Goal: Task Accomplishment & Management: Manage account settings

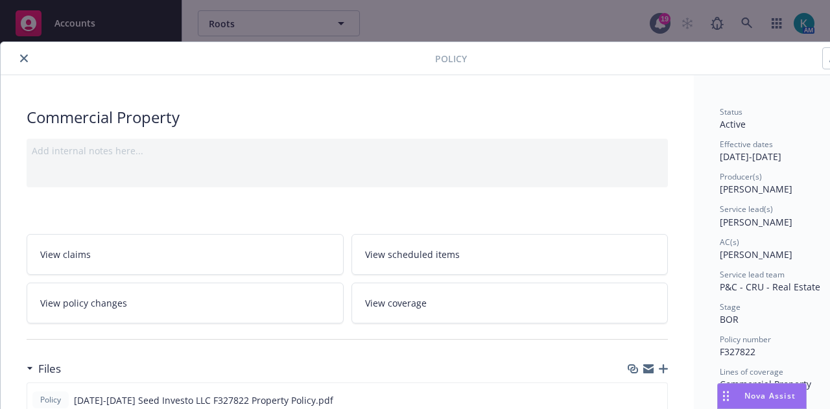
scroll to position [39, 0]
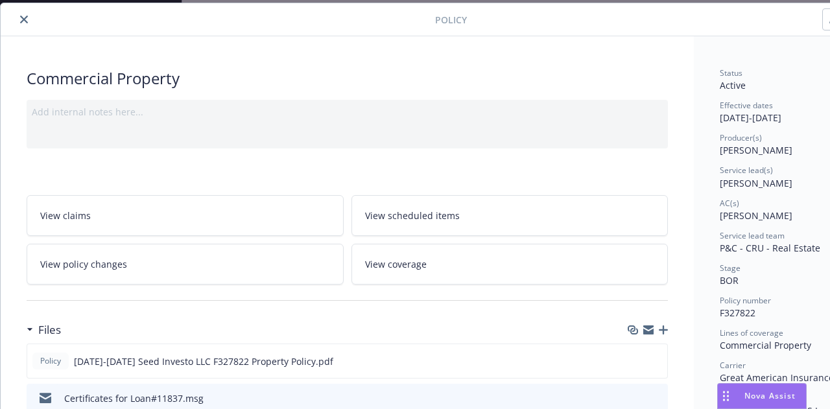
click at [12, 22] on div at bounding box center [220, 20] width 429 height 16
click at [27, 19] on icon "close" at bounding box center [24, 20] width 8 height 8
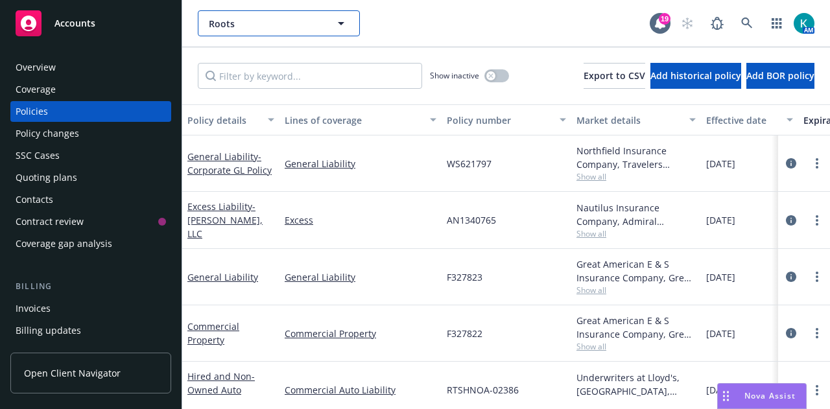
click at [240, 27] on span "Roots" at bounding box center [265, 24] width 112 height 14
type input "kwo"
click at [276, 51] on div "KWO Apartments, LLC King West One" at bounding box center [260, 67] width 106 height 32
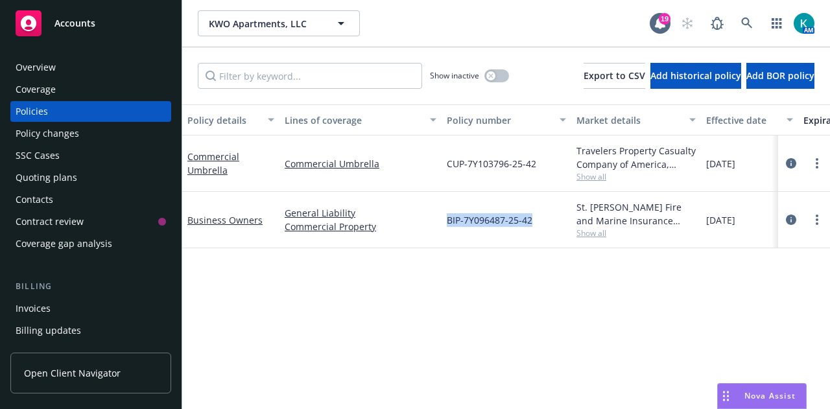
drag, startPoint x: 533, startPoint y: 220, endPoint x: 445, endPoint y: 220, distance: 88.2
click at [445, 220] on div "BIP-7Y096487-25-42" at bounding box center [507, 220] width 130 height 56
copy span "BIP-7Y096487-25-42"
click at [580, 237] on span "Show all" at bounding box center [635, 233] width 119 height 11
click at [225, 218] on link "Business Owners" at bounding box center [224, 220] width 75 height 12
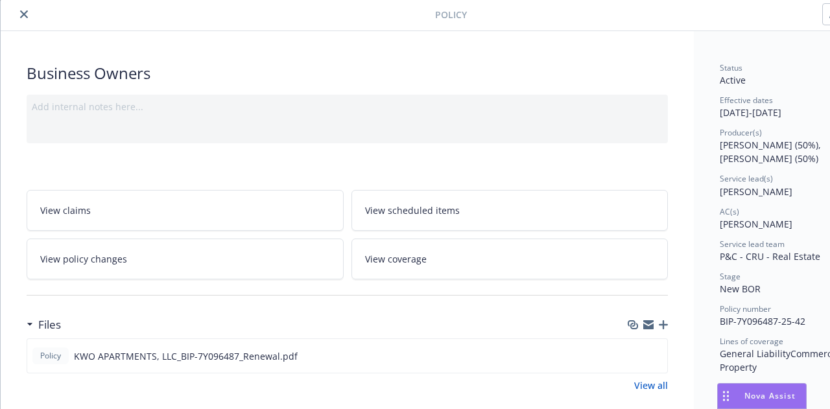
scroll to position [65, 0]
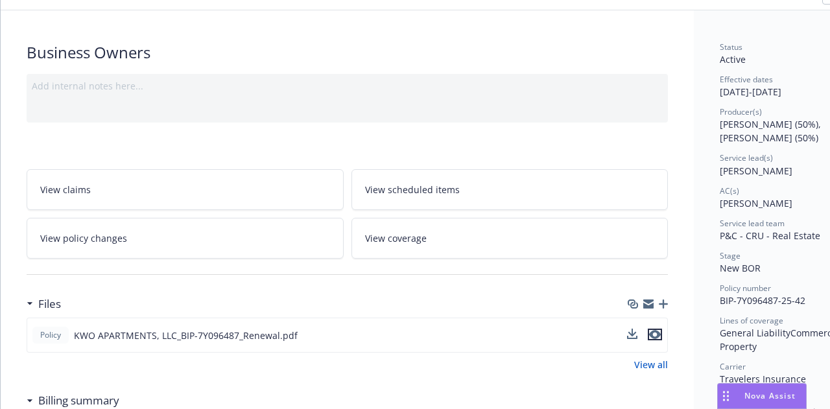
click at [659, 334] on icon "preview file" at bounding box center [655, 334] width 12 height 9
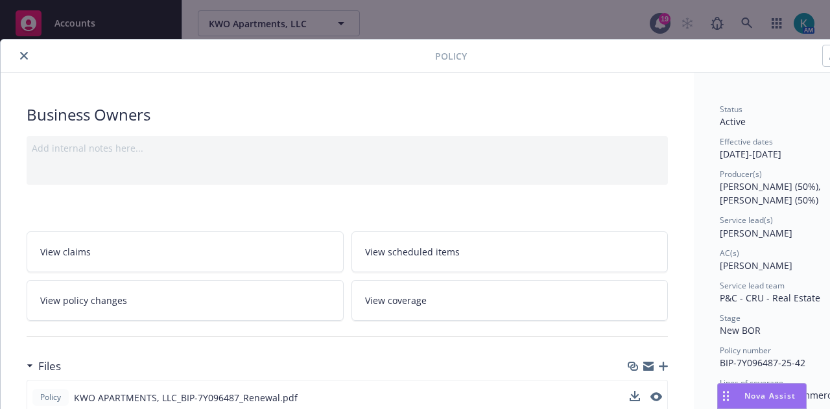
scroll to position [0, 0]
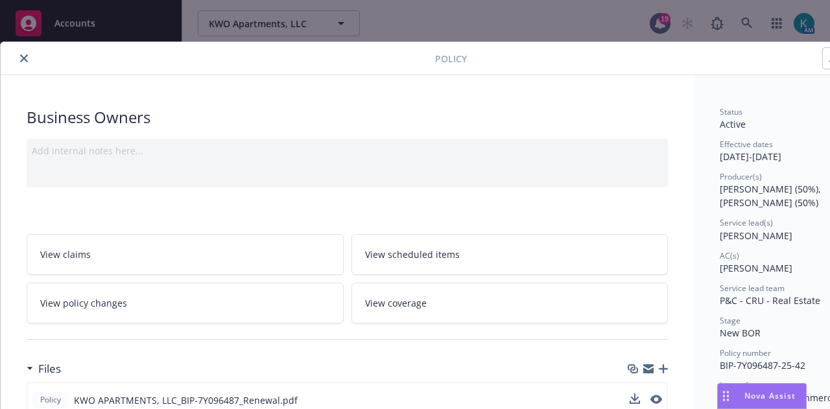
click at [21, 56] on icon "close" at bounding box center [24, 58] width 8 height 8
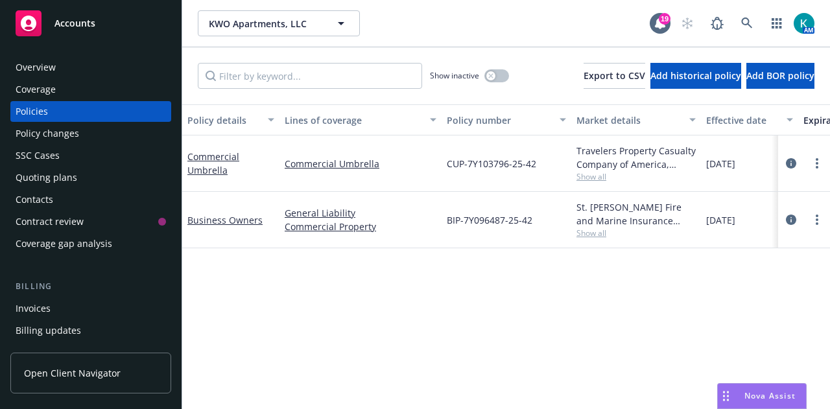
click at [71, 69] on div "Overview" at bounding box center [91, 67] width 150 height 21
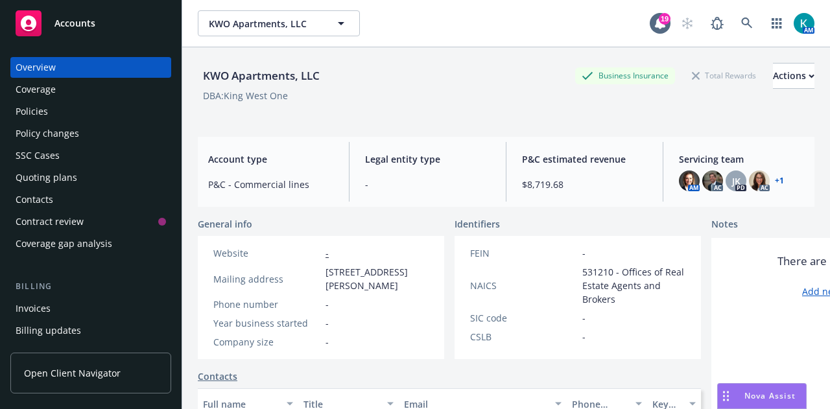
click at [102, 114] on div "Policies" at bounding box center [91, 111] width 150 height 21
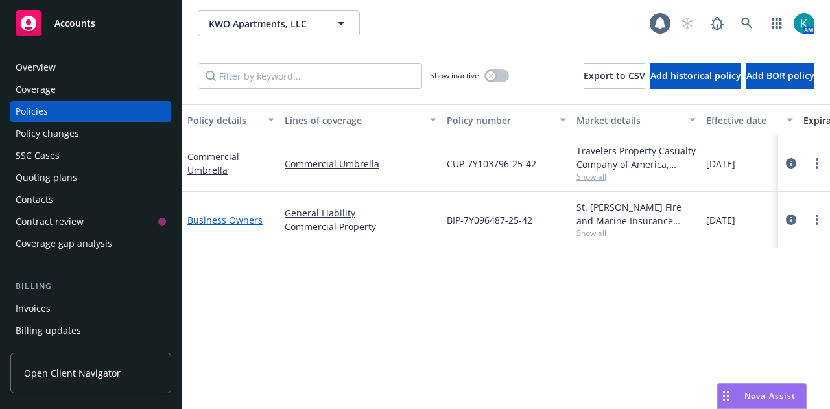
click at [240, 221] on link "Business Owners" at bounding box center [224, 220] width 75 height 12
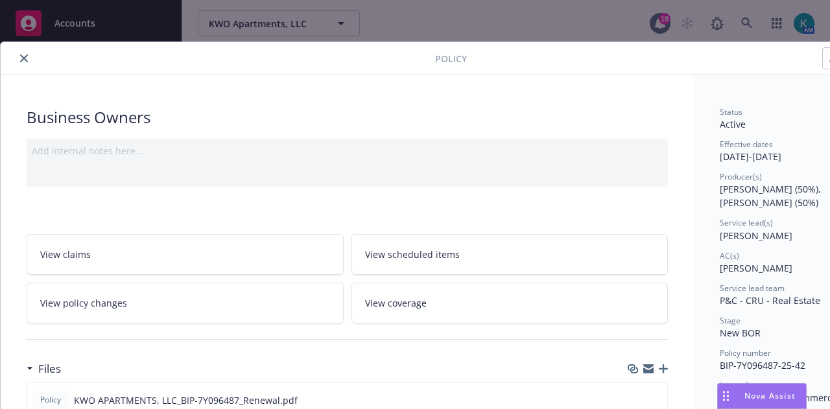
click at [20, 59] on icon "close" at bounding box center [24, 58] width 8 height 8
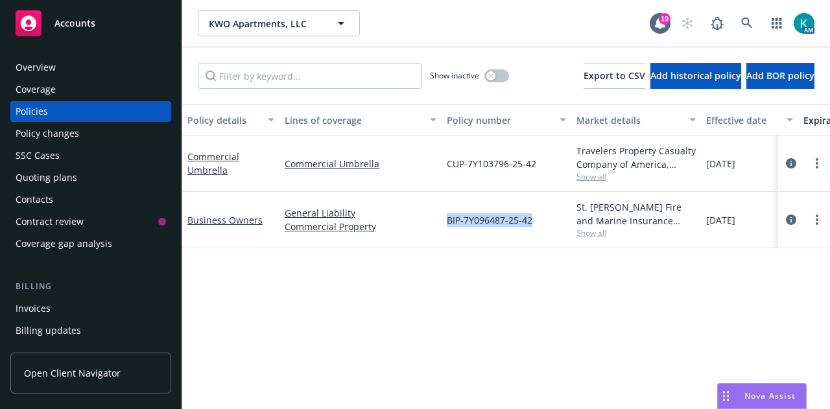
drag, startPoint x: 530, startPoint y: 220, endPoint x: 447, endPoint y: 222, distance: 83.0
click at [447, 222] on span "BIP-7Y096487-25-42" at bounding box center [490, 220] width 86 height 14
copy span "BIP-7Y096487-25-42"
click at [243, 224] on link "Business Owners" at bounding box center [224, 220] width 75 height 12
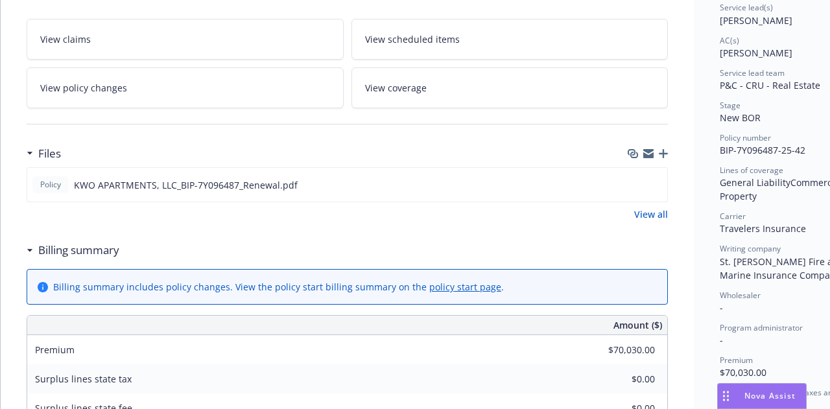
scroll to position [233, 0]
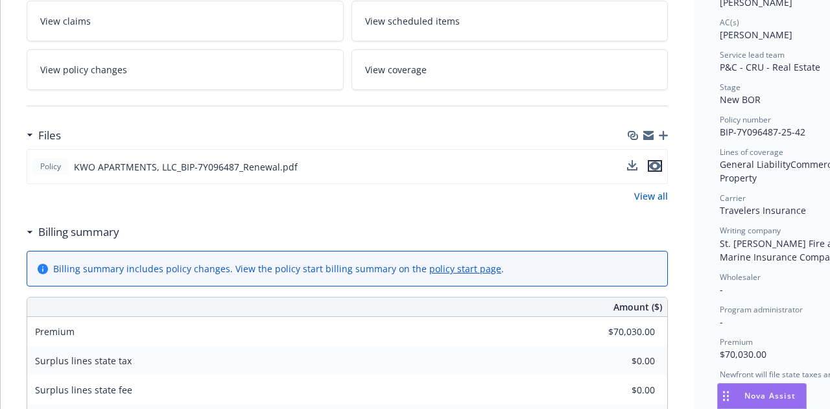
click at [657, 165] on icon "preview file" at bounding box center [655, 165] width 12 height 9
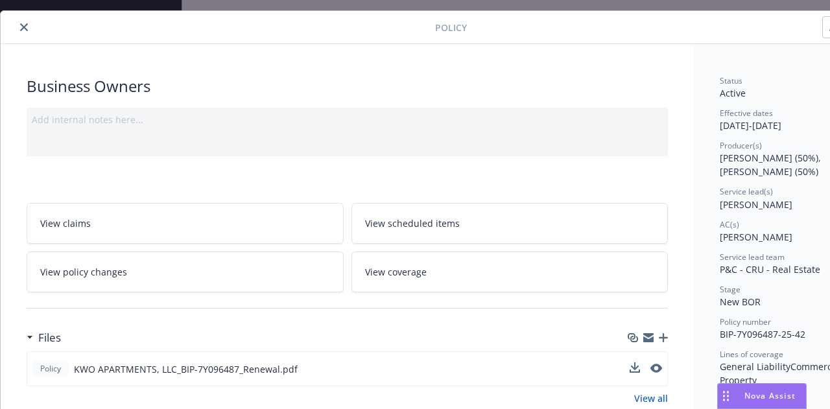
scroll to position [0, 0]
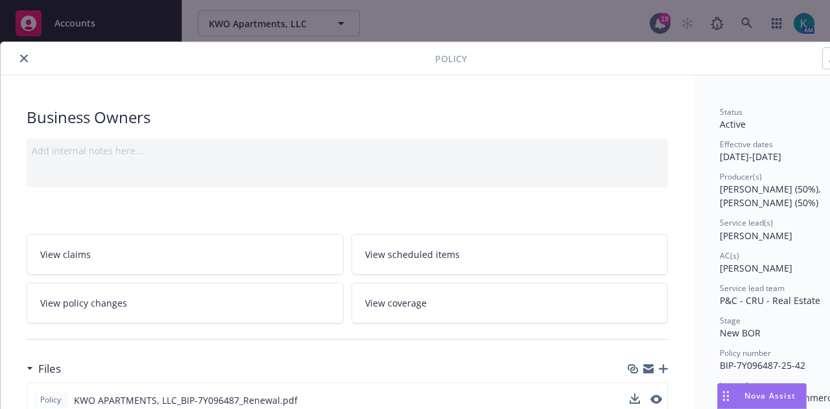
drag, startPoint x: 27, startPoint y: 58, endPoint x: 49, endPoint y: 68, distance: 24.4
click at [26, 58] on icon "close" at bounding box center [24, 58] width 8 height 8
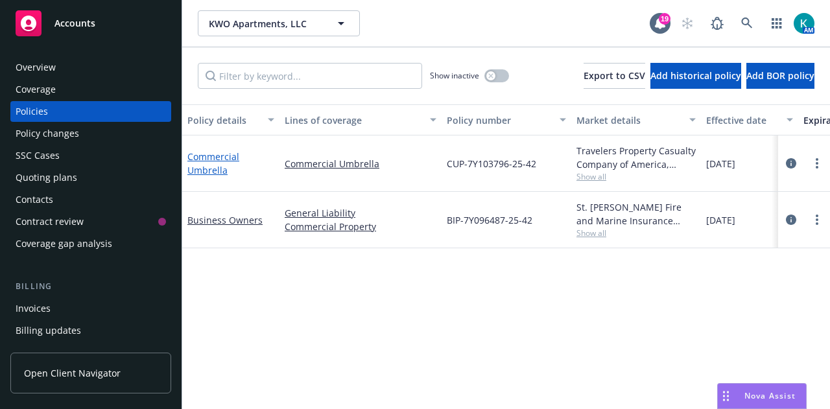
click at [209, 167] on link "Commercial Umbrella" at bounding box center [213, 163] width 52 height 26
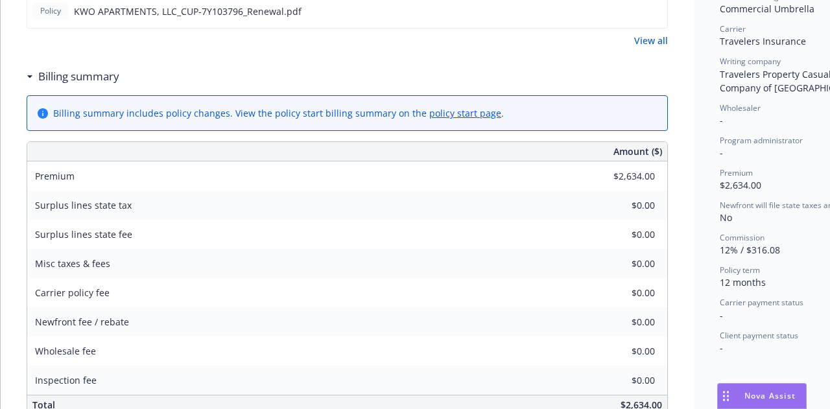
scroll to position [195, 0]
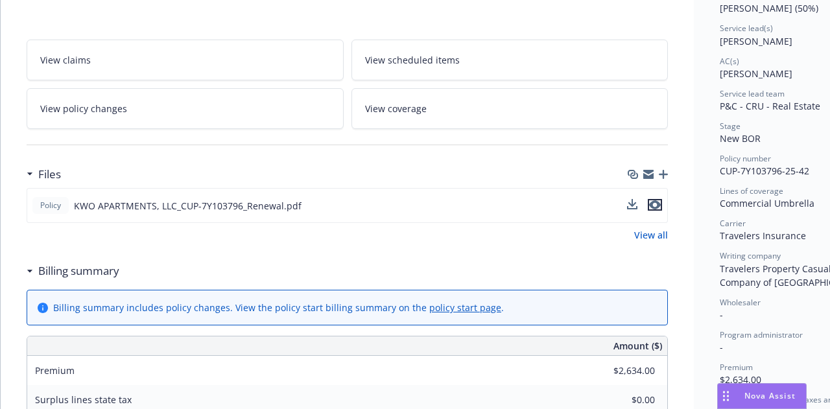
click at [655, 204] on icon "preview file" at bounding box center [655, 204] width 12 height 9
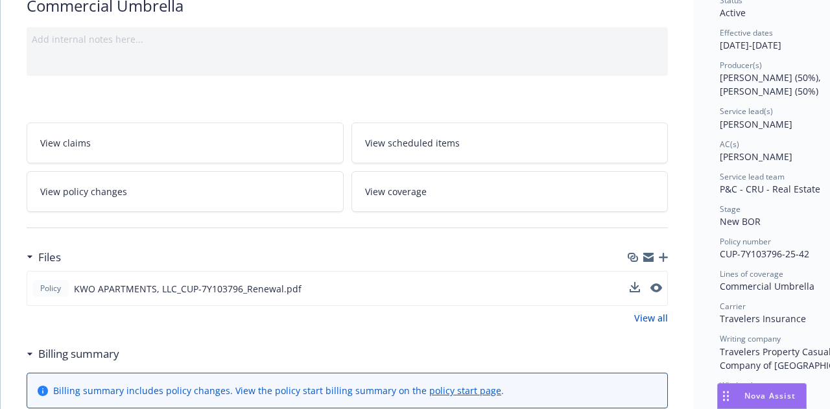
scroll to position [65, 0]
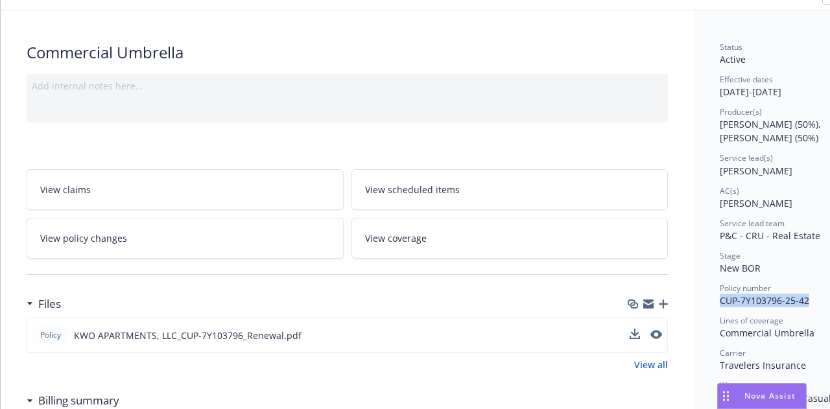
drag, startPoint x: 813, startPoint y: 299, endPoint x: 718, endPoint y: 307, distance: 95.0
copy span "CUP-7Y103796-25-42"
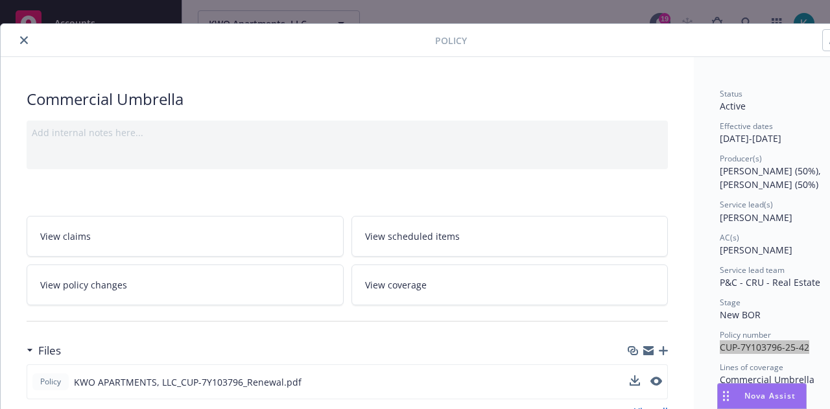
scroll to position [0, 0]
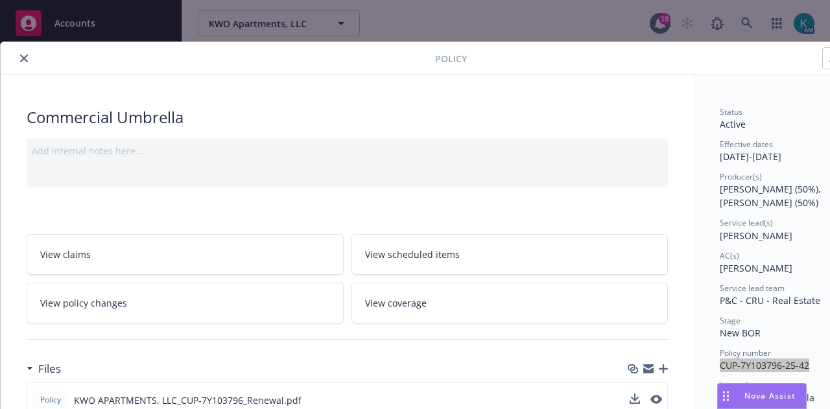
click at [22, 57] on icon "close" at bounding box center [24, 58] width 8 height 8
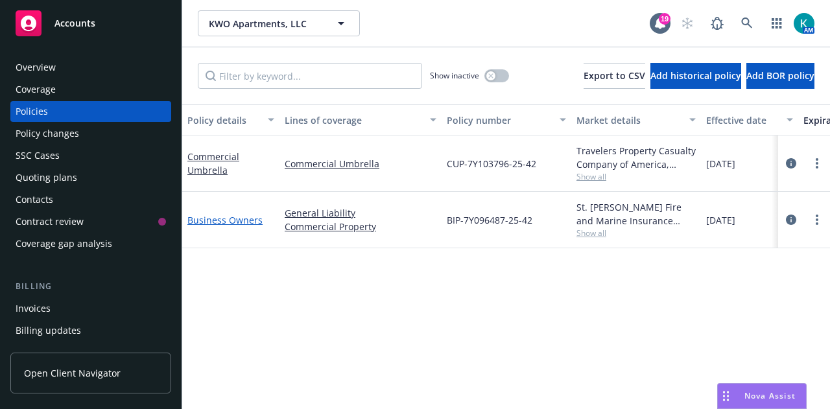
click at [238, 222] on link "Business Owners" at bounding box center [224, 220] width 75 height 12
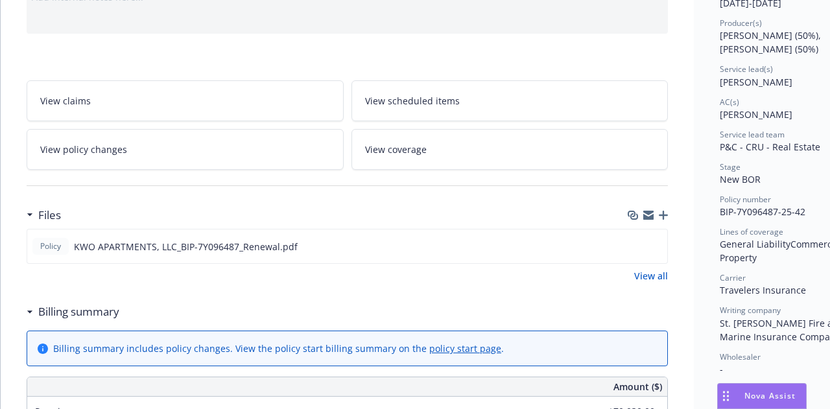
scroll to position [233, 0]
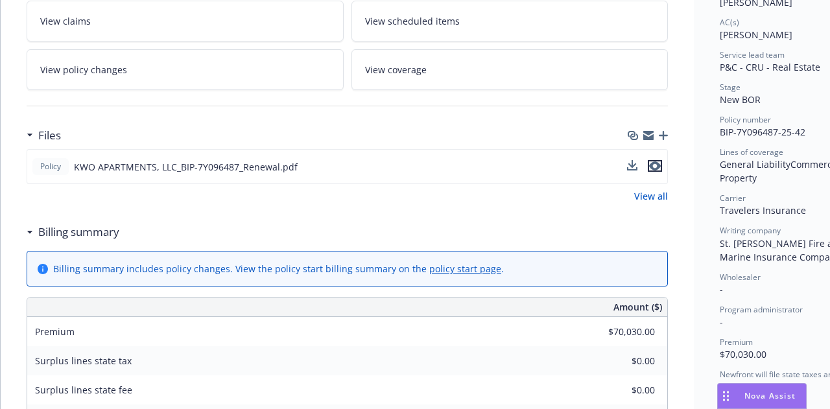
click at [656, 163] on icon "preview file" at bounding box center [655, 165] width 12 height 9
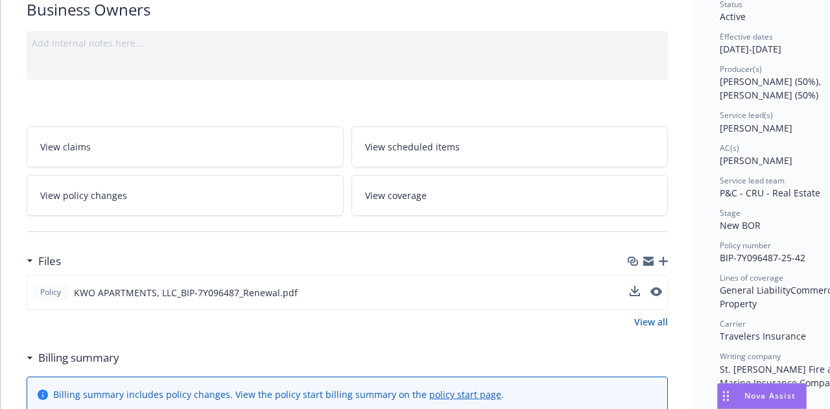
scroll to position [169, 0]
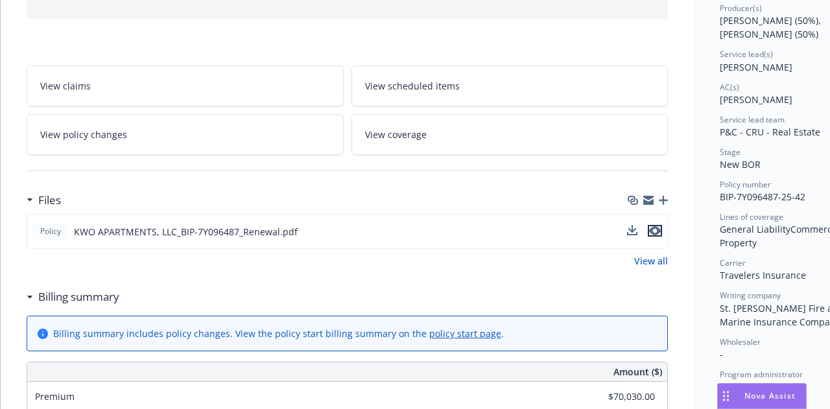
drag, startPoint x: 659, startPoint y: 228, endPoint x: 634, endPoint y: 224, distance: 25.6
click at [659, 228] on icon "preview file" at bounding box center [655, 230] width 12 height 9
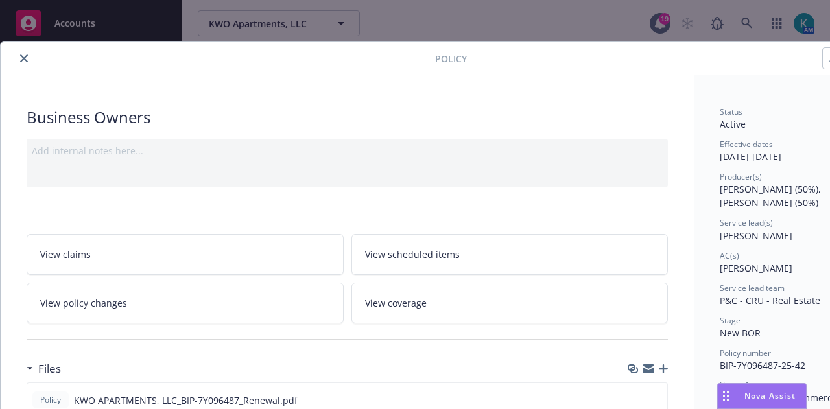
scroll to position [0, 71]
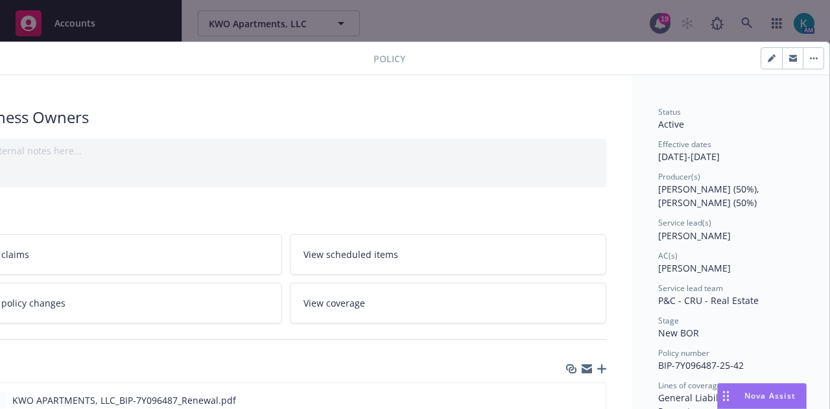
click at [803, 62] on button "button" at bounding box center [813, 58] width 21 height 21
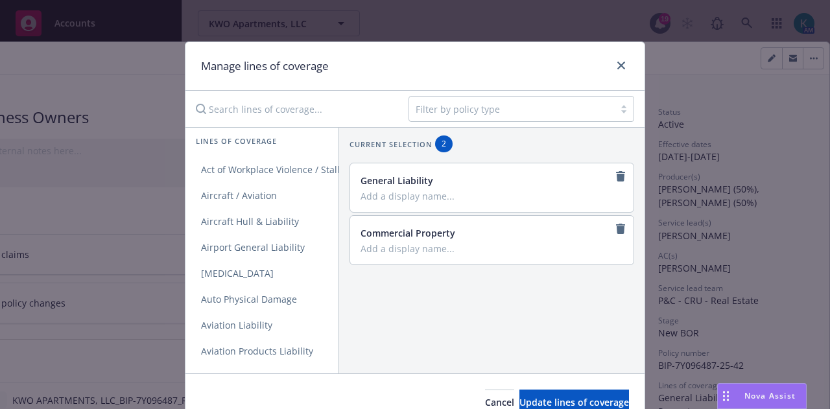
click at [328, 107] on input "Search lines of coverage..." at bounding box center [293, 109] width 210 height 26
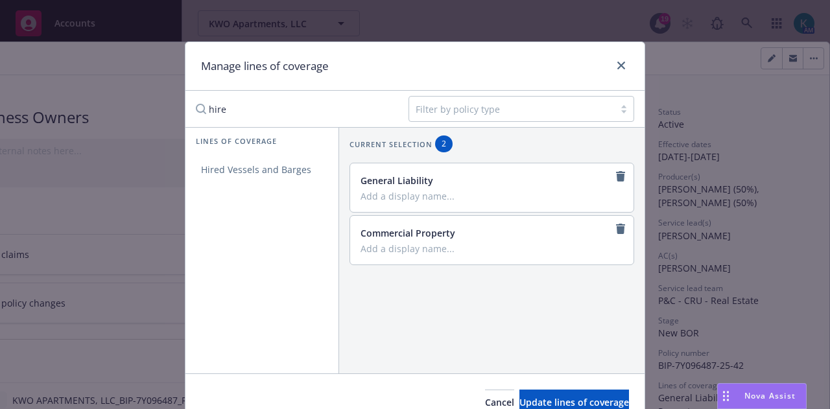
click at [276, 110] on input "hire" at bounding box center [293, 109] width 210 height 26
drag, startPoint x: 275, startPoint y: 111, endPoint x: 142, endPoint y: 111, distance: 132.9
click at [144, 111] on div "Manage lines of coverage hire Filter by policy type Lines of coverage Hired Ves…" at bounding box center [415, 204] width 830 height 409
type input "aut"
click at [303, 195] on span "Commercial Auto Liability" at bounding box center [256, 195] width 142 height 12
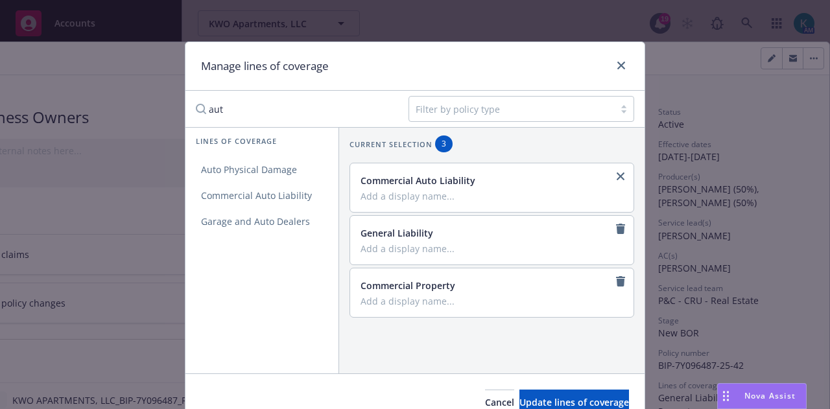
click at [472, 196] on input "Add a display name..." at bounding box center [491, 196] width 260 height 12
type input "Hired Auto Only"
click at [567, 394] on button "Update lines of coverage" at bounding box center [574, 403] width 110 height 26
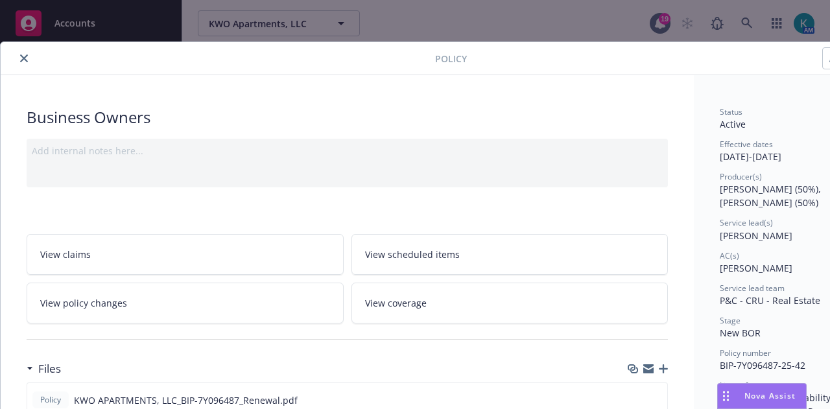
click at [22, 59] on icon "close" at bounding box center [24, 58] width 8 height 8
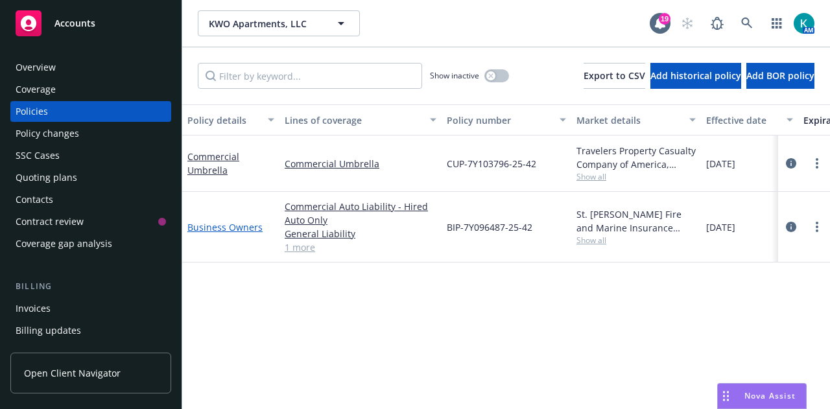
click at [217, 225] on link "Business Owners" at bounding box center [224, 227] width 75 height 12
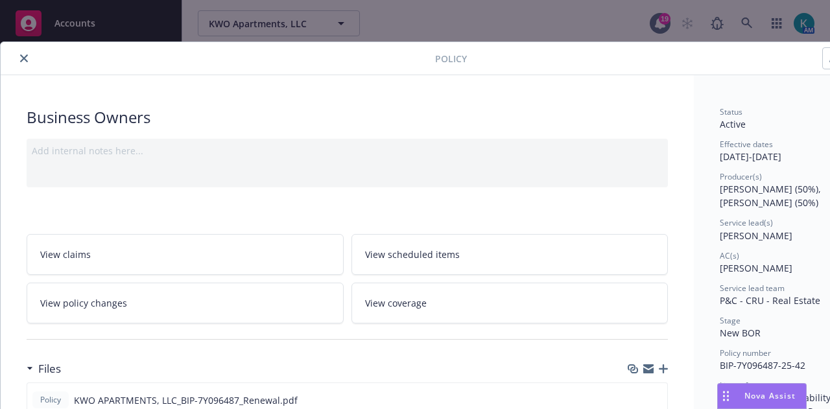
scroll to position [39, 0]
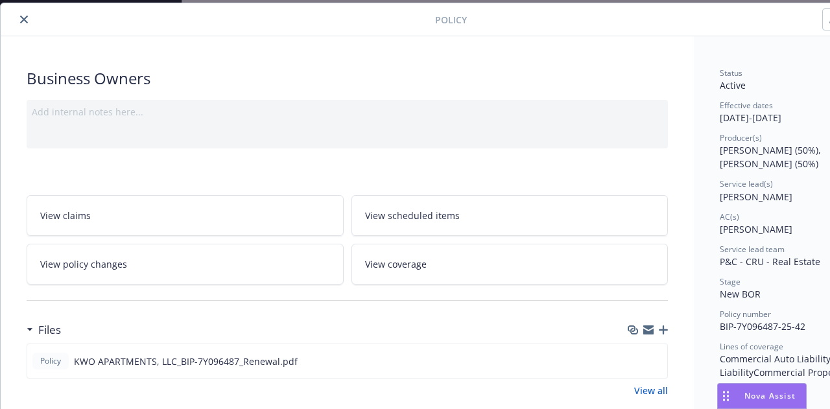
click at [665, 326] on icon "button" at bounding box center [663, 330] width 9 height 9
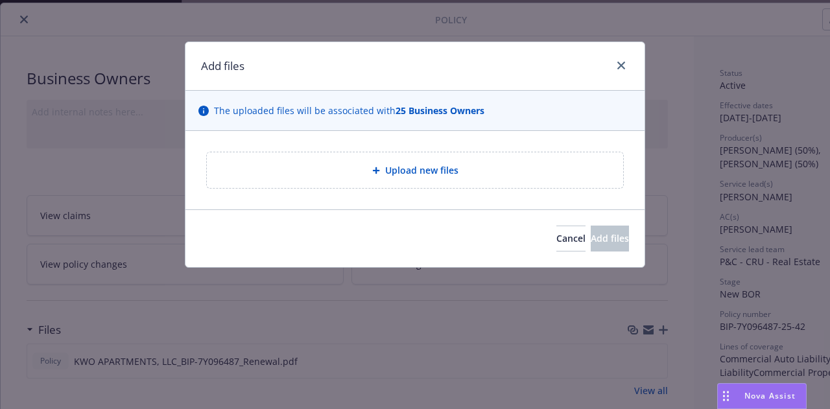
type textarea "x"
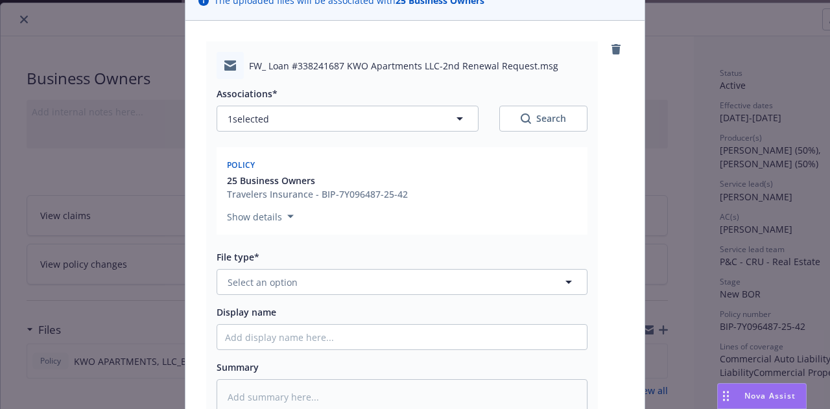
scroll to position [130, 0]
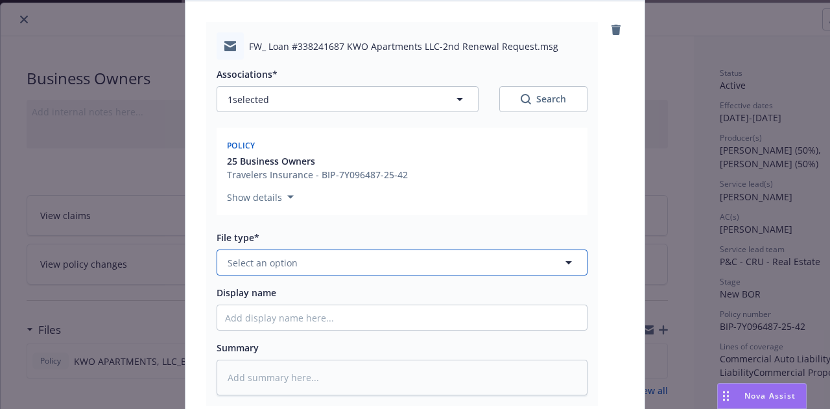
click at [300, 261] on button "Select an option" at bounding box center [402, 263] width 371 height 26
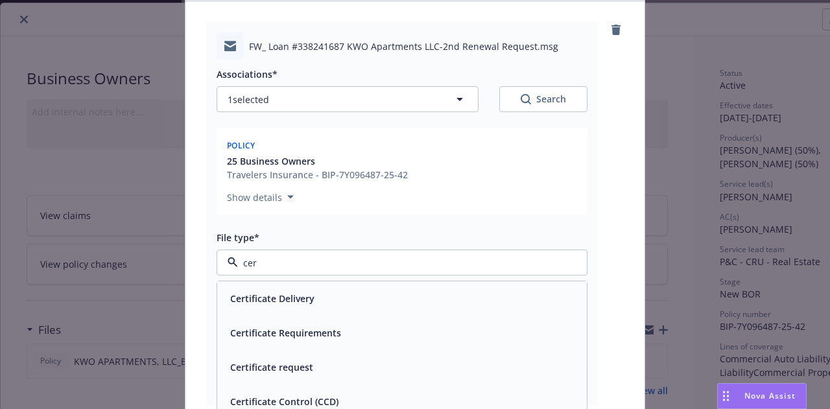
type input "cert"
click at [399, 361] on div "Certificate request" at bounding box center [402, 367] width 354 height 19
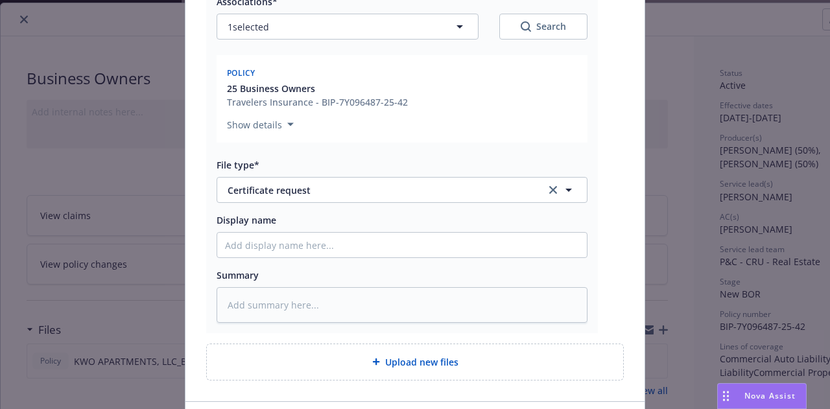
scroll to position [292, 0]
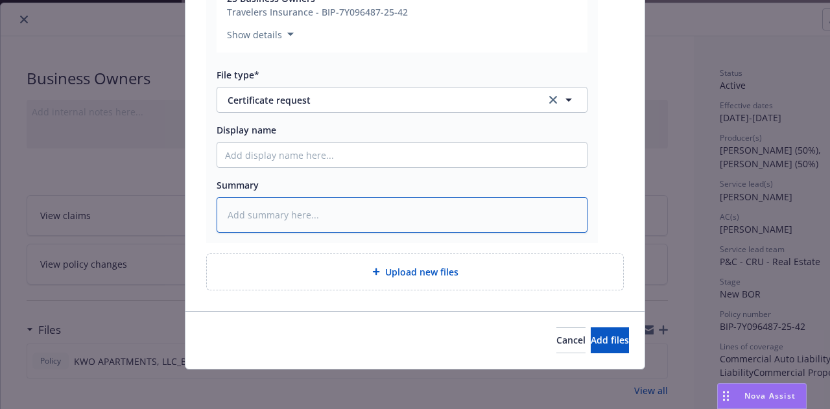
click at [355, 218] on textarea at bounding box center [402, 214] width 371 height 35
type textarea "x"
type textarea "F"
type textarea "x"
type textarea "Fr"
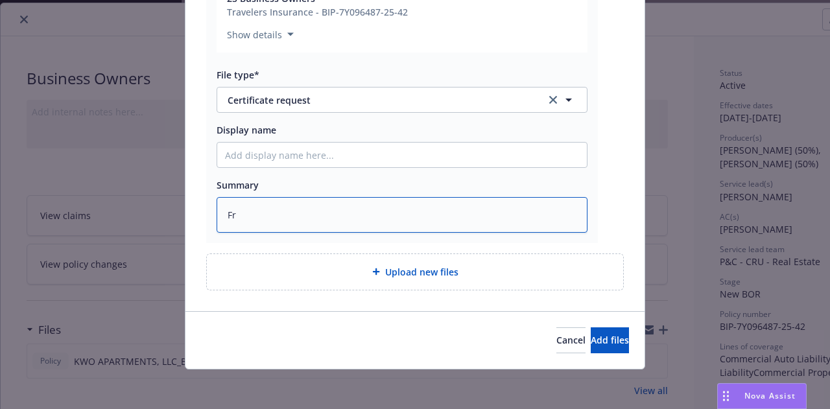
type textarea "x"
type textarea "Fre"
type textarea "x"
type textarea "Fred"
type textarea "x"
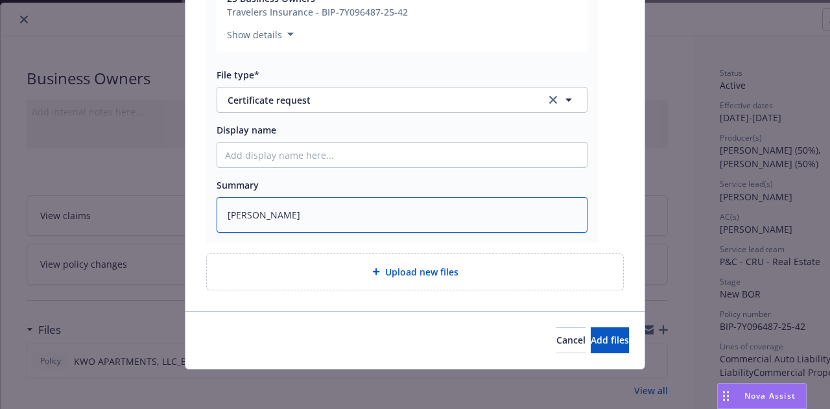
type textarea "Fredd"
type textarea "x"
type textarea "Freddi"
type textarea "x"
type textarea "Freddi"
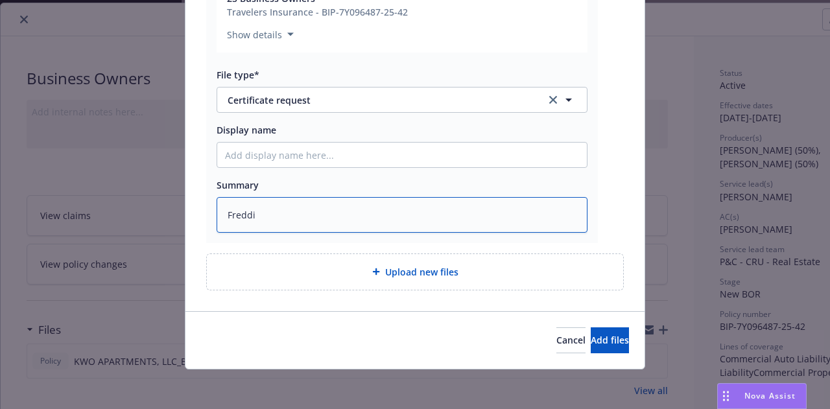
type textarea "x"
type textarea "Freddi M"
type textarea "x"
type textarea "Freddi Mac"
type textarea "x"
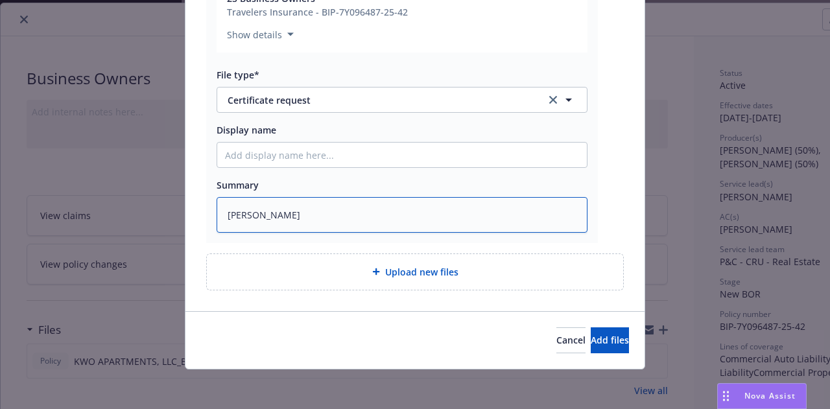
type textarea "Freddi Mac"
type textarea "x"
type textarea "Freddi Mac L"
type textarea "x"
type textarea "Freddi Mac Lo"
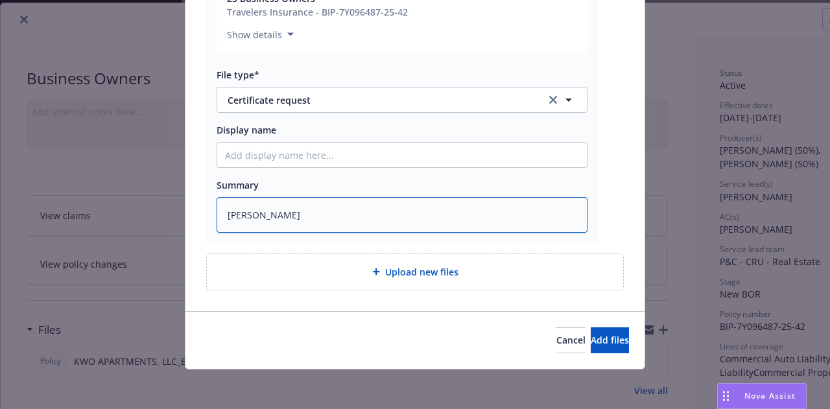
type textarea "x"
type textarea "Freddi Mac Loan"
type textarea "x"
drag, startPoint x: 324, startPoint y: 219, endPoint x: 209, endPoint y: 254, distance: 120.6
click at [69, 219] on div "Add files The uploaded files will be associated with 25 Business Owners FW_ Loa…" at bounding box center [415, 204] width 830 height 409
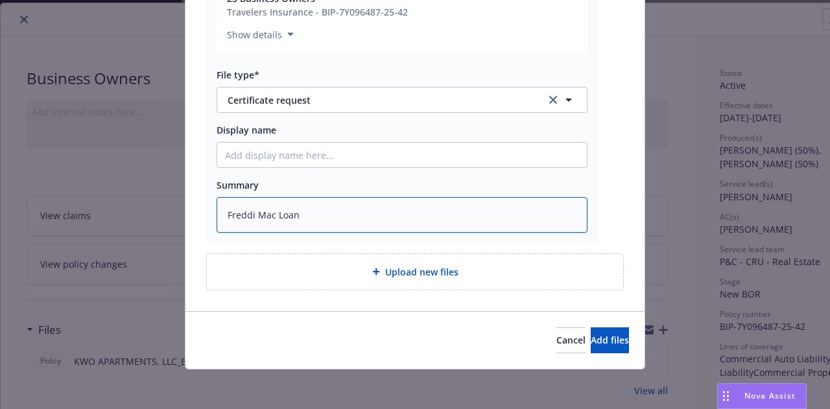
type textarea "F"
type textarea "x"
type textarea "Fan"
type textarea "x"
type textarea "Fann"
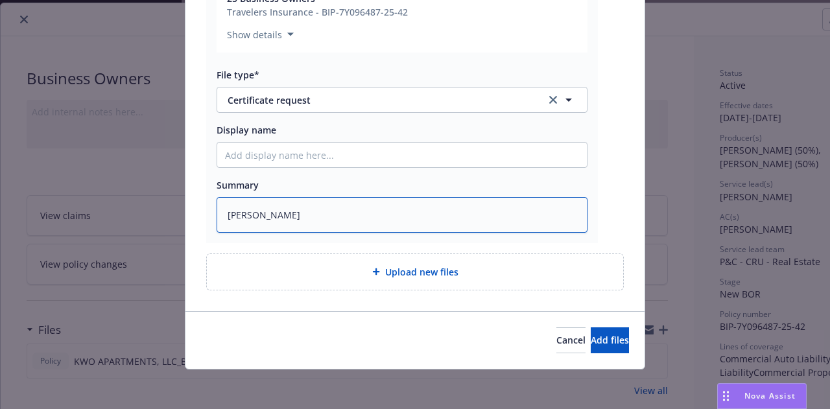
type textarea "x"
type textarea "Fanni"
type textarea "x"
type textarea "Fannie"
type textarea "x"
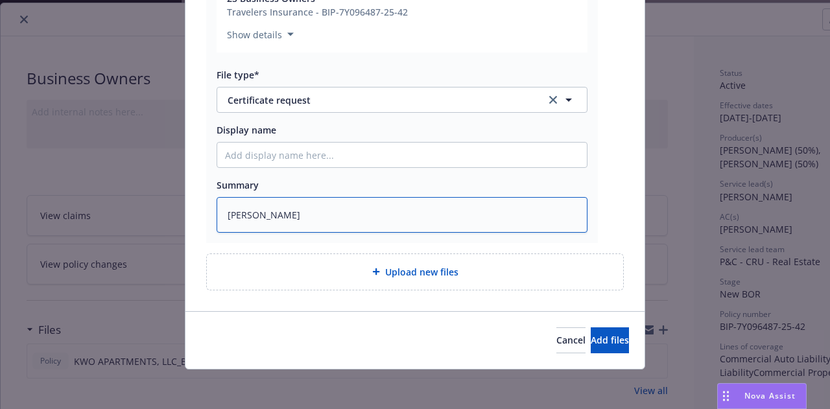
type textarea "Fannie"
type textarea "x"
type textarea "Fannie M"
type textarea "x"
type textarea "Fannie Ma"
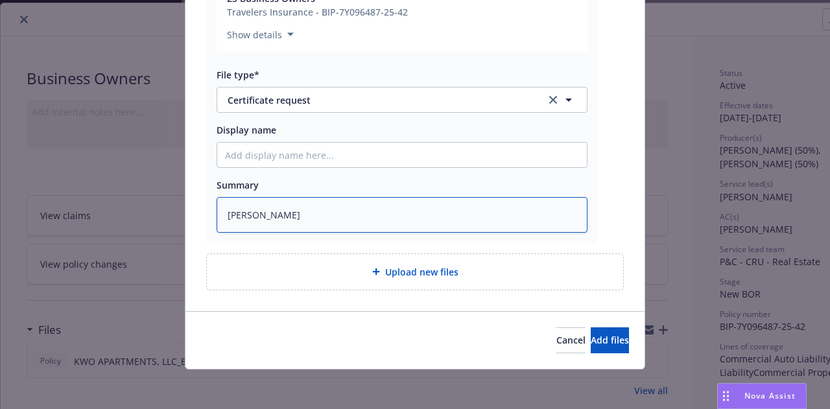
type textarea "x"
type textarea "Fannie Mae"
type textarea "x"
type textarea "Fannie Mae L"
type textarea "x"
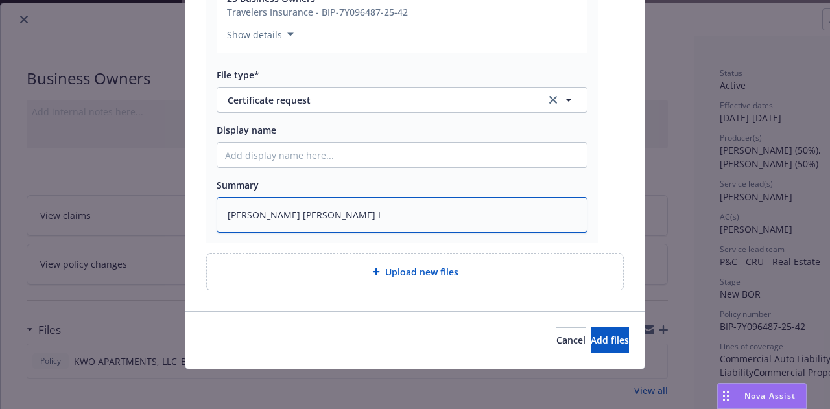
type textarea "Fannie Mae Lo"
type textarea "x"
type textarea "Fannie Mae Loa"
type textarea "x"
type textarea "Fannie Mae Loan"
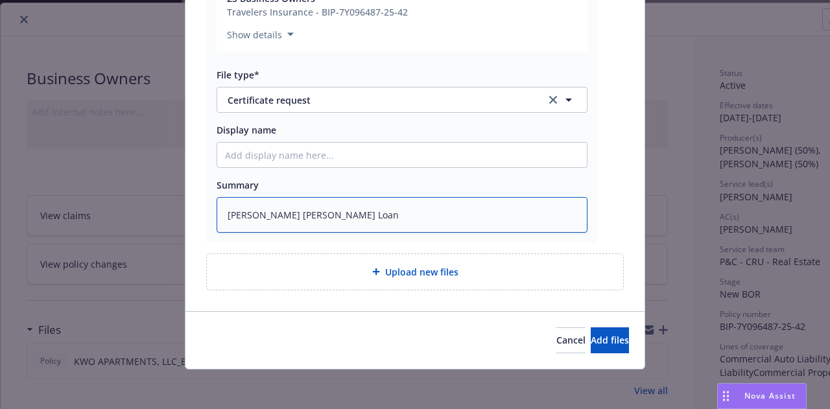
type textarea "x"
type textarea "Fannie Mae Loan"
click at [86, 215] on div "Add files The uploaded files will be associated with 25 Business Owners FW_ Loa…" at bounding box center [415, 204] width 830 height 409
click at [224, 209] on textarea "Fannie Mae Loan" at bounding box center [402, 214] width 371 height 35
type textarea "x"
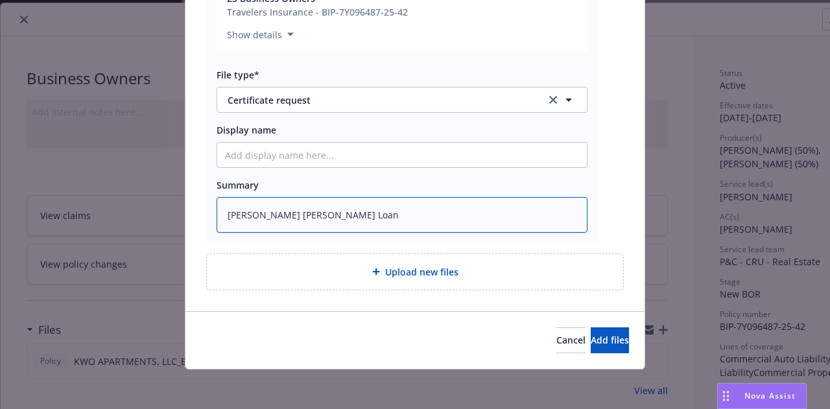
type textarea "FFannie Mae Loan"
type textarea "x"
type textarea "FoFannie Mae Loan"
type textarea "x"
type textarea "ForFannie Mae Loan"
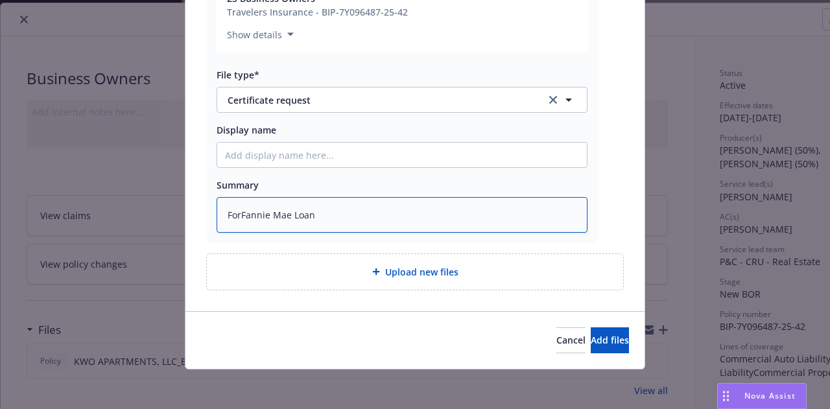
type textarea "x"
drag, startPoint x: 216, startPoint y: 213, endPoint x: 129, endPoint y: 211, distance: 86.9
click at [127, 212] on div "Add files The uploaded files will be associated with 25 Business Owners FW_ Loa…" at bounding box center [415, 204] width 830 height 409
type textarea "For Fannie Mae Loan"
type textarea "x"
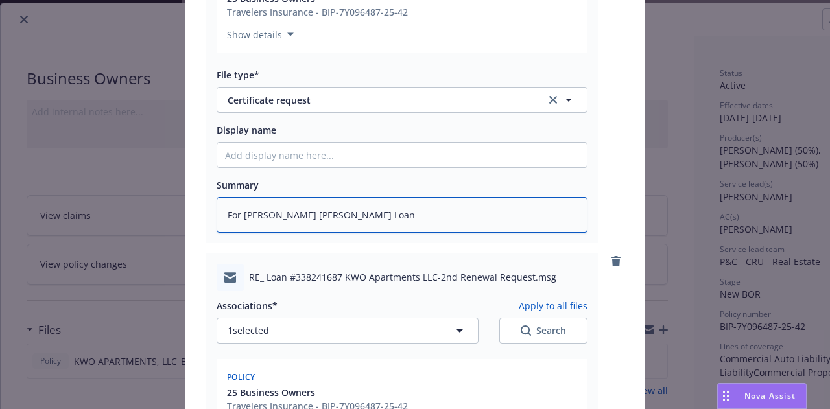
scroll to position [552, 0]
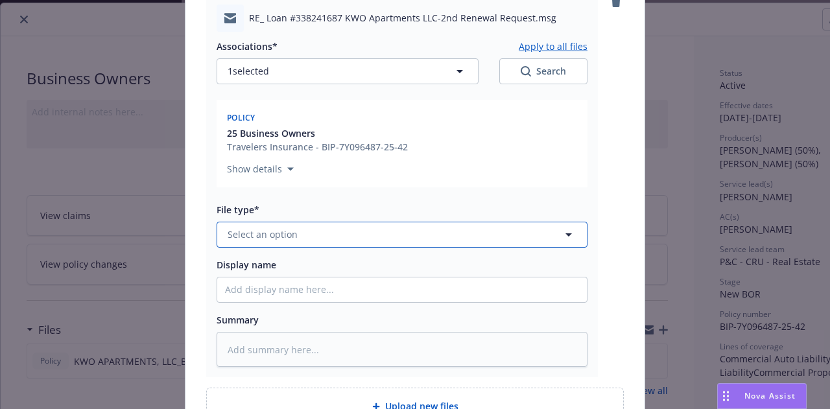
click at [322, 239] on button "Select an option" at bounding box center [402, 235] width 371 height 26
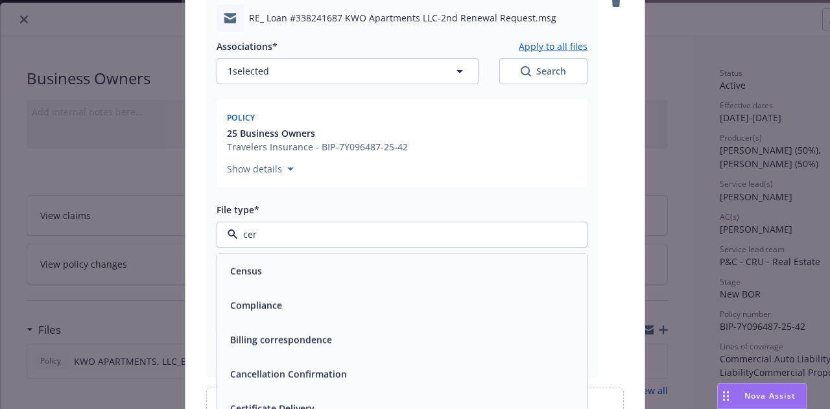
type input "cert"
click at [399, 267] on div "Certificate Delivery" at bounding box center [402, 270] width 354 height 19
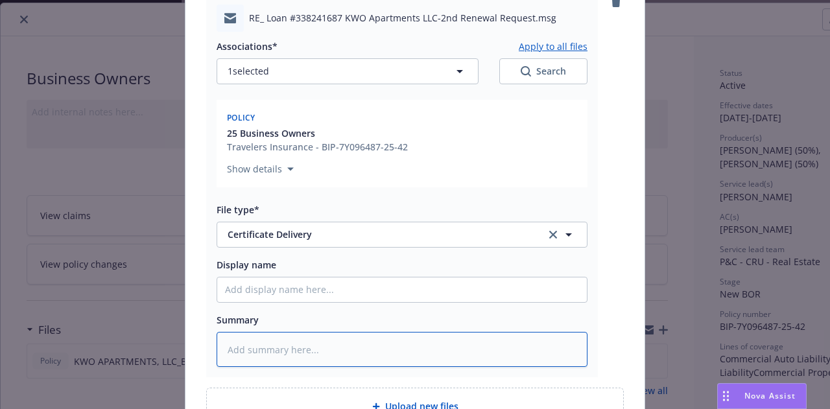
click at [359, 352] on textarea at bounding box center [402, 349] width 371 height 35
paste textarea "For Fannie Mae Loan"
type textarea "x"
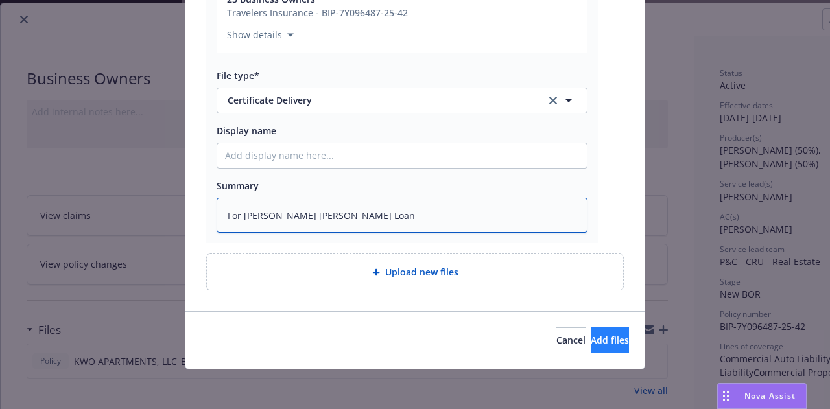
type textarea "For Fannie Mae Loan"
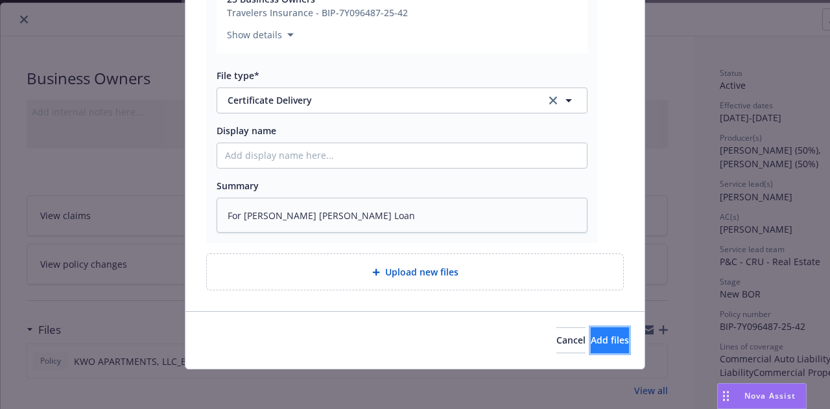
click at [591, 344] on button "Add files" at bounding box center [610, 340] width 38 height 26
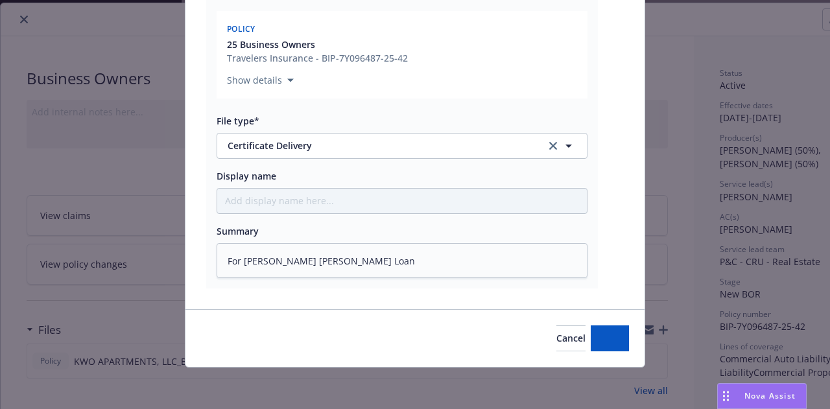
scroll to position [639, 0]
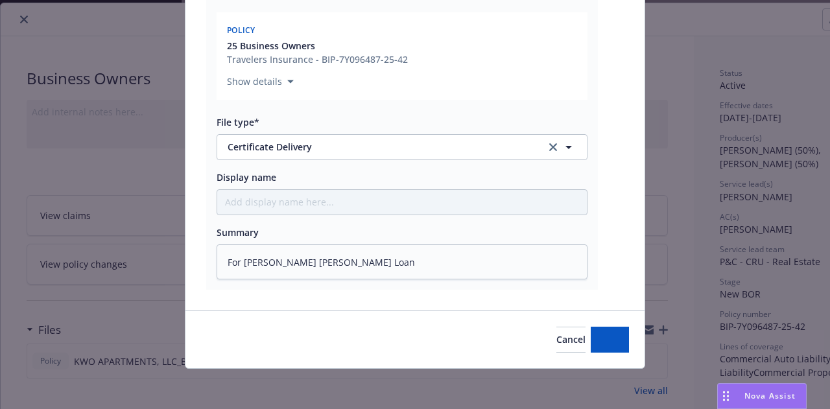
type textarea "x"
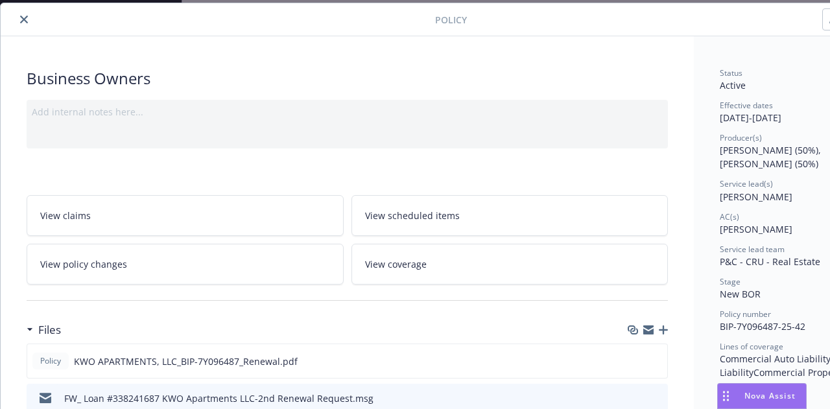
click at [23, 16] on icon "close" at bounding box center [24, 20] width 8 height 8
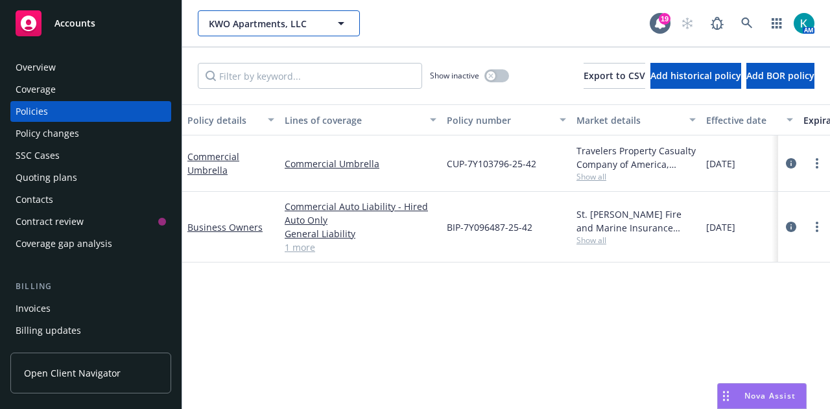
click at [238, 20] on span "KWO Apartments, LLC" at bounding box center [265, 24] width 112 height 14
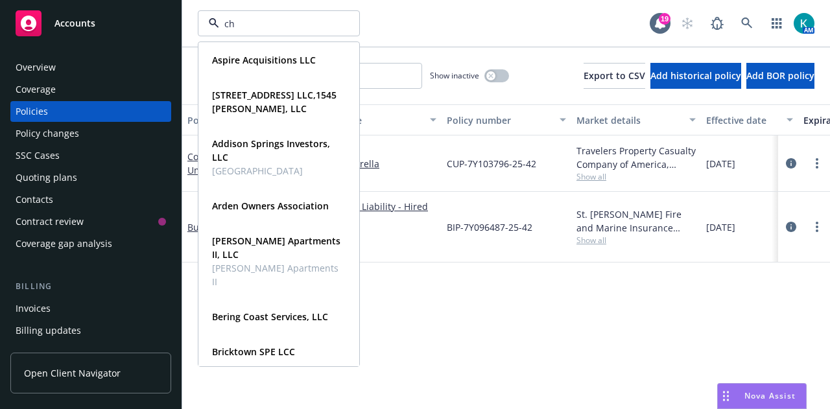
type input "cha"
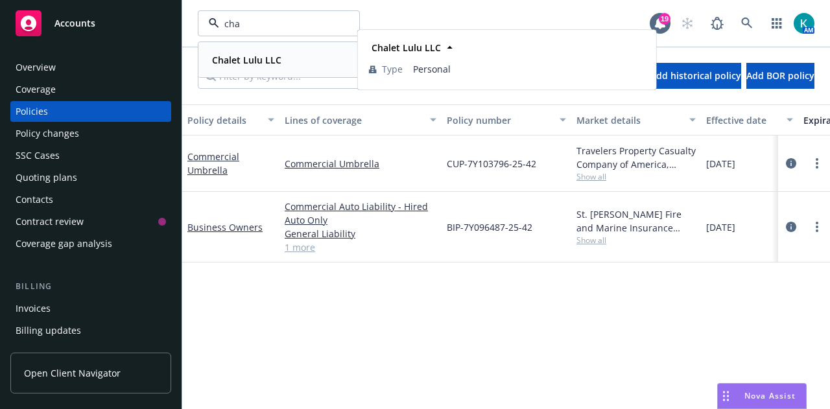
click at [289, 65] on div "Chalet Lulu LLC" at bounding box center [279, 60] width 144 height 19
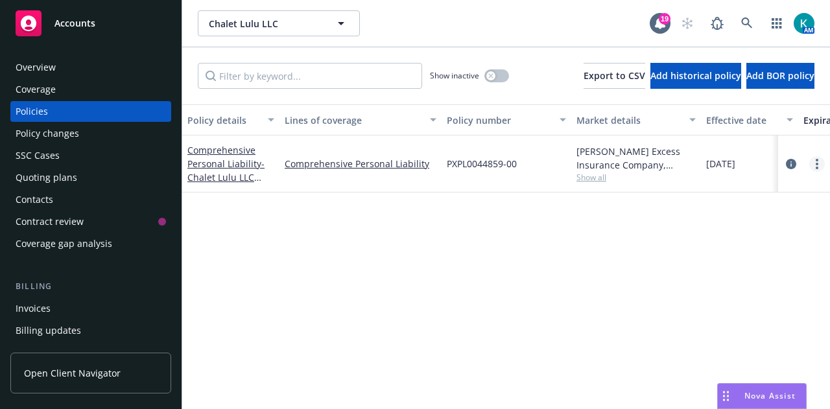
click at [818, 161] on link "more" at bounding box center [817, 164] width 16 height 16
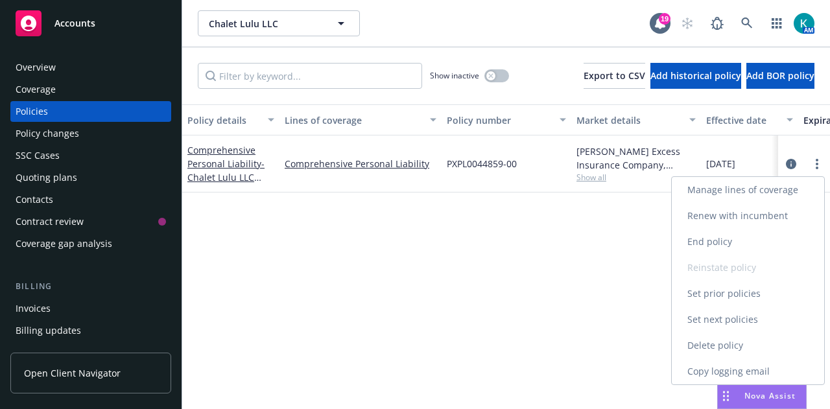
click at [767, 217] on link "Renew with incumbent" at bounding box center [748, 216] width 152 height 26
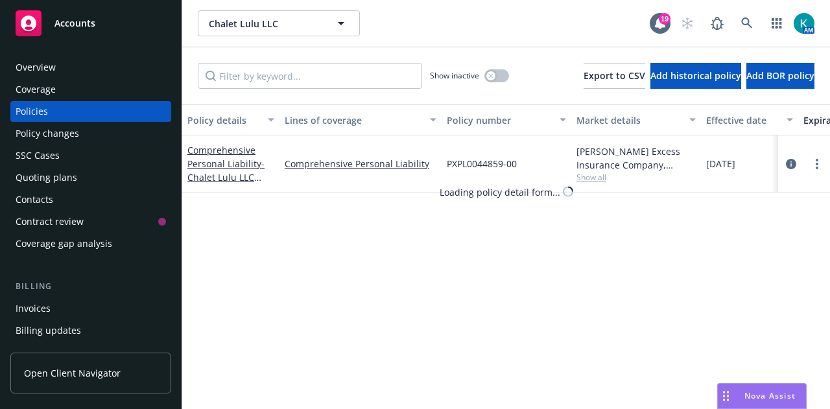
select select "12"
select select "NY"
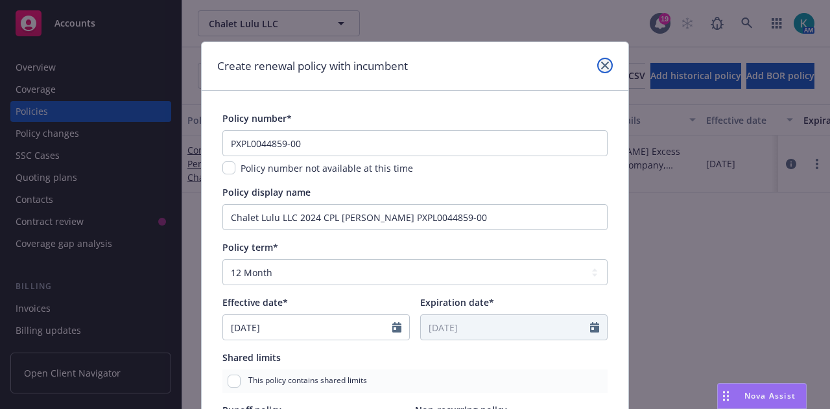
click at [601, 65] on icon "close" at bounding box center [605, 66] width 8 height 8
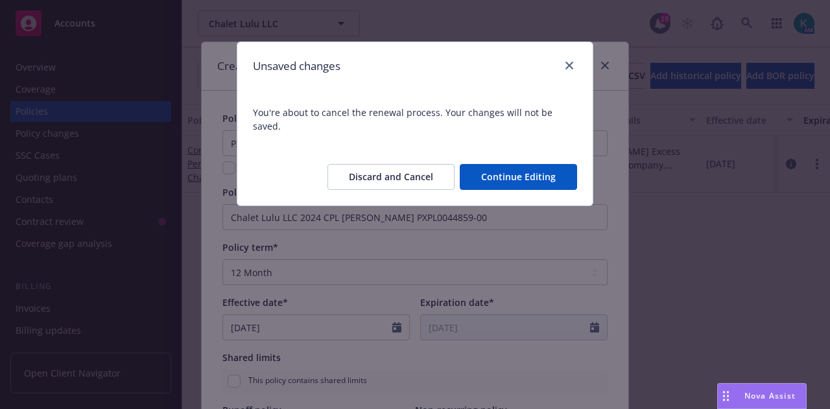
click at [420, 167] on button "Discard and Cancel" at bounding box center [390, 177] width 127 height 26
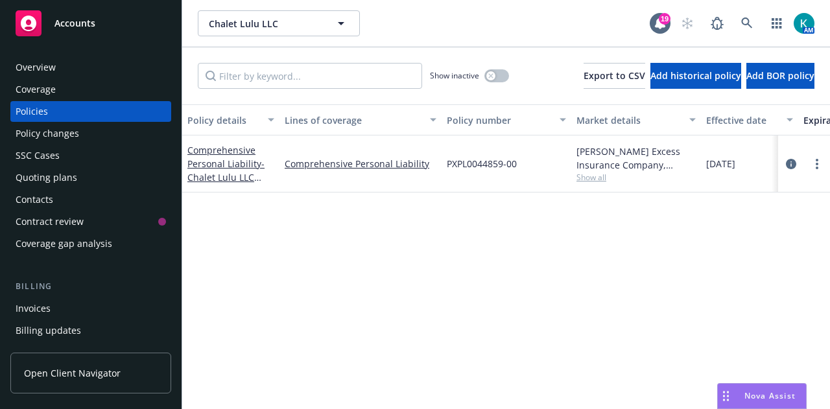
click at [78, 173] on div "Quoting plans" at bounding box center [91, 177] width 150 height 21
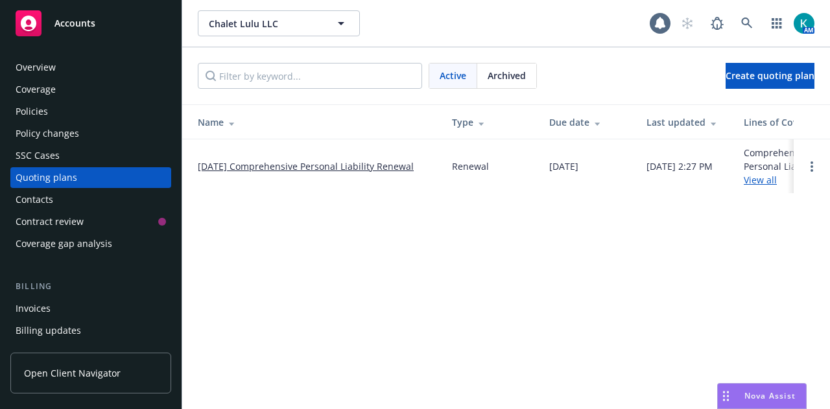
click at [292, 160] on link "[DATE] Comprehensive Personal Liability Renewal" at bounding box center [306, 167] width 216 height 14
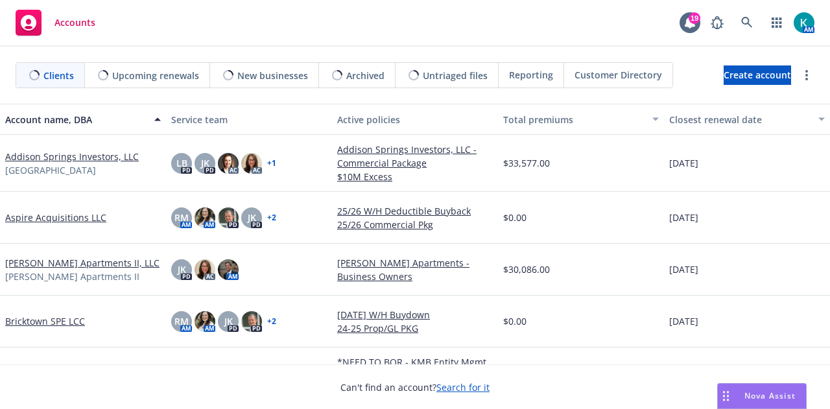
click at [733, 20] on div "AM" at bounding box center [759, 23] width 110 height 26
click at [751, 23] on icon at bounding box center [747, 23] width 12 height 12
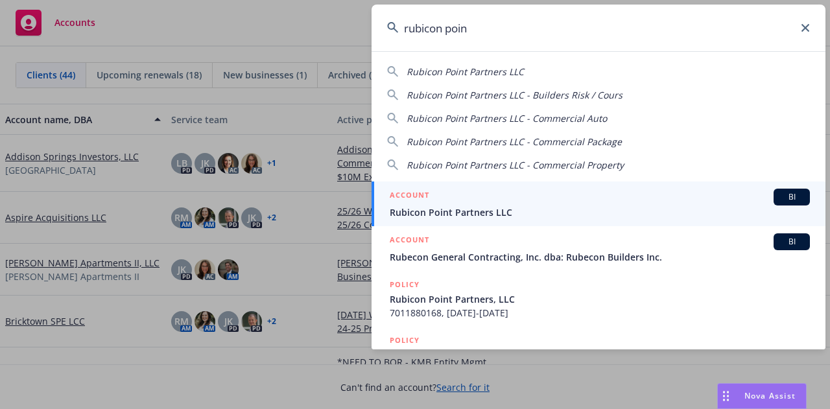
type input "rubicon poin"
click at [512, 204] on div "ACCOUNT BI Rubicon Point Partners LLC" at bounding box center [600, 204] width 420 height 30
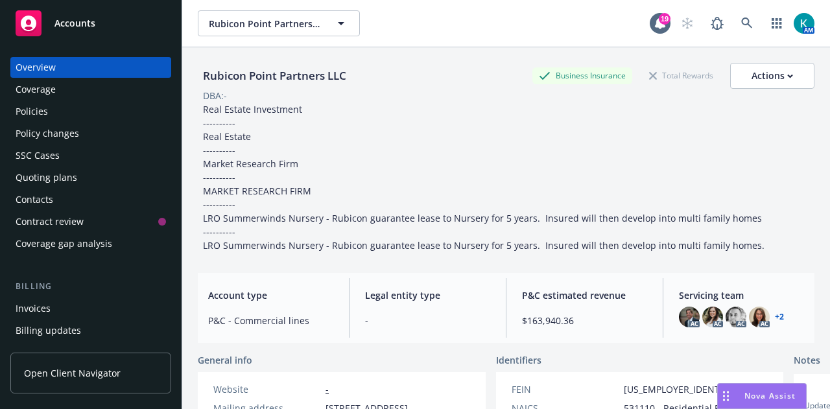
click at [122, 120] on div "Policies" at bounding box center [91, 111] width 150 height 21
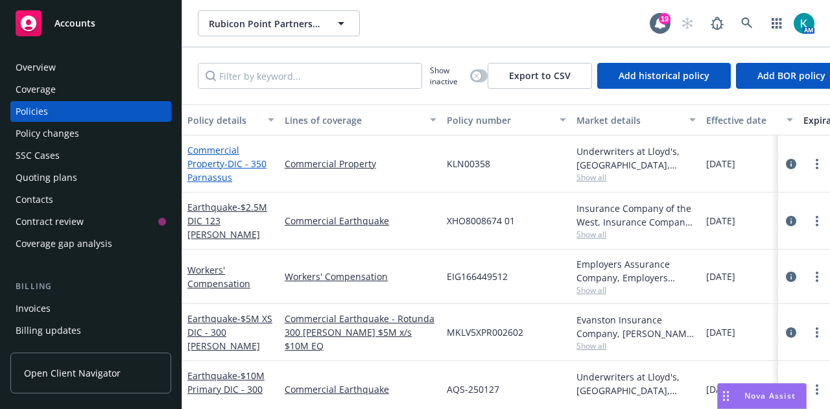
click at [214, 173] on span "- DIC - 350 Parnassus" at bounding box center [226, 171] width 79 height 26
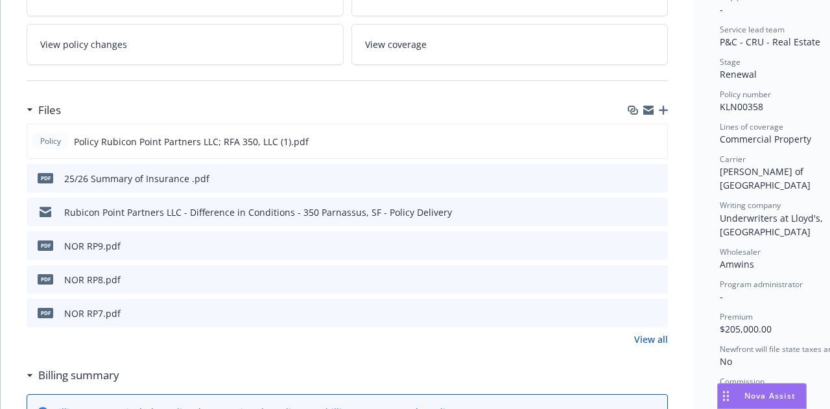
scroll to position [259, 0]
click at [663, 338] on link "View all" at bounding box center [651, 339] width 34 height 14
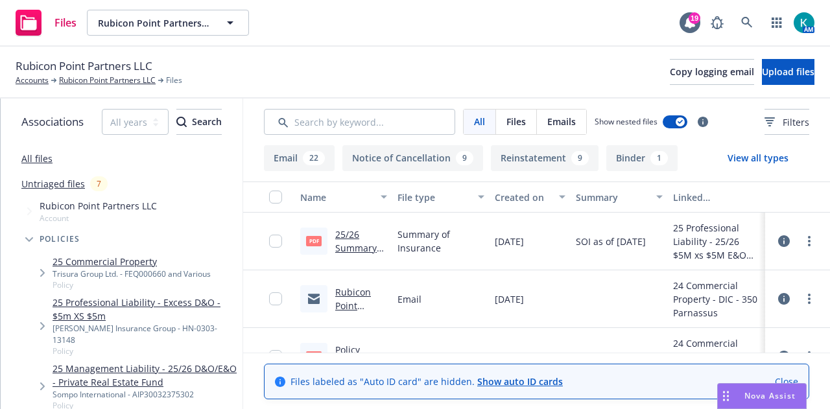
scroll to position [65, 0]
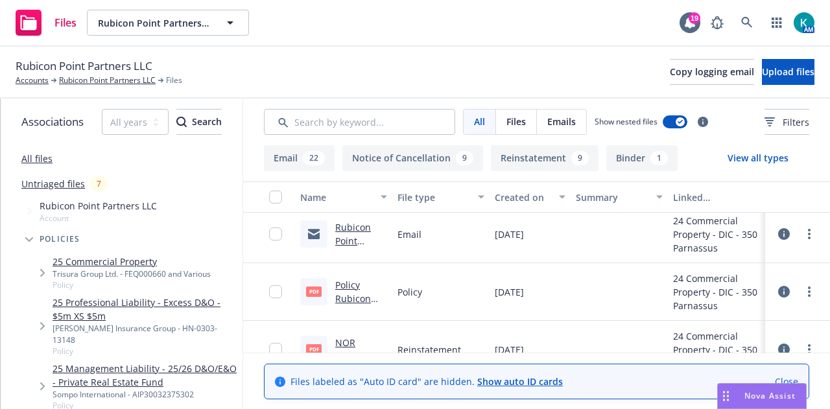
click at [352, 242] on link "Rubicon Point Partners LLC - Difference in Conditions - 350 Parnassus, SF - Pol…" at bounding box center [358, 295] width 47 height 148
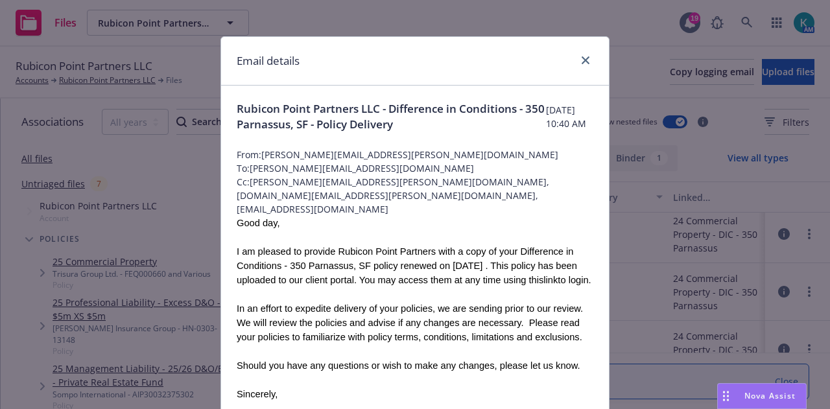
scroll to position [0, 0]
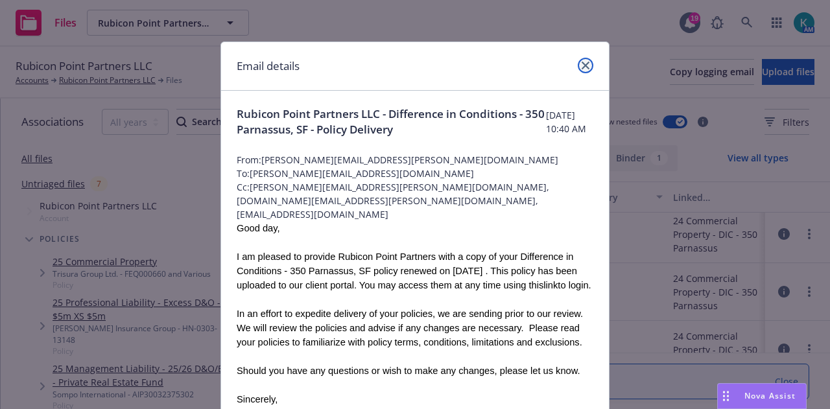
click at [582, 64] on icon "close" at bounding box center [586, 66] width 8 height 8
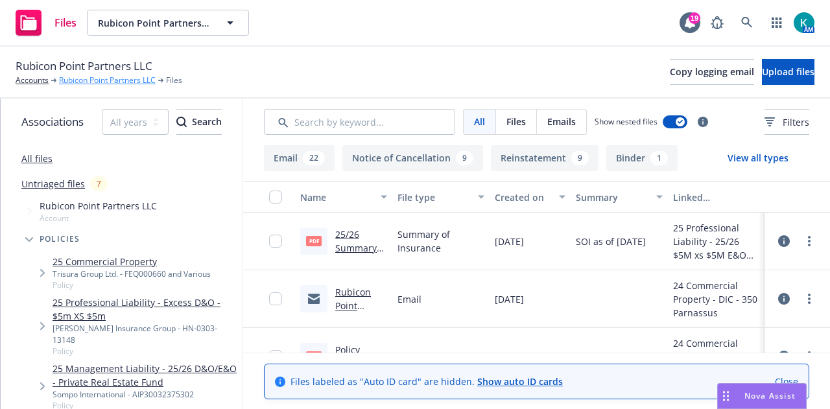
click at [115, 77] on link "Rubicon Point Partners LLC" at bounding box center [107, 81] width 97 height 12
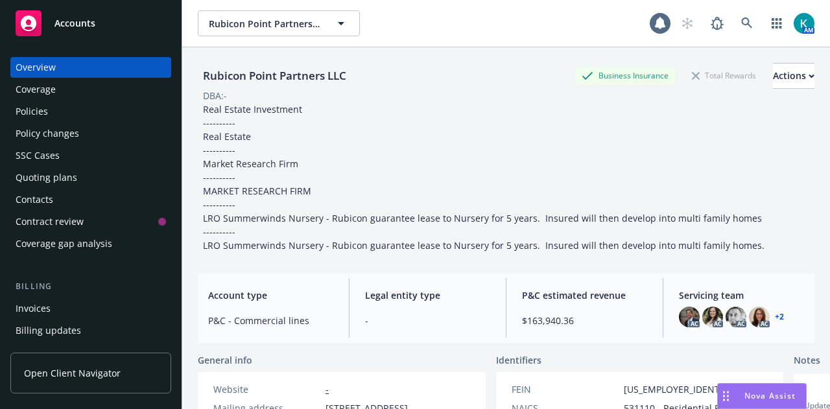
click at [83, 181] on div "Quoting plans" at bounding box center [91, 177] width 150 height 21
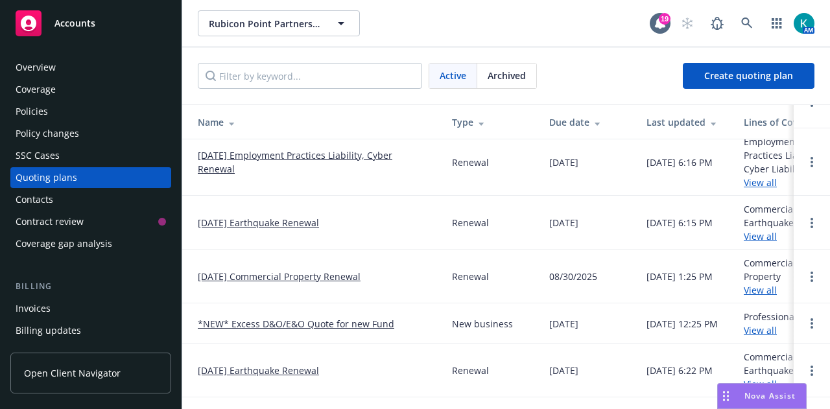
scroll to position [130, 0]
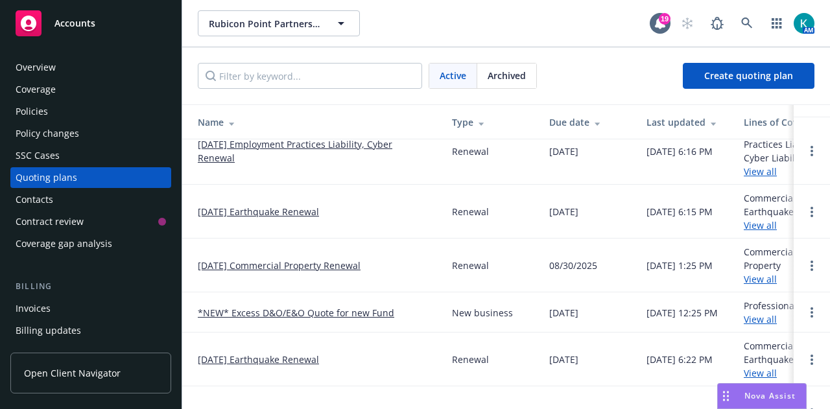
click at [361, 264] on link "08/31/25 Commercial Property Renewal" at bounding box center [279, 266] width 163 height 14
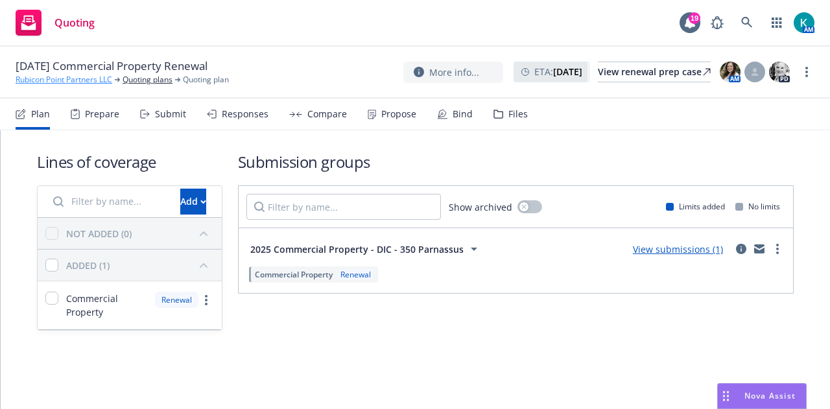
click at [82, 82] on link "Rubicon Point Partners LLC" at bounding box center [64, 80] width 97 height 12
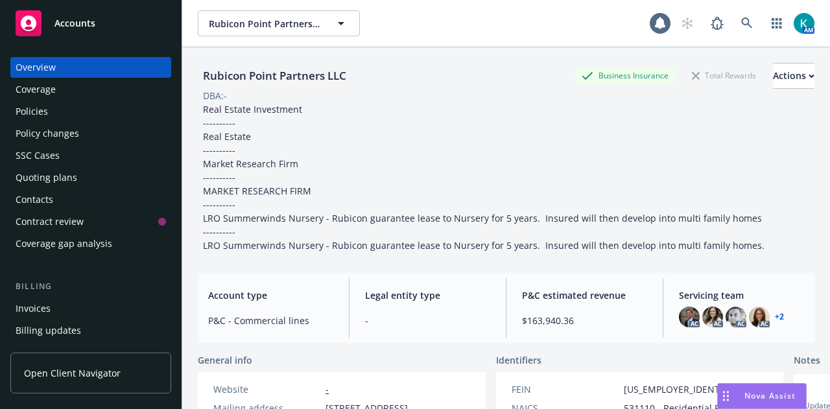
click at [126, 115] on div "Policies" at bounding box center [91, 111] width 150 height 21
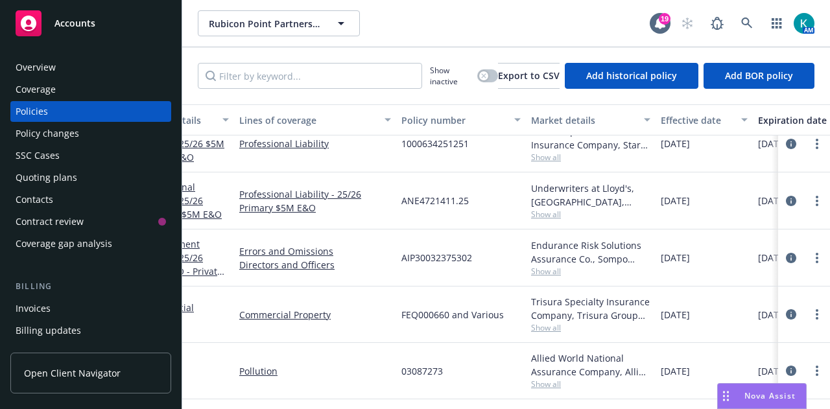
scroll to position [760, 0]
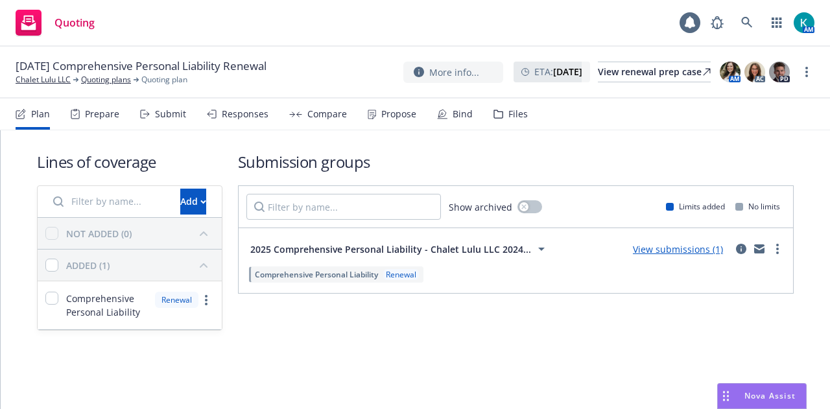
click at [237, 116] on div "Responses" at bounding box center [245, 114] width 47 height 10
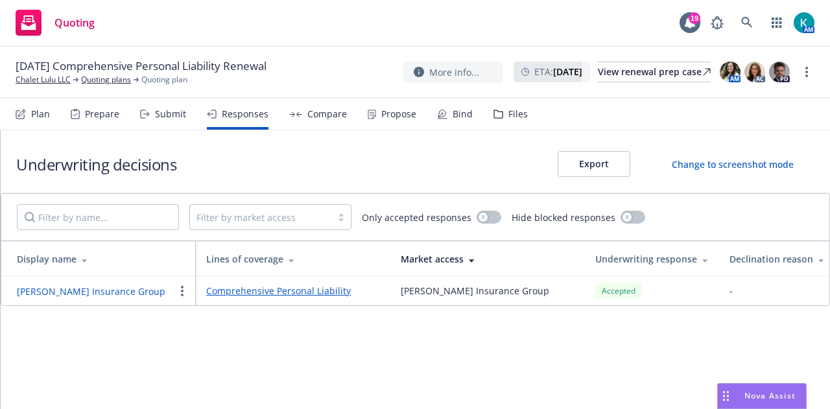
click at [380, 124] on div "Propose" at bounding box center [392, 114] width 49 height 31
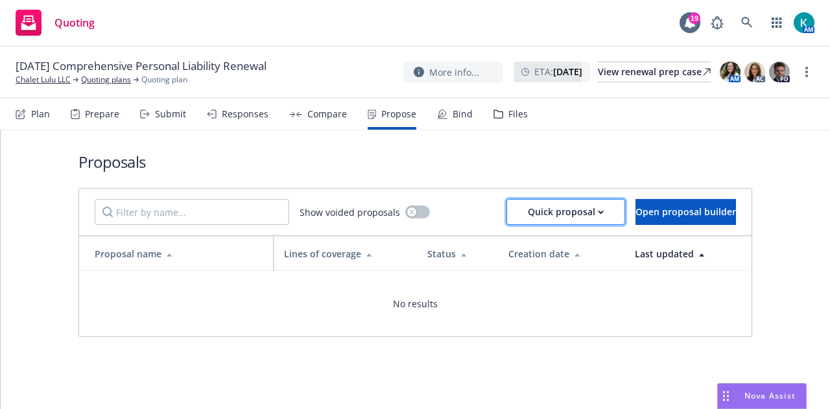
click at [528, 220] on div "Quick proposal" at bounding box center [566, 212] width 76 height 25
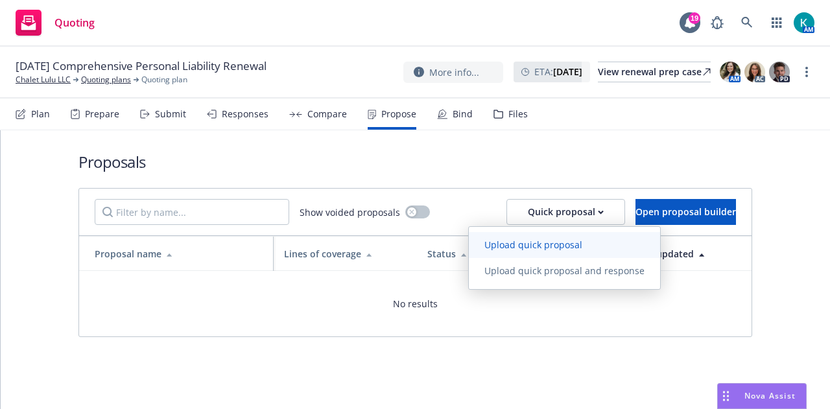
click at [541, 242] on span "Upload quick proposal" at bounding box center [533, 245] width 129 height 12
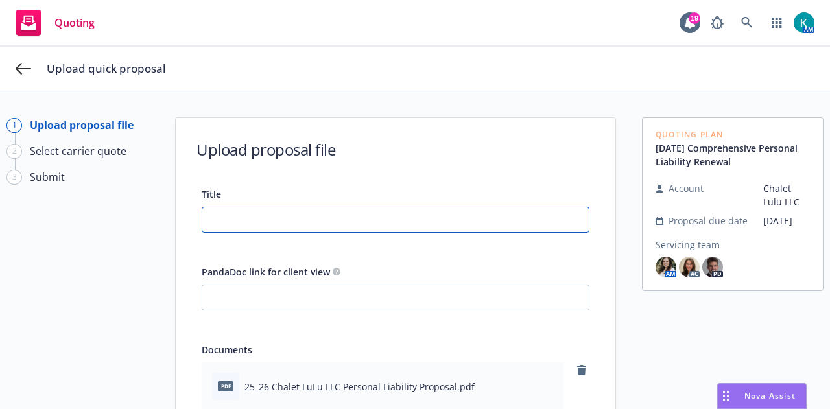
click at [354, 215] on input "Title" at bounding box center [395, 220] width 386 height 25
type input "2"
type textarea "x"
type input "25"
type textarea "x"
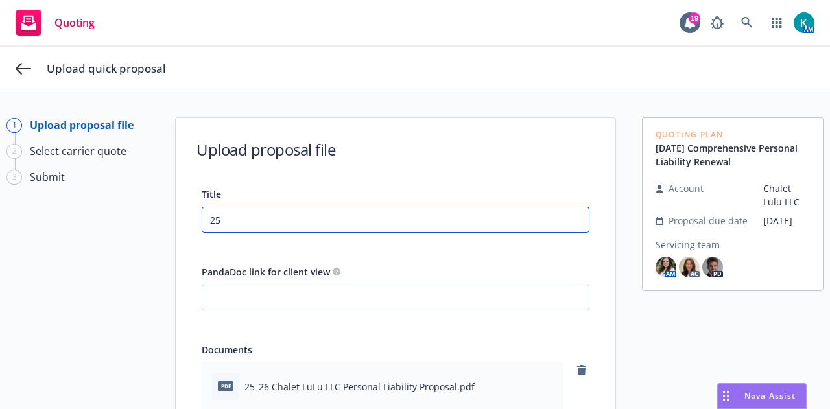
type input "25-"
type textarea "x"
type input "25-2"
type textarea "x"
type input "25-26"
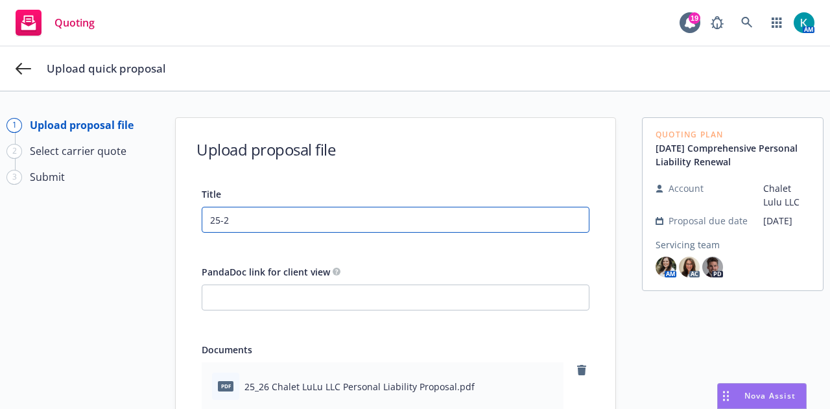
type textarea "x"
type input "25-26"
type textarea "x"
type input "25-26 R"
type textarea "x"
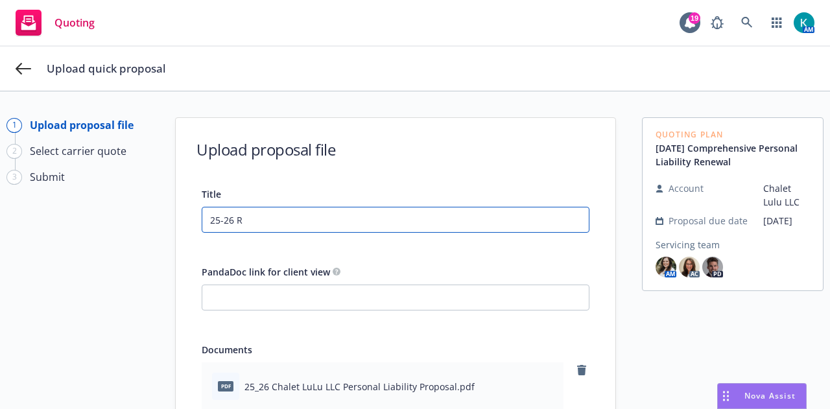
type input "25-26 Re"
type textarea "x"
type input "25-26 Ren"
type textarea "x"
type input "25-26 Rene"
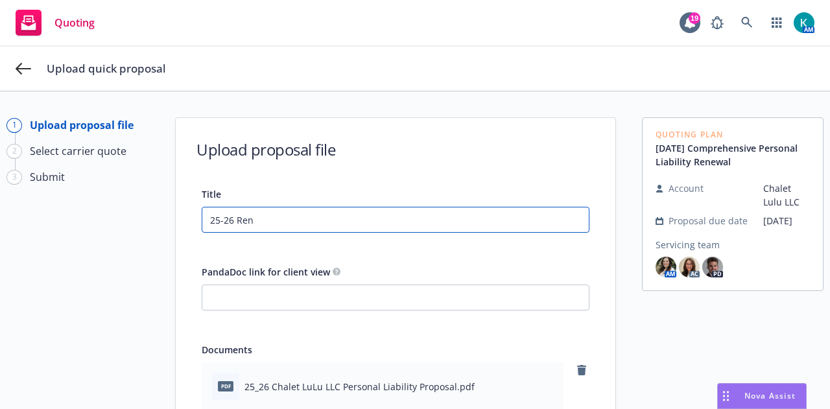
type textarea "x"
type input "25-26 Renew"
type textarea "x"
type input "25-26 Renewa"
type textarea "x"
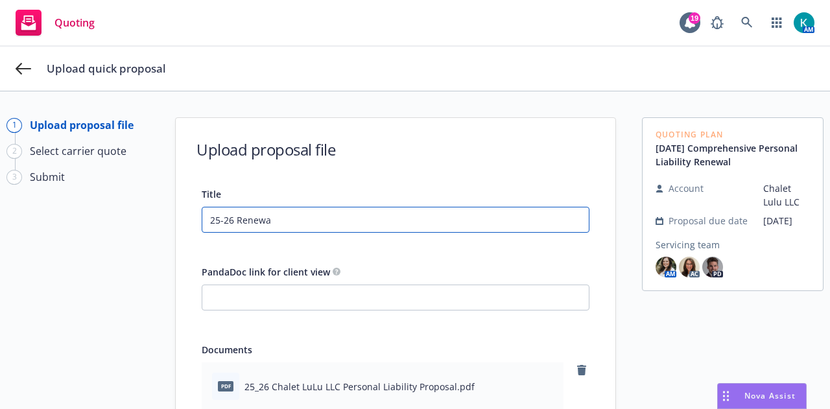
type input "25-26 Renewal"
type textarea "x"
type input "25-26 Renewal"
type textarea "x"
type input "25-26 Renewal P"
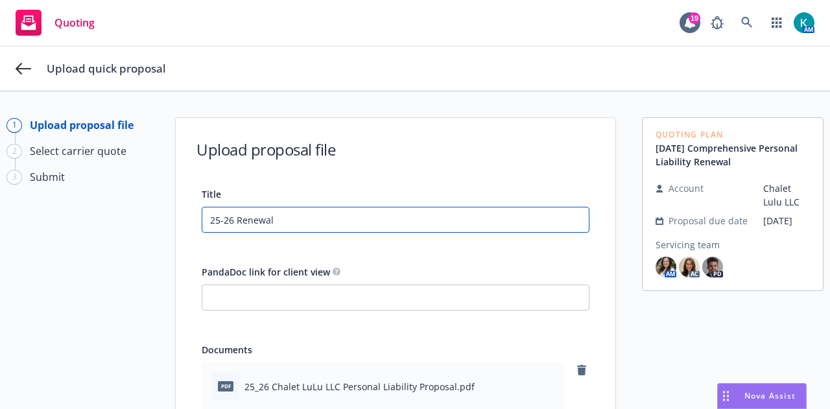
type textarea "x"
type input "25-26 Renewal Pr"
type textarea "x"
type input "25-26 Renewal Pro"
type textarea "x"
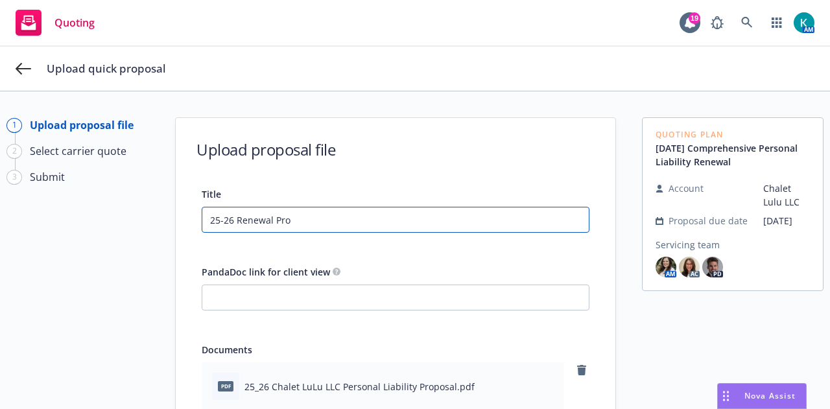
type input "25-26 Renewal Pros"
type textarea "x"
type input "25-26 Renewal Pro"
type textarea "x"
type input "25-26 Renewal Prop"
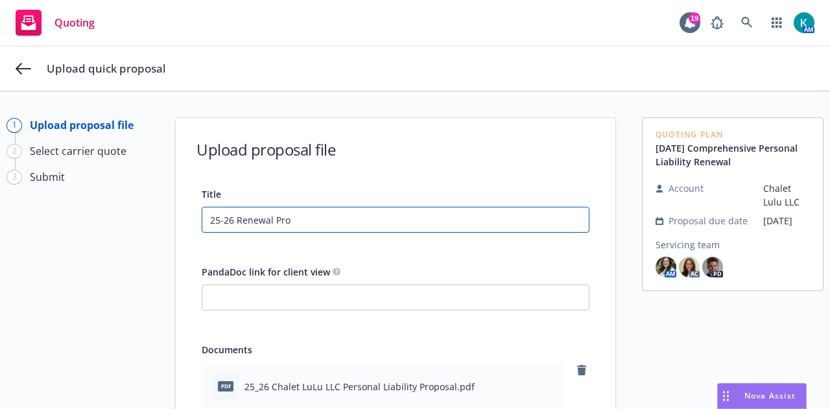
type textarea "x"
type input "25-26 Renewal Propo"
type textarea "x"
type input "25-26 Renewal Propos"
type textarea "x"
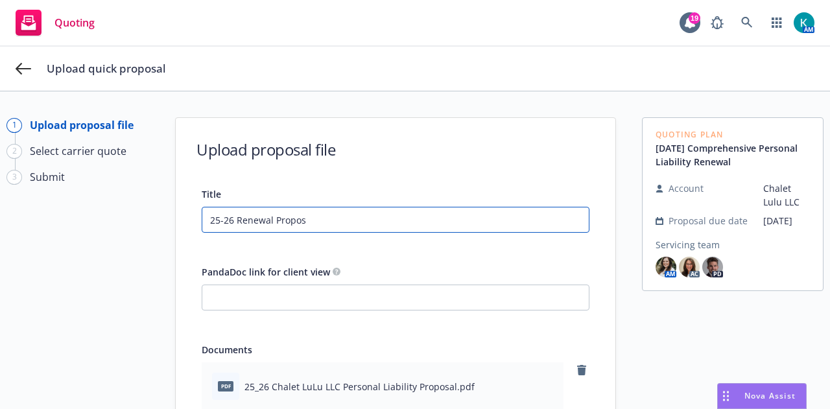
type input "25-26 Renewal Proposa"
type textarea "x"
type input "25-26 Renewal Proposal"
type textarea "x"
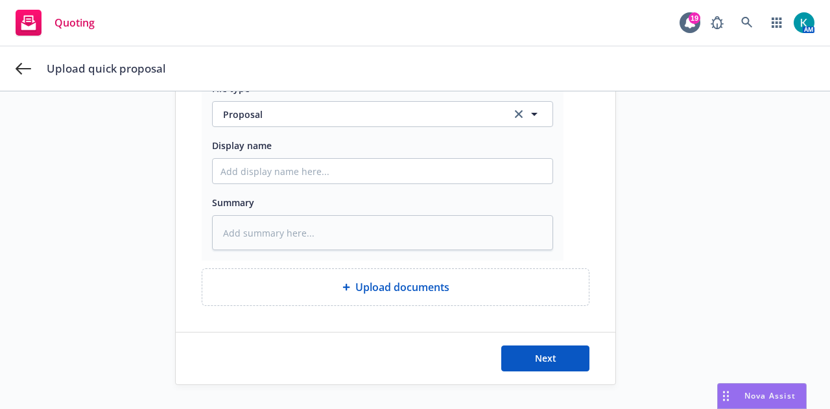
scroll to position [328, 0]
type input "25-26 Renewal Proposal"
click at [549, 357] on span "Next" at bounding box center [545, 357] width 21 height 12
type textarea "x"
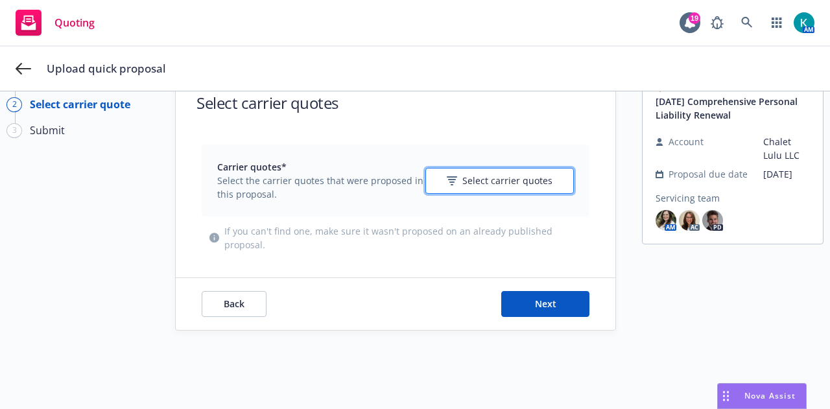
click at [517, 180] on span "Select carrier quotes" at bounding box center [507, 181] width 90 height 14
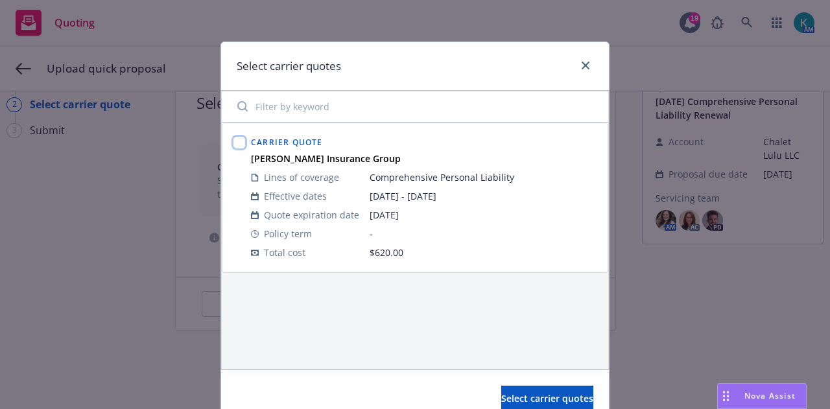
click at [233, 139] on input "checkbox" at bounding box center [239, 142] width 13 height 13
checkbox input "true"
click at [541, 392] on span "Select carrier quotes" at bounding box center [547, 398] width 92 height 12
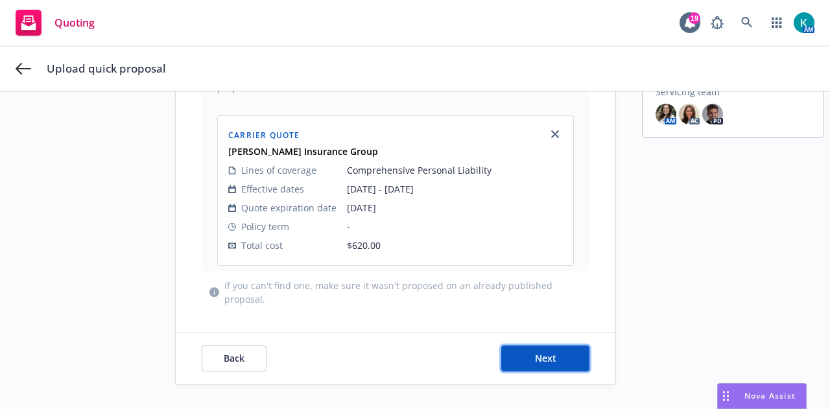
click at [541, 347] on button "Next" at bounding box center [545, 359] width 88 height 26
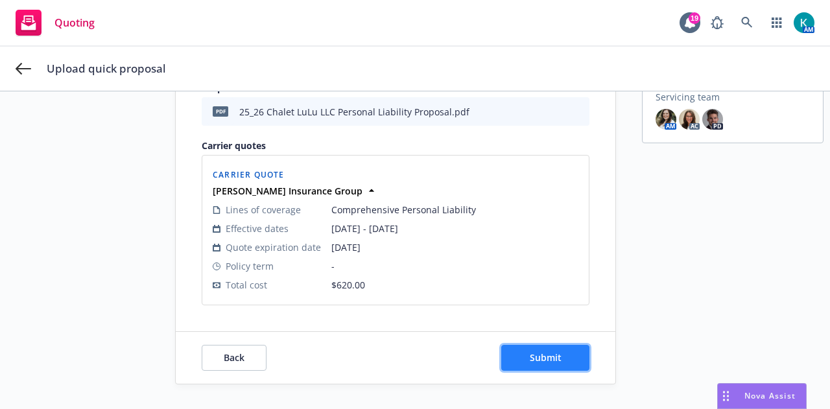
click at [545, 349] on button "Submit" at bounding box center [545, 358] width 88 height 26
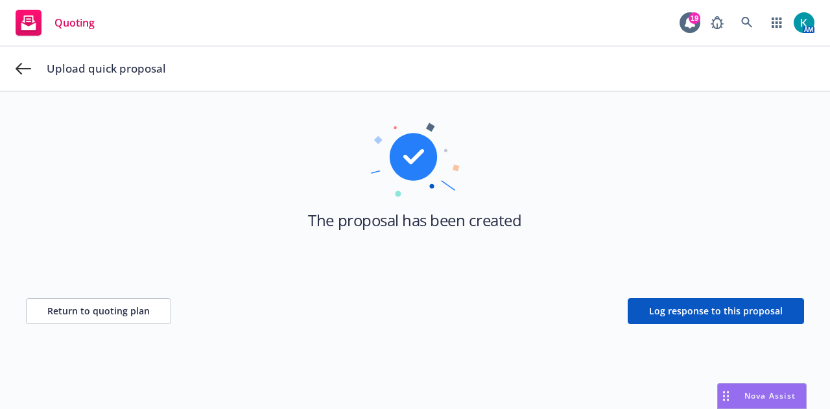
scroll to position [47, 0]
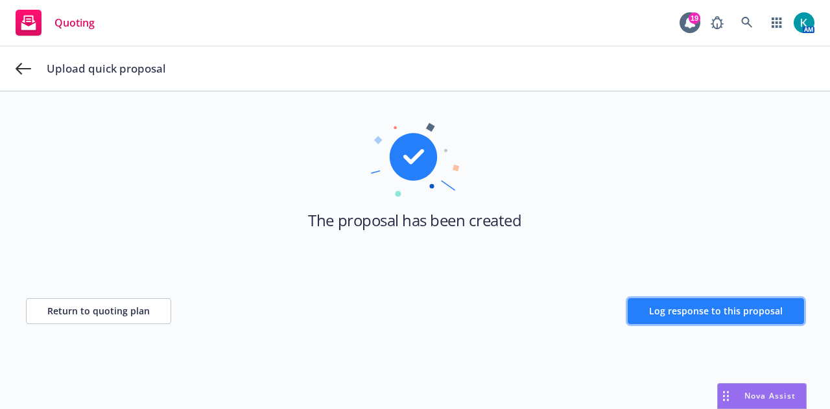
drag, startPoint x: 722, startPoint y: 311, endPoint x: 712, endPoint y: 320, distance: 14.2
click at [722, 311] on span "Log response to this proposal" at bounding box center [716, 311] width 134 height 12
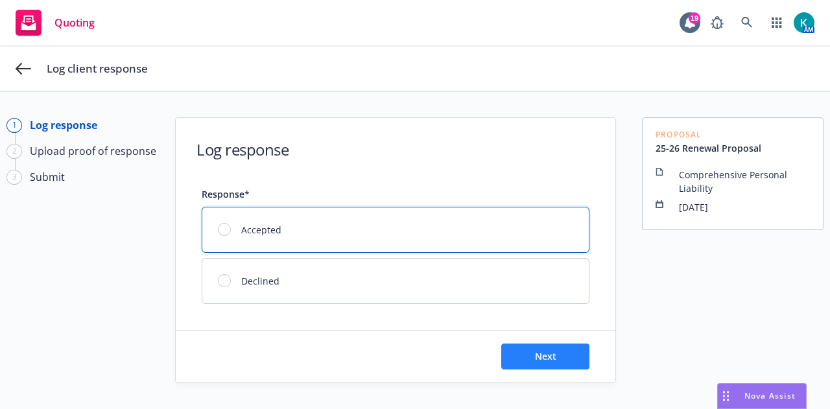
drag, startPoint x: 327, startPoint y: 231, endPoint x: 504, endPoint y: 344, distance: 210.5
click at [327, 231] on div "Accepted" at bounding box center [395, 230] width 386 height 45
click at [560, 359] on button "Next" at bounding box center [545, 357] width 88 height 26
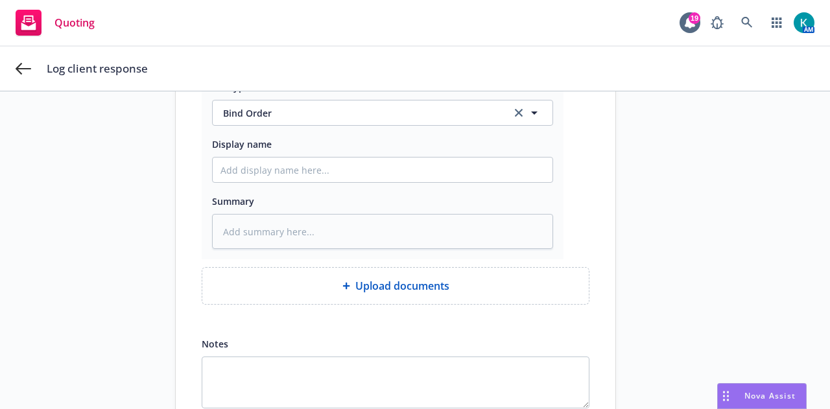
scroll to position [195, 0]
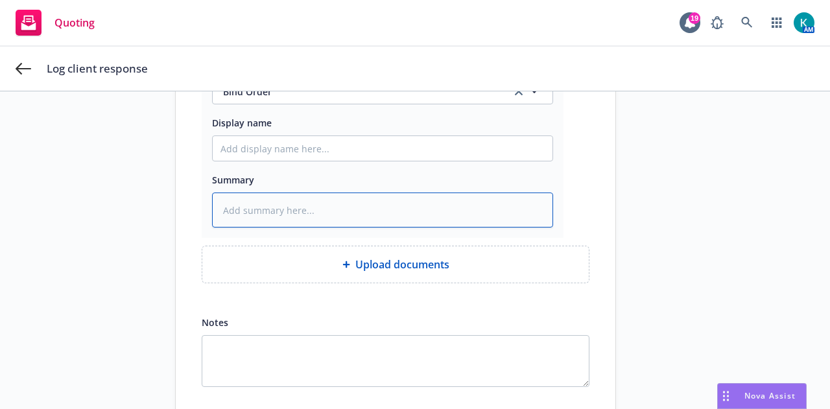
click at [316, 194] on textarea at bounding box center [382, 210] width 341 height 35
type textarea "x"
type textarea "F"
type textarea "x"
type textarea "Fr"
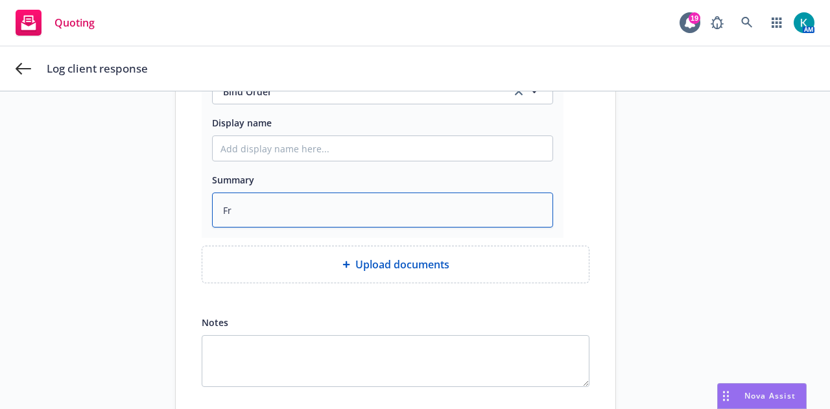
type textarea "x"
type textarea "Fro"
type textarea "x"
type textarea "From"
type textarea "x"
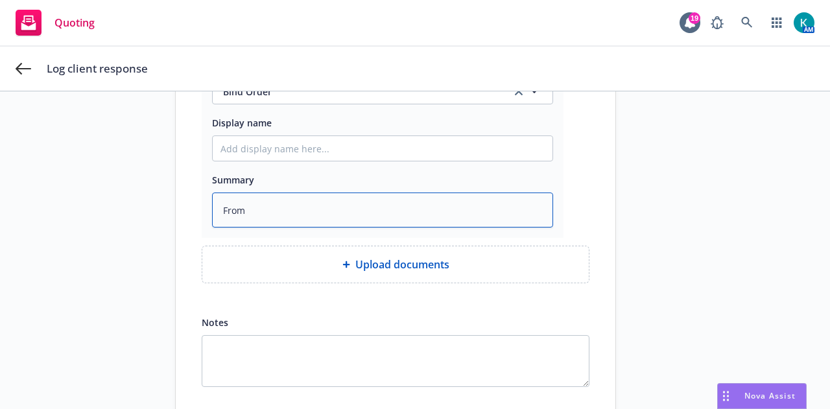
type textarea "From"
type textarea "x"
type textarea "From I"
type textarea "x"
type textarea "From In"
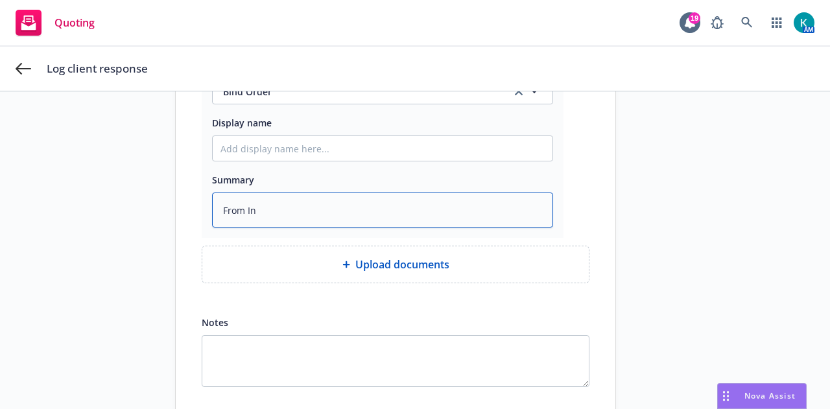
type textarea "x"
type textarea "From Insd"
type textarea "x"
type textarea "From Insd"
type textarea "x"
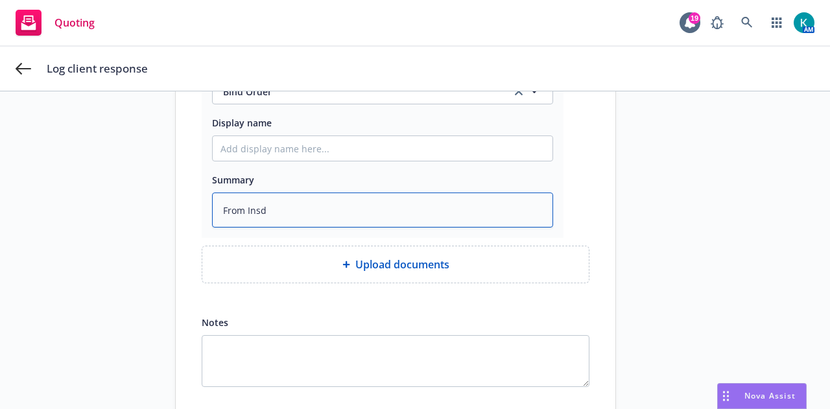
type textarea "From Insd -"
type textarea "x"
type textarea "From Insd -"
type textarea "x"
type textarea "From Insd - S"
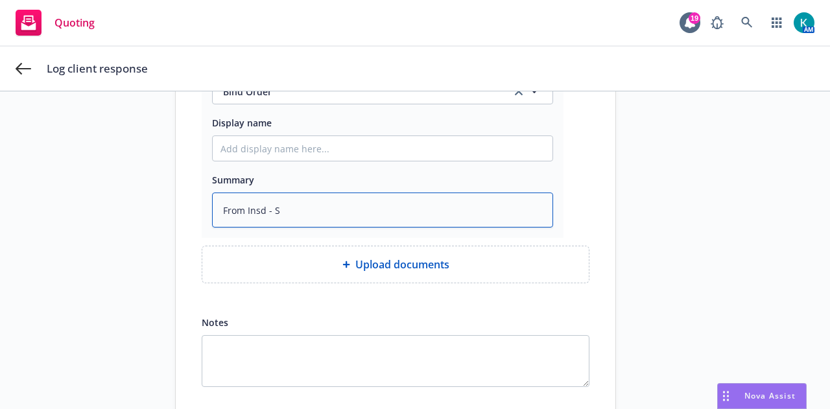
type textarea "x"
type textarea "From Insd - Si"
type textarea "x"
type textarea "From Insd - Sign"
type textarea "x"
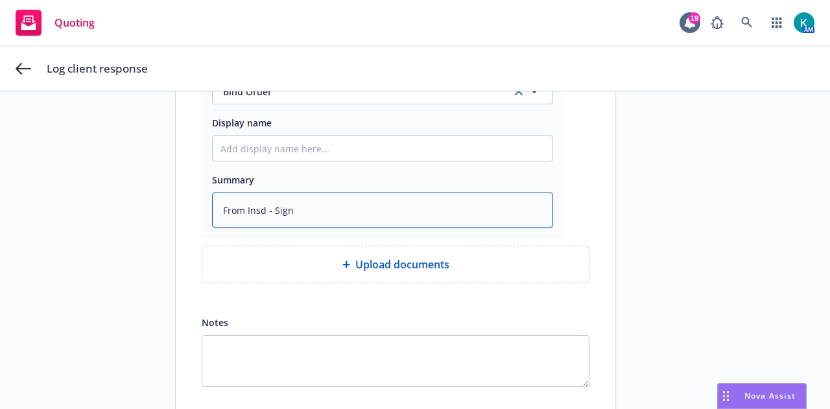
type textarea "From Insd - Signe"
type textarea "x"
type textarea "From Insd - Signed"
type textarea "x"
type textarea "From Insd - Signed"
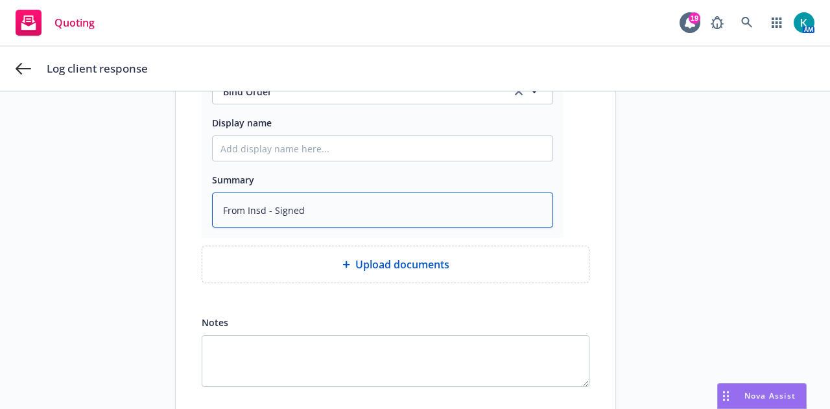
type textarea "x"
type textarea "From Insd - Signed D"
type textarea "x"
type textarea "From Insd - Signed Do"
type textarea "x"
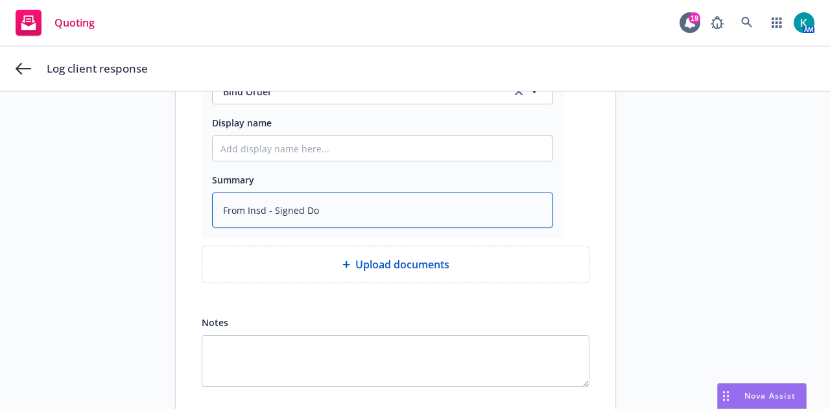
type textarea "From Insd - Signed Dos"
type textarea "x"
type textarea "From Insd - Signed Do"
type textarea "x"
type textarea "From Insd - Signed Doc"
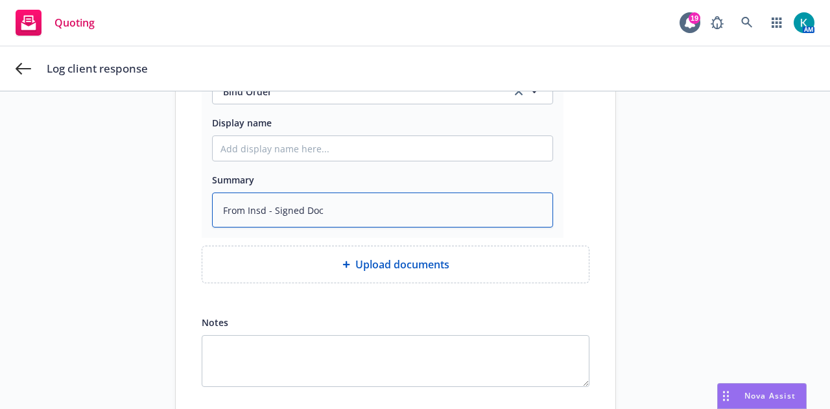
type textarea "x"
type textarea "From Insd - Signed Docs"
type textarea "x"
type textarea "From Insd - Signed Docs"
type textarea "x"
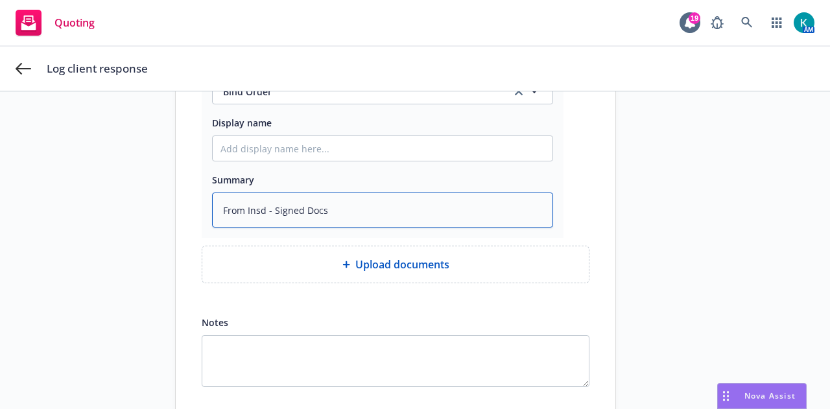
type textarea "From Insd - Signed Docs S"
type textarea "x"
type textarea "From Insd - Signed Docs Sen"
type textarea "x"
type textarea "From Insd - Signed Docs Sent"
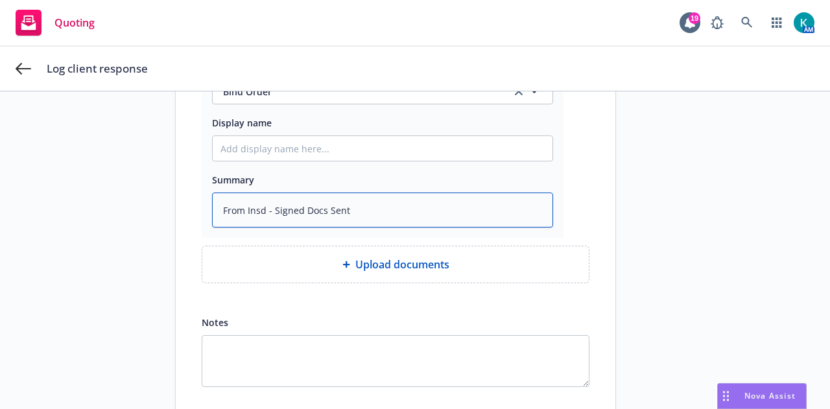
type textarea "x"
type textarea "From Insd - Signed Docs Sent"
type textarea "x"
type textarea "From Insd - Signed Docs Sent D"
type textarea "x"
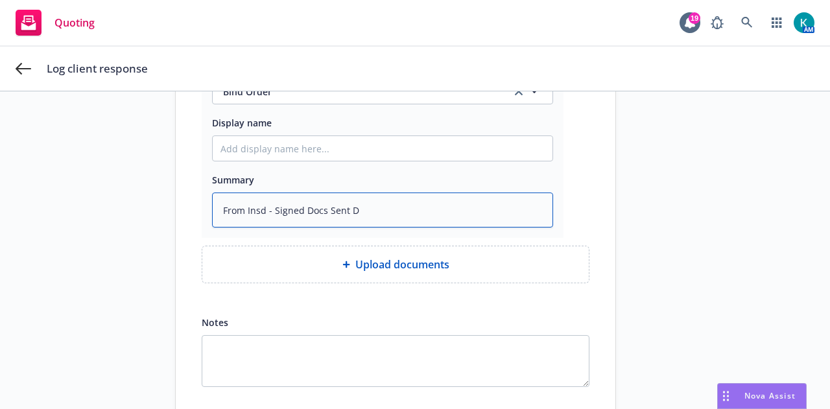
type textarea "From Insd - Signed Docs Sent Di"
type textarea "x"
type textarea "From Insd - Signed Docs Sent Dir"
type textarea "x"
type textarea "From Insd - Signed Docs Sent Dire"
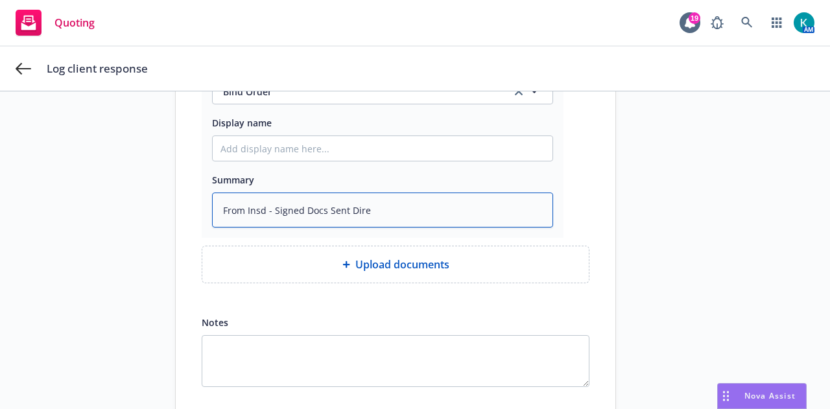
type textarea "x"
type textarea "From Insd - Signed Docs Sent Direc"
type textarea "x"
type textarea "From Insd - Signed Docs Sent Direct"
type textarea "x"
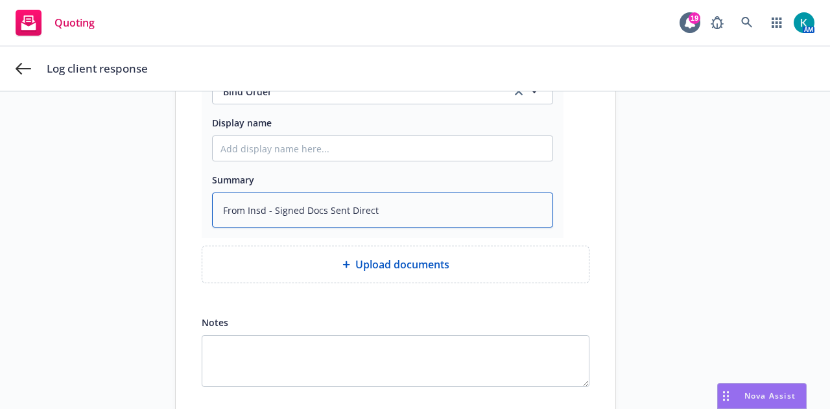
type textarea "From Insd - Signed Docs Sent Directl"
type textarea "x"
type textarea "From Insd - Signed Docs Sent Directly"
type textarea "x"
type textarea "From Insd - Signed Docs Sent Directly"
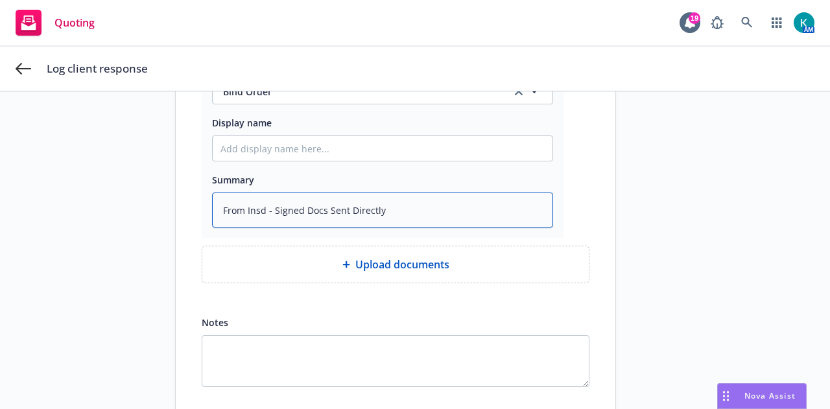
type textarea "x"
type textarea "From Insd - Signed Docs Sent Directly t"
type textarea "x"
type textarea "From Insd - Signed Docs Sent Directly to"
type textarea "x"
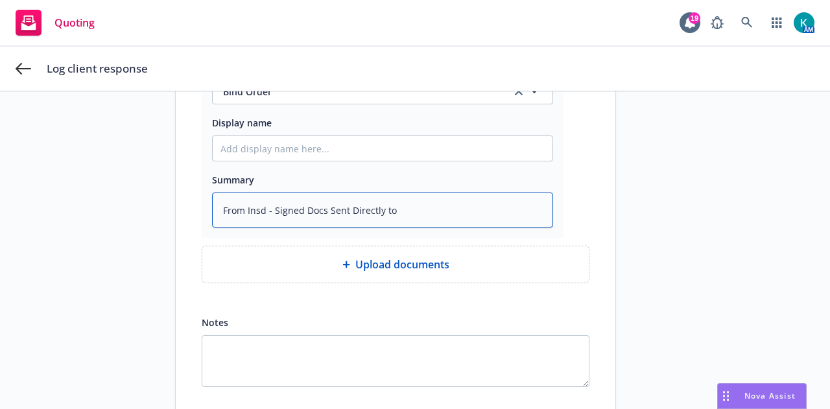
type textarea "From Insd - Signed Docs Sent Directly to"
type textarea "x"
type textarea "From Insd - Signed Docs Sent Directly to M"
type textarea "x"
type textarea "From Insd - Signed Docs Sent Directly to MG"
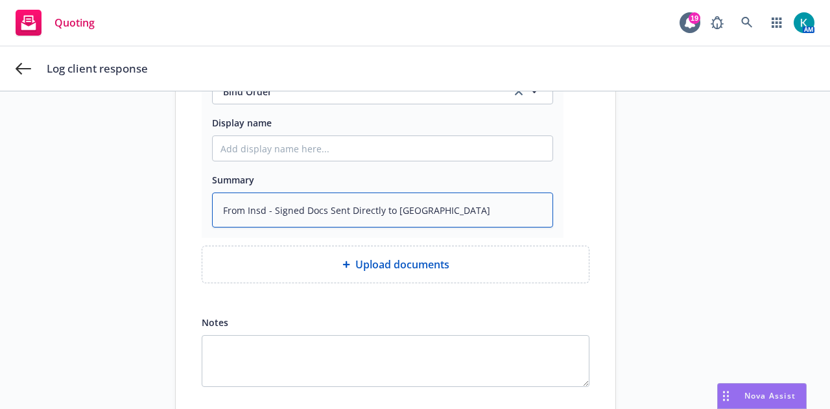
type textarea "x"
type textarea "From Insd - Signed Docs Sent Directly to MGA"
type textarea "x"
type textarea "From Insd - Signed Docs Sent Directly to MGA w"
type textarea "x"
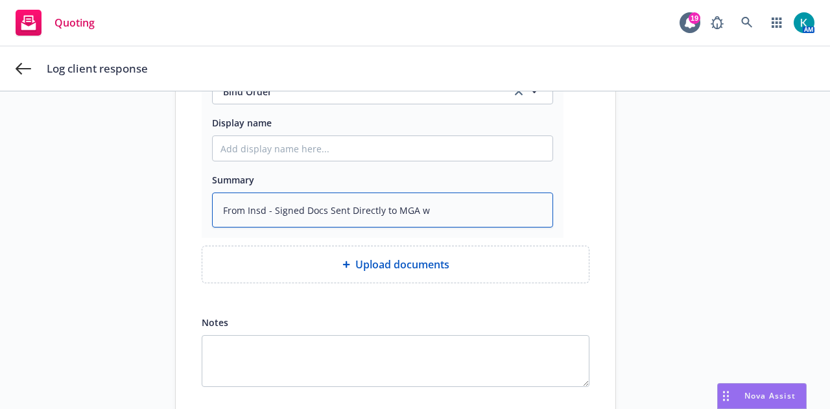
type textarea "From Insd - Signed Docs Sent Directly to MGA w/"
type textarea "x"
type textarea "From Insd - Signed Docs Sent Directly to MGA w/p"
type textarea "x"
type textarea "From Insd - Signed Docs Sent Directly to MGA w/pm"
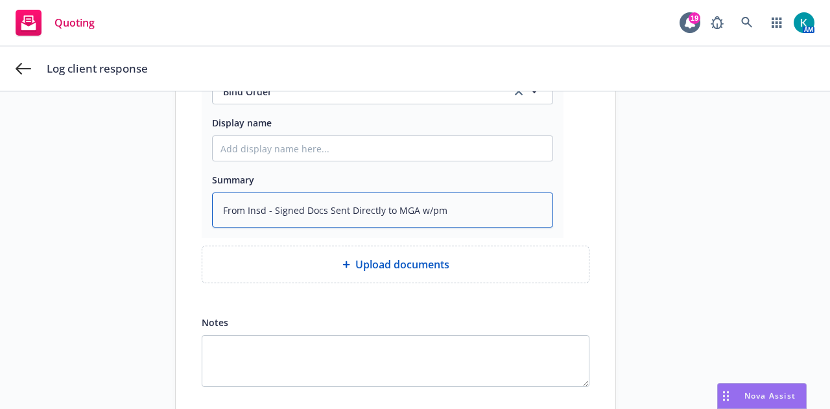
type textarea "x"
type textarea "From Insd - Signed Docs Sent Directly to MGA w/pmn"
type textarea "x"
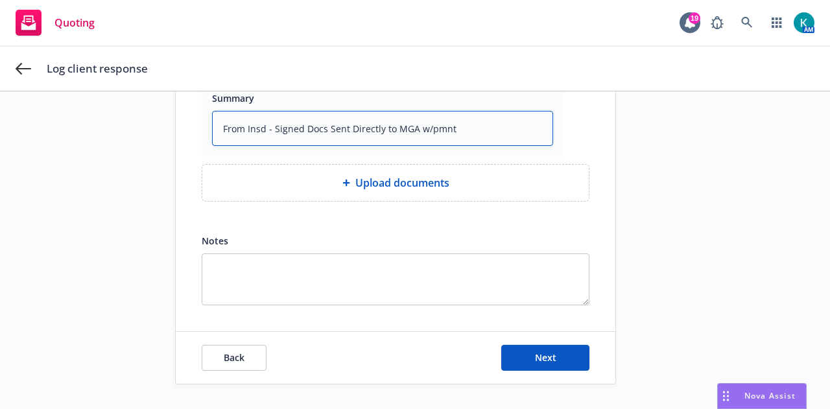
type textarea "From Insd - Signed Docs Sent Directly to MGA w/pmnt"
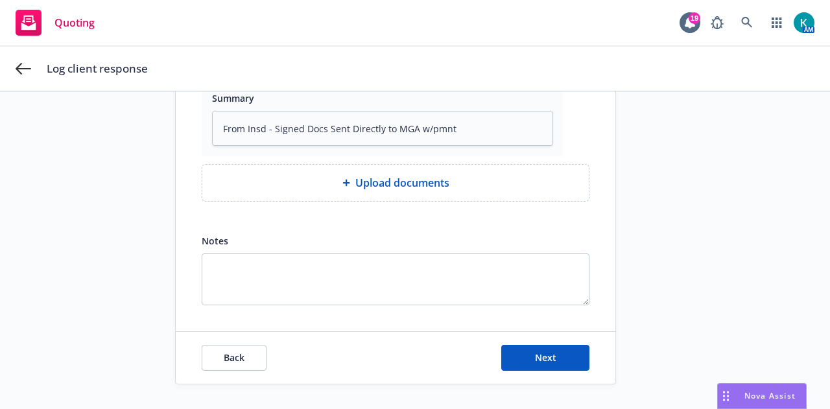
click at [568, 340] on div "Back Next" at bounding box center [396, 358] width 440 height 52
click at [569, 351] on button "Next" at bounding box center [545, 358] width 88 height 26
type textarea "x"
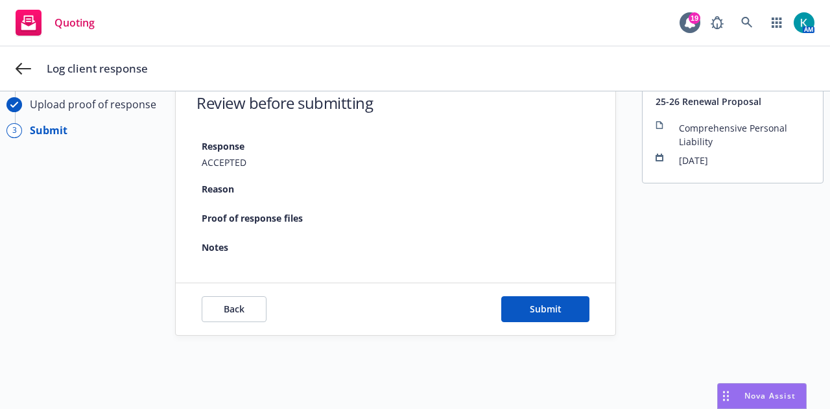
scroll to position [47, 0]
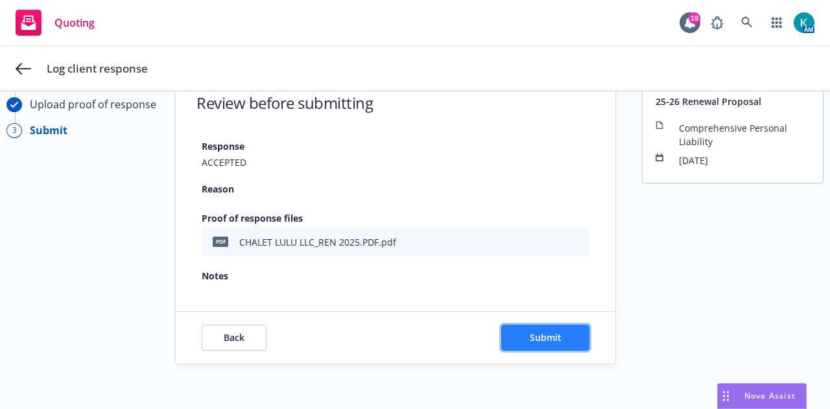
click at [567, 337] on button "Submit" at bounding box center [545, 338] width 88 height 26
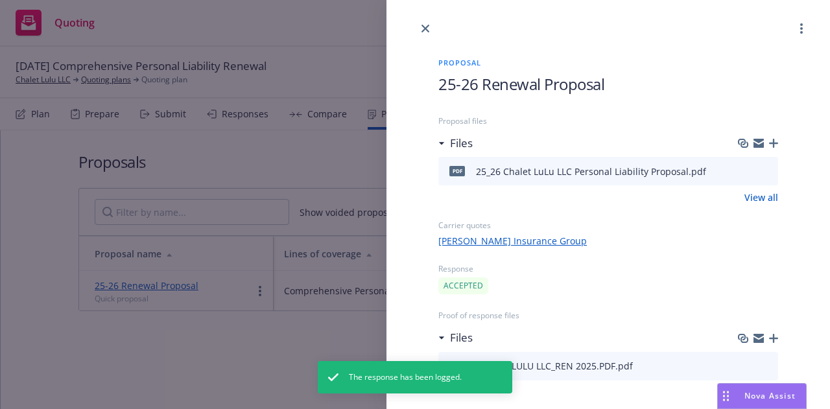
drag, startPoint x: 429, startPoint y: 29, endPoint x: 427, endPoint y: 58, distance: 28.6
click at [429, 29] on link "close" at bounding box center [426, 29] width 16 height 16
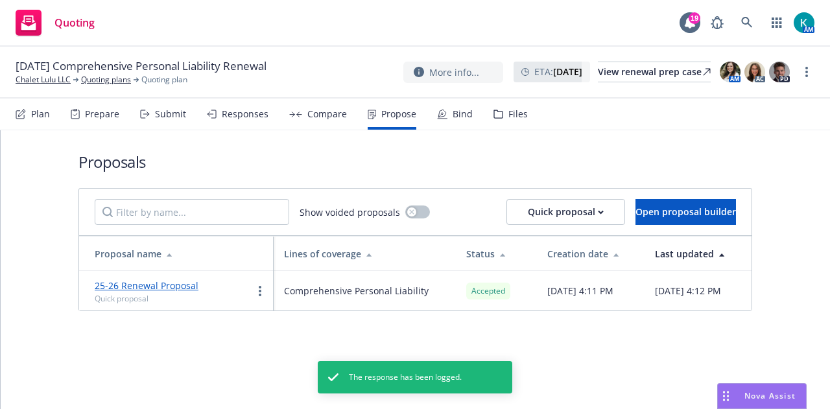
click at [444, 118] on div "Bind" at bounding box center [455, 114] width 36 height 31
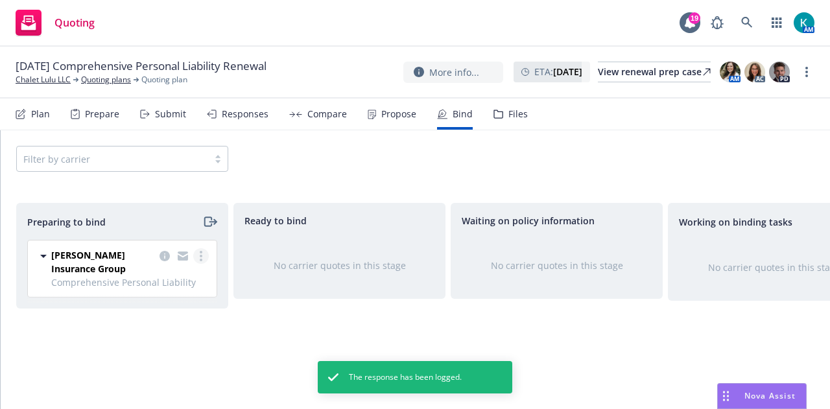
click at [202, 254] on link "more" at bounding box center [201, 256] width 16 height 16
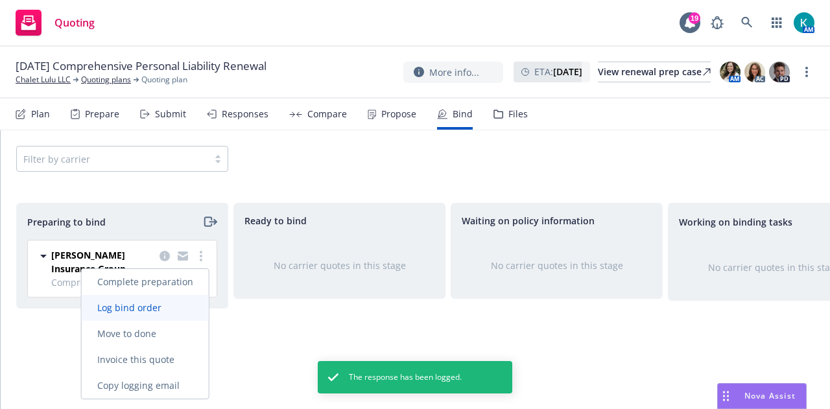
click at [173, 307] on span "Log bind order" at bounding box center [129, 308] width 95 height 12
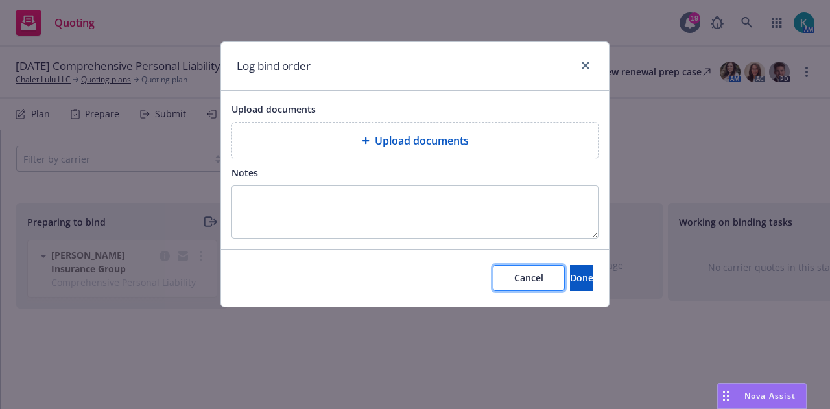
click at [514, 279] on span "Cancel" at bounding box center [528, 278] width 29 height 12
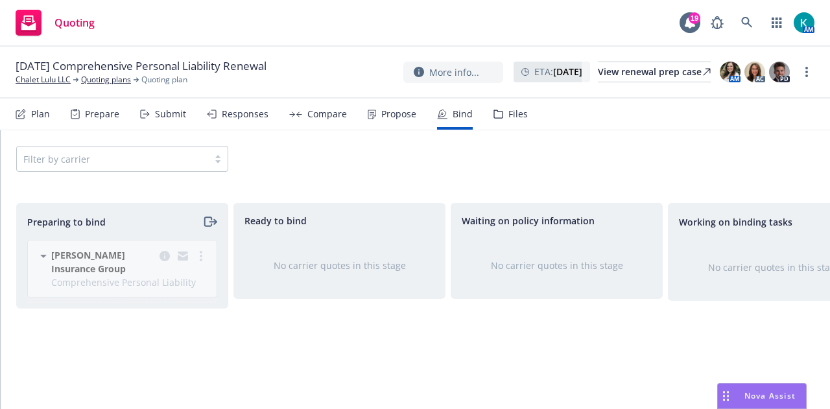
click at [205, 259] on div "Hudson Insurance Group Comprehensive Personal Liability 09/05/2025 - 09/05/2026…" at bounding box center [120, 274] width 206 height 68
click at [204, 255] on div "Hudson Insurance Group Comprehensive Personal Liability 09/05/2025 - 09/05/2026…" at bounding box center [120, 274] width 206 height 68
click at [201, 255] on circle "more" at bounding box center [201, 256] width 3 height 3
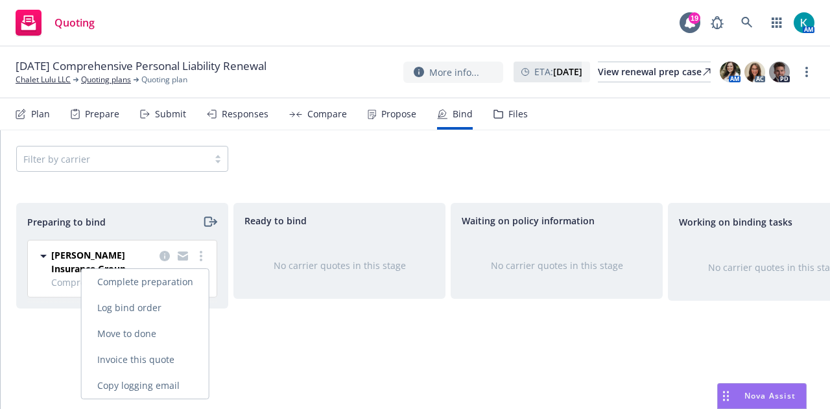
drag, startPoint x: 172, startPoint y: 305, endPoint x: 374, endPoint y: 372, distance: 212.2
click at [172, 306] on span "Log bind order" at bounding box center [129, 308] width 95 height 12
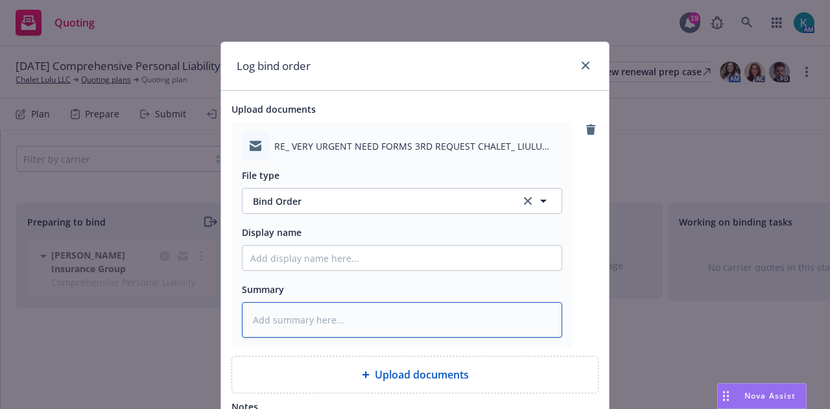
click at [438, 318] on textarea at bounding box center [402, 319] width 320 height 35
type textarea "x"
type textarea "F"
type textarea "x"
type textarea "Fr"
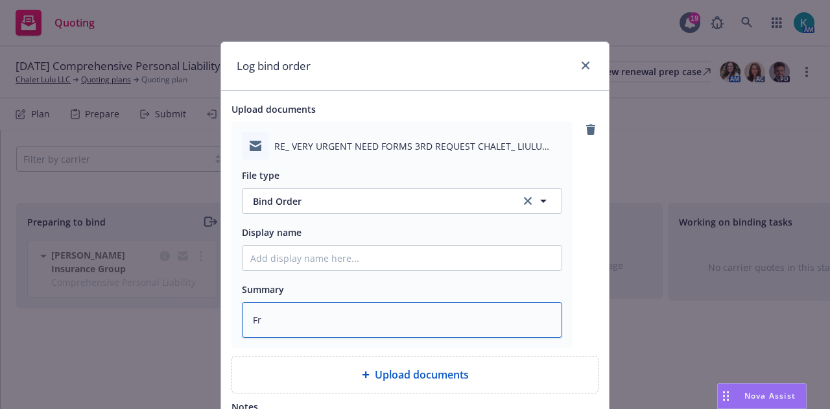
type textarea "x"
type textarea "Fro"
type textarea "x"
type textarea "From"
type textarea "x"
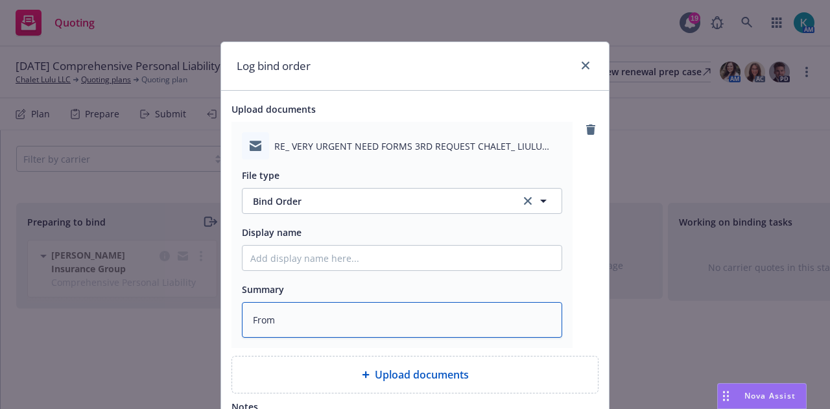
type textarea "From"
type textarea "x"
type textarea "From c"
type textarea "x"
type textarea "From ca"
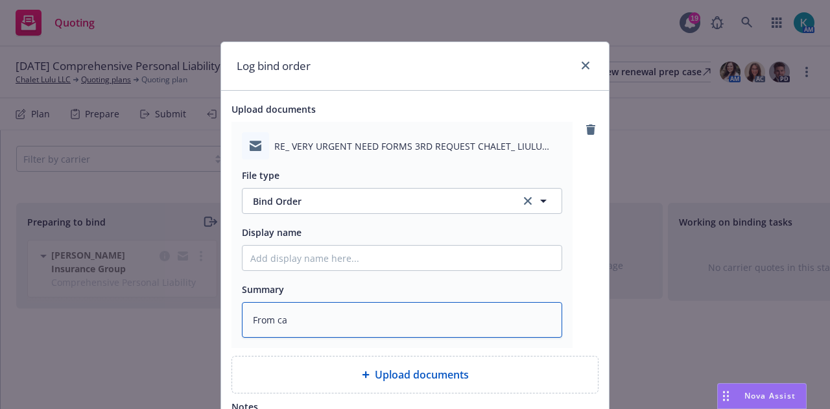
type textarea "x"
type textarea "From car"
type textarea "x"
type textarea "From carr"
type textarea "x"
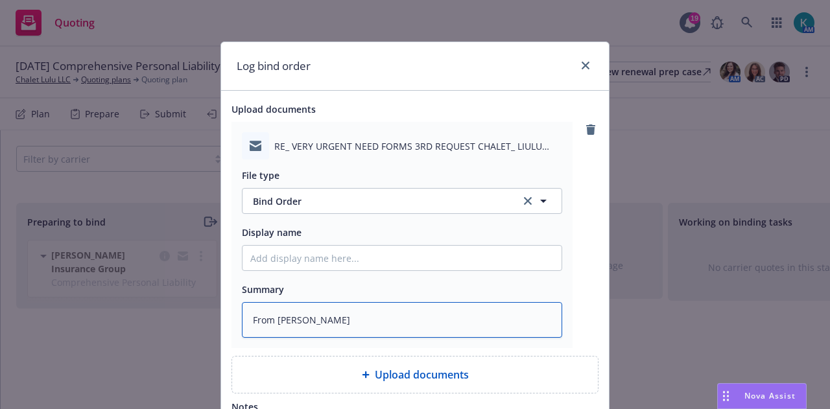
type textarea "From carrie"
type textarea "x"
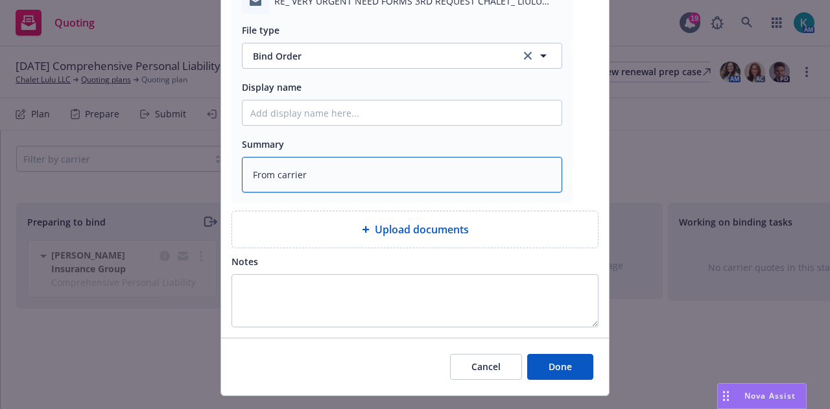
scroll to position [172, 0]
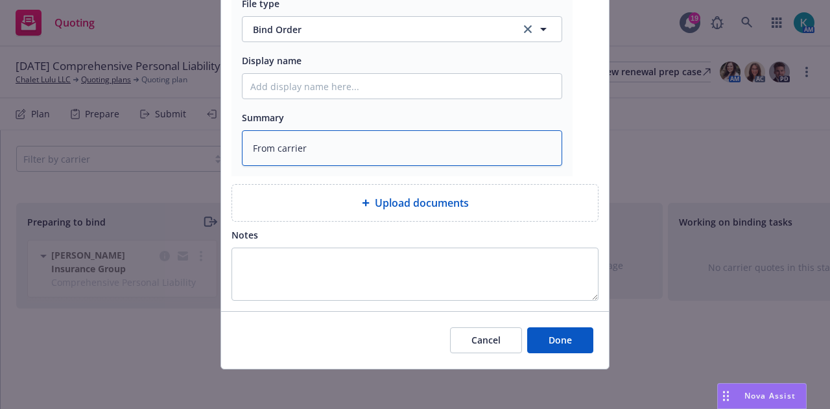
type textarea "From carrier"
click at [547, 323] on div "Cancel Done" at bounding box center [415, 340] width 388 height 58
click at [551, 334] on span "Done" at bounding box center [560, 340] width 23 height 12
type textarea "x"
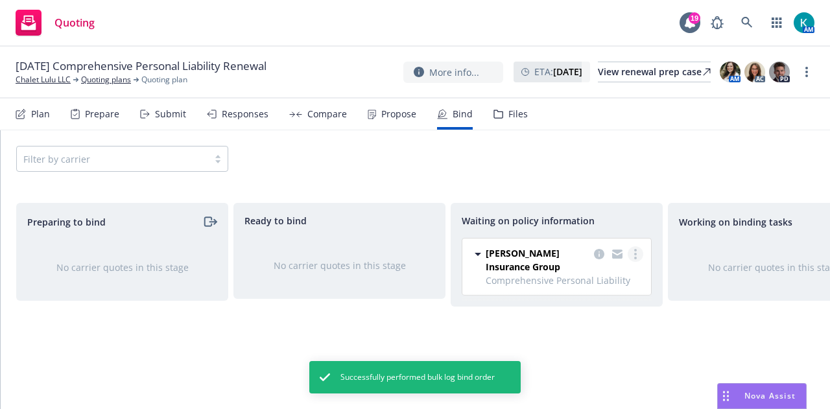
click at [635, 250] on circle "more" at bounding box center [635, 250] width 3 height 3
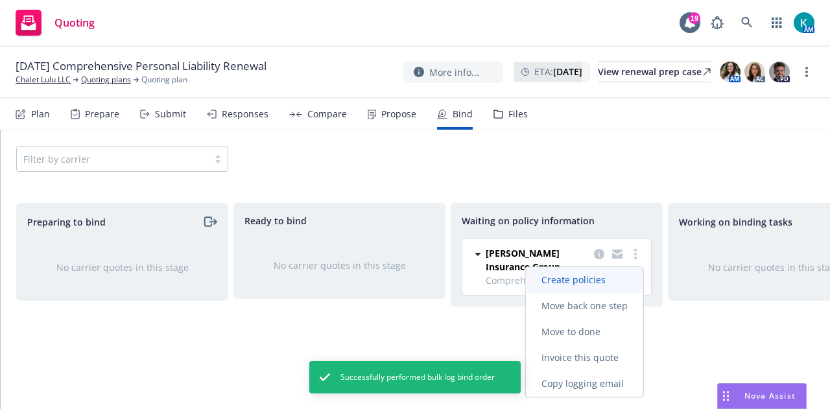
click at [616, 287] on link "Create policies" at bounding box center [584, 280] width 117 height 26
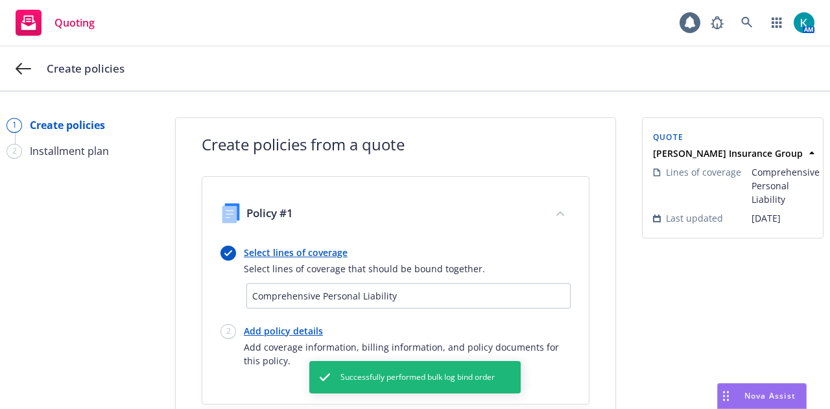
scroll to position [134, 0]
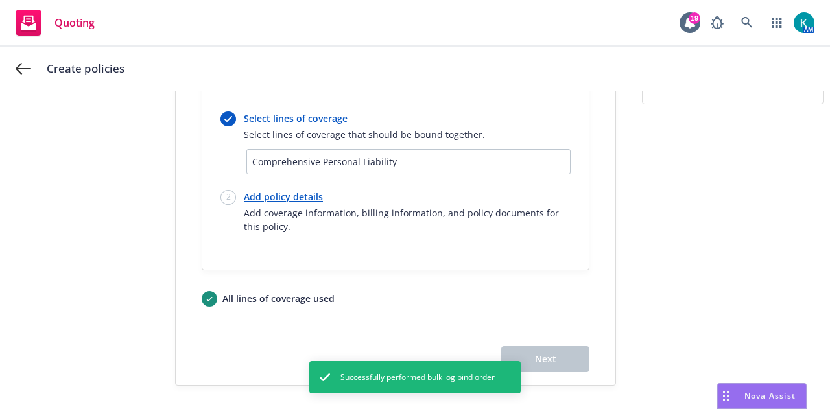
click at [274, 196] on link "Add policy details" at bounding box center [407, 197] width 327 height 14
select select "12"
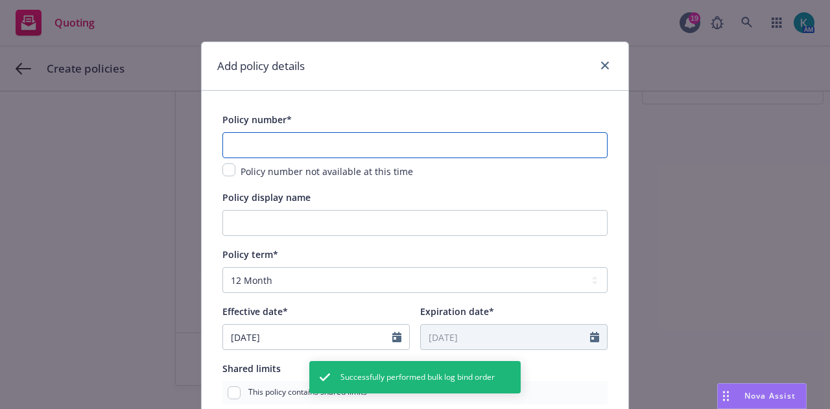
click at [300, 141] on input "text" at bounding box center [414, 145] width 385 height 26
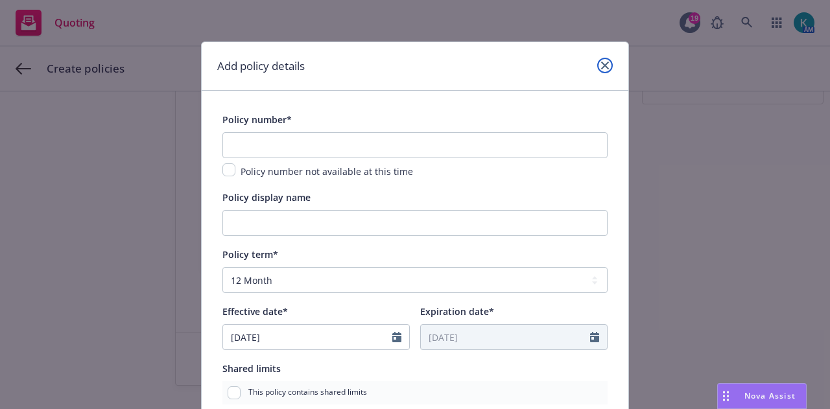
drag, startPoint x: 605, startPoint y: 65, endPoint x: 449, endPoint y: 69, distance: 156.3
click at [604, 65] on link "close" at bounding box center [605, 66] width 16 height 16
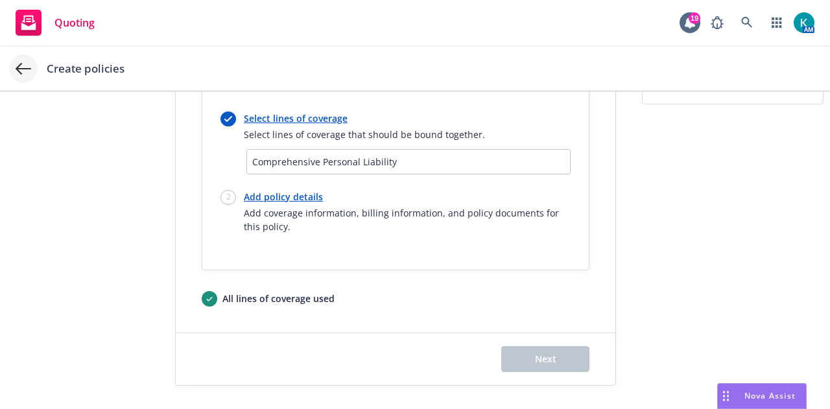
click at [27, 72] on icon at bounding box center [24, 69] width 16 height 16
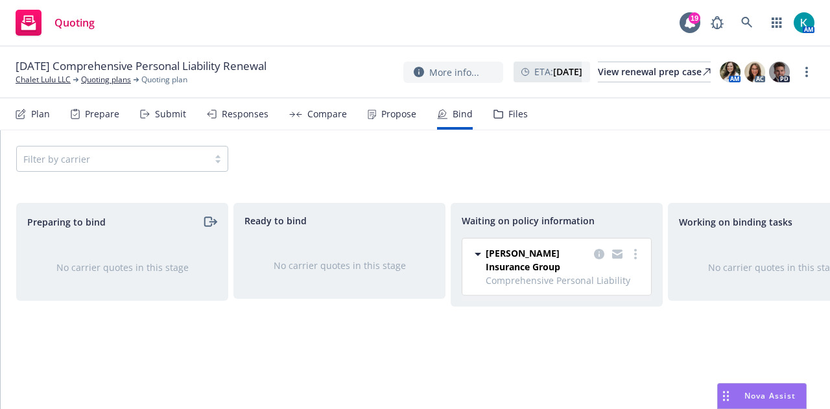
click at [512, 117] on div "Files" at bounding box center [517, 114] width 19 height 10
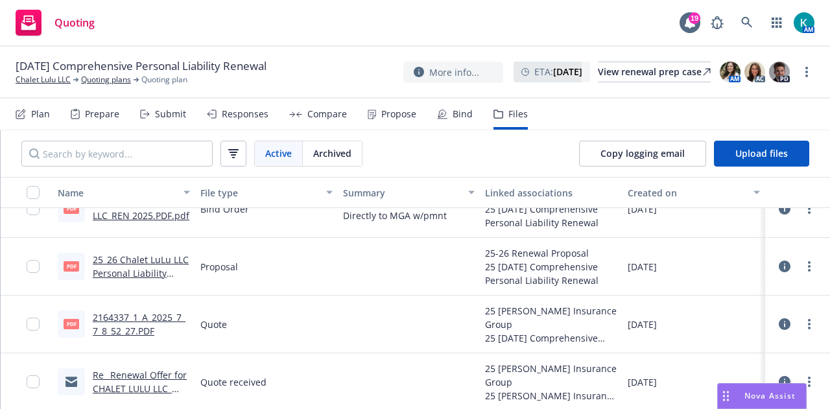
click at [152, 321] on link "2164337_1_A_2025_7_7_8_52_27.PDF" at bounding box center [139, 324] width 93 height 26
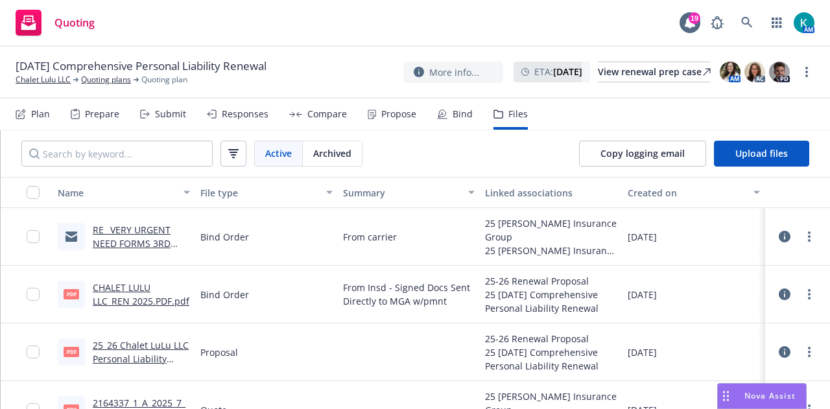
click at [398, 117] on div "Propose" at bounding box center [398, 114] width 35 height 10
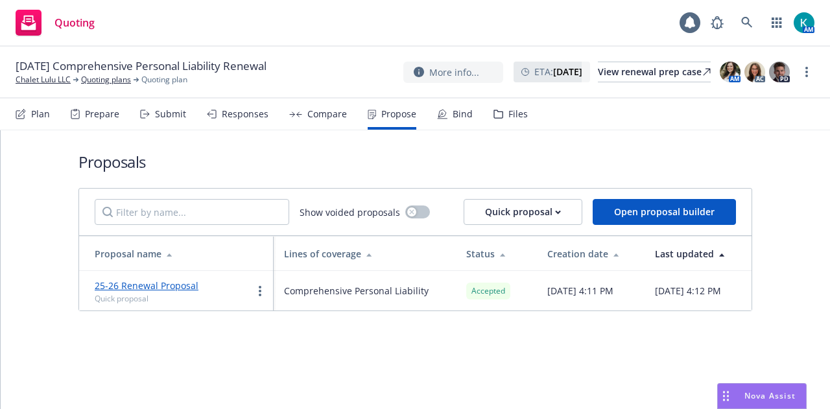
click at [439, 116] on icon at bounding box center [442, 114] width 8 height 8
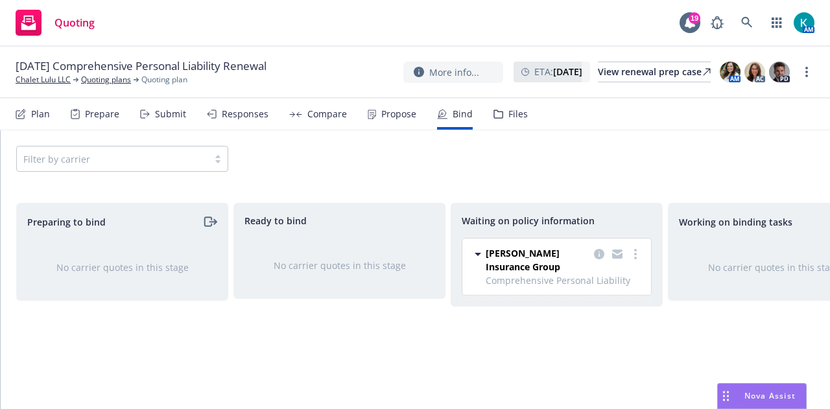
click at [32, 119] on div "Plan" at bounding box center [33, 114] width 34 height 31
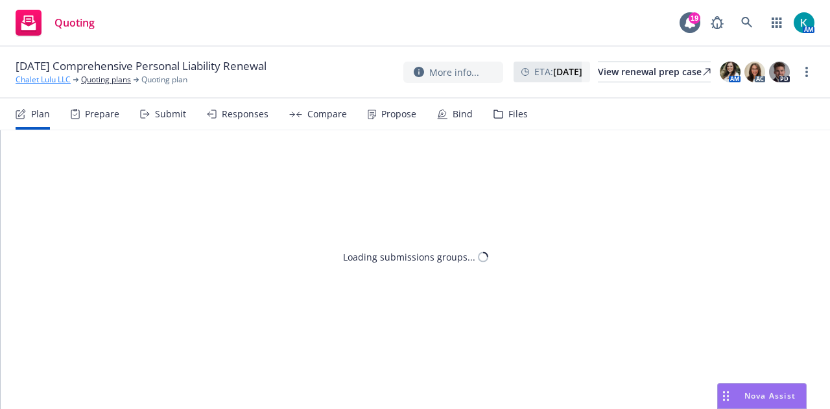
click at [54, 82] on link "Chalet Lulu LLC" at bounding box center [43, 80] width 55 height 12
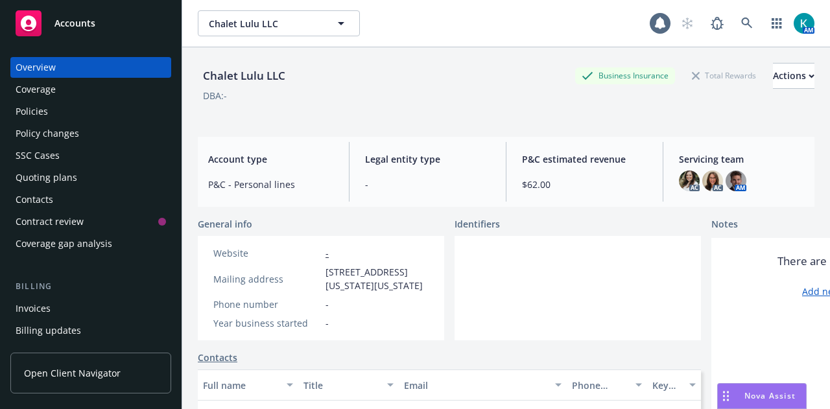
click at [58, 117] on div "Policies" at bounding box center [91, 111] width 150 height 21
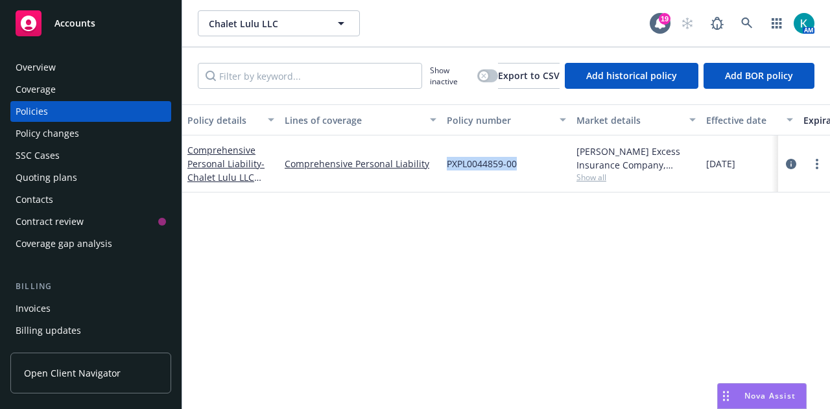
drag, startPoint x: 518, startPoint y: 163, endPoint x: 445, endPoint y: 161, distance: 73.3
click at [444, 162] on div "PXPL0044859-00" at bounding box center [507, 164] width 130 height 57
copy span "PXPL0044859-00"
click at [86, 177] on div "Quoting plans" at bounding box center [91, 177] width 150 height 21
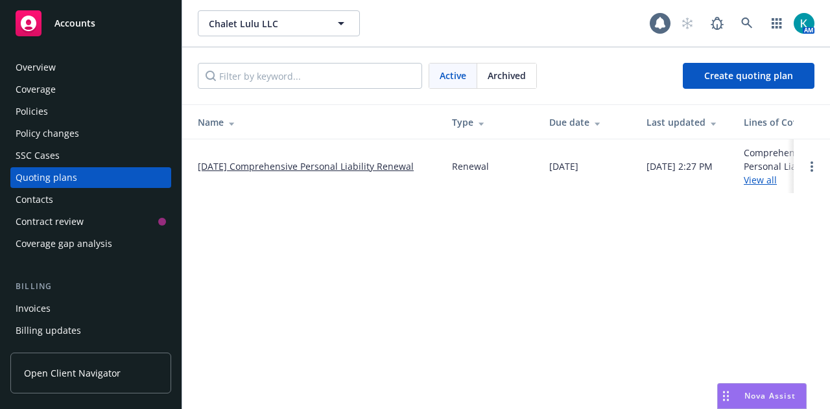
click at [248, 167] on link "[DATE] Comprehensive Personal Liability Renewal" at bounding box center [306, 167] width 216 height 14
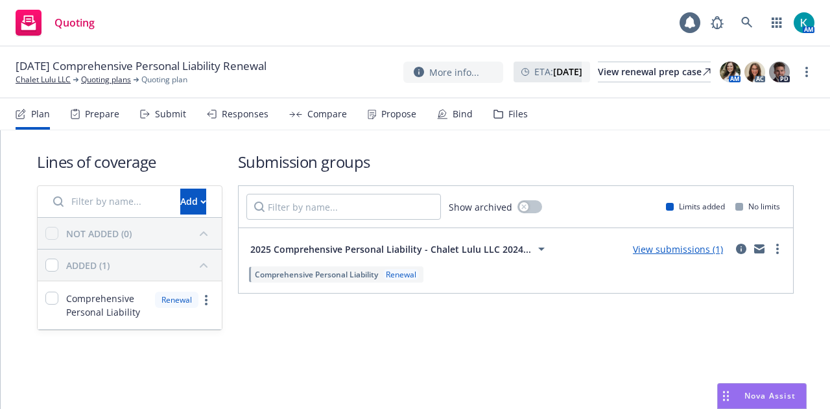
click at [455, 113] on div "Bind" at bounding box center [463, 114] width 20 height 10
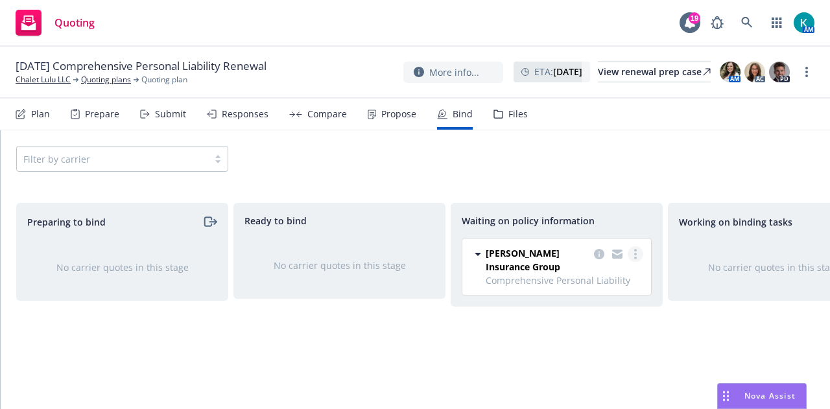
click at [632, 255] on link "more" at bounding box center [636, 254] width 16 height 16
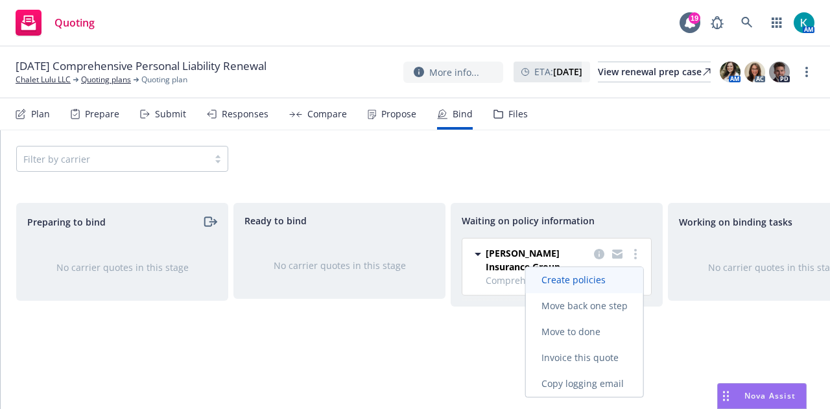
click at [613, 290] on link "Create policies" at bounding box center [584, 280] width 117 height 26
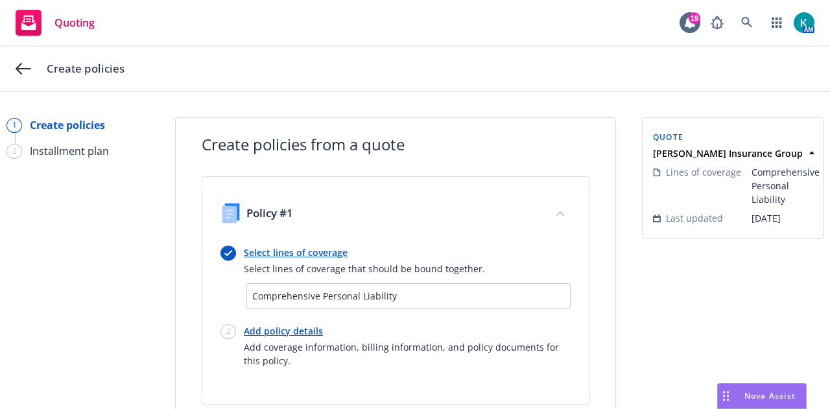
click at [282, 330] on link "Add policy details" at bounding box center [407, 331] width 327 height 14
select select "12"
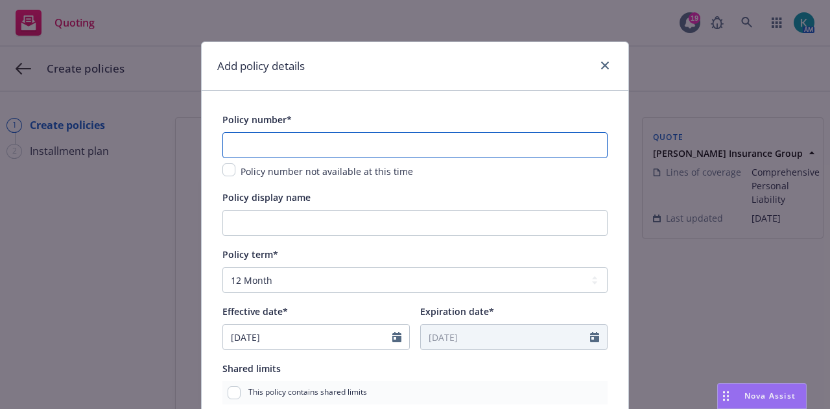
click at [300, 144] on input "text" at bounding box center [414, 145] width 385 height 26
paste input "PXPL0044859-00"
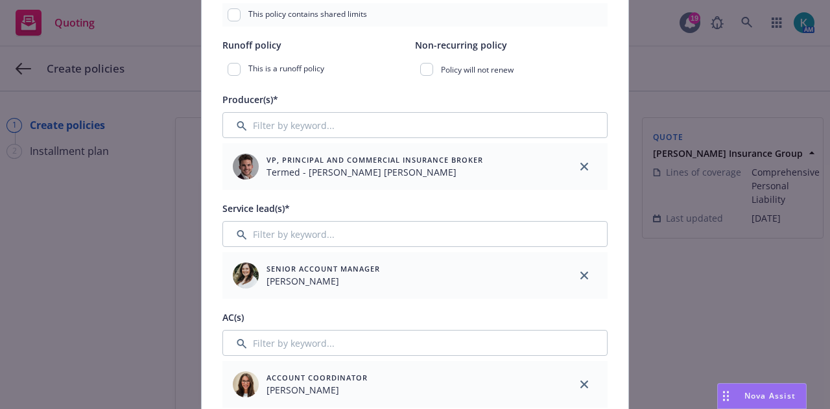
scroll to position [389, 0]
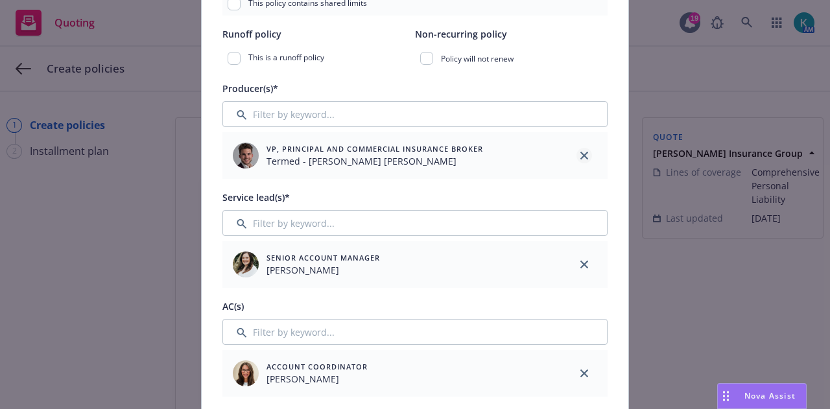
type input "PXPL0044859-01"
click at [582, 154] on icon "close" at bounding box center [584, 156] width 8 height 8
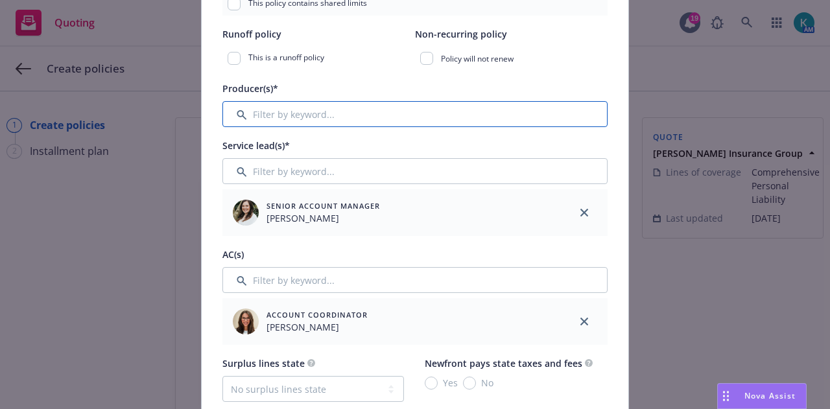
click at [442, 120] on input "Filter by keyword..." at bounding box center [414, 114] width 385 height 26
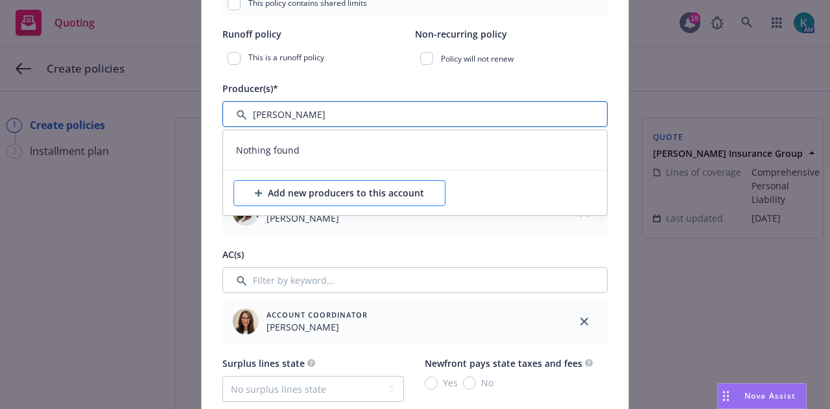
type input "[PERSON_NAME]"
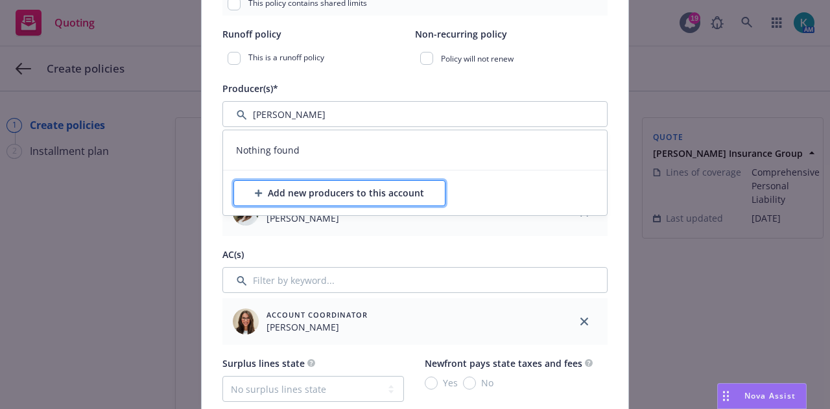
click at [297, 191] on div "Add new producers to this account" at bounding box center [339, 193] width 169 height 25
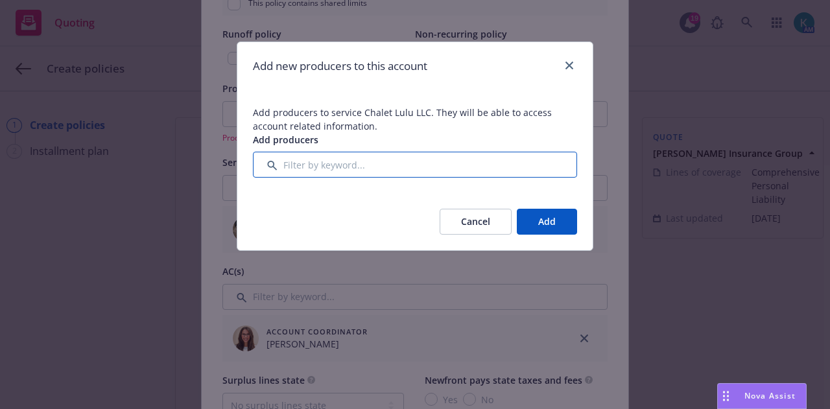
drag, startPoint x: 337, startPoint y: 167, endPoint x: 361, endPoint y: 171, distance: 24.9
click at [337, 167] on input "Filter by keyword..." at bounding box center [415, 165] width 324 height 26
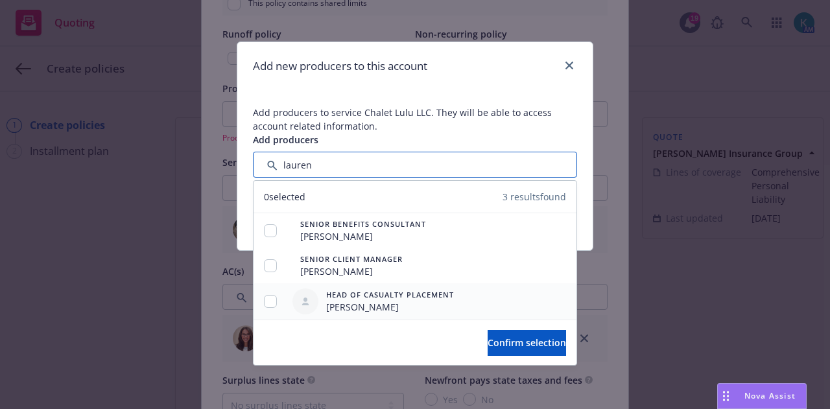
type input "lauren"
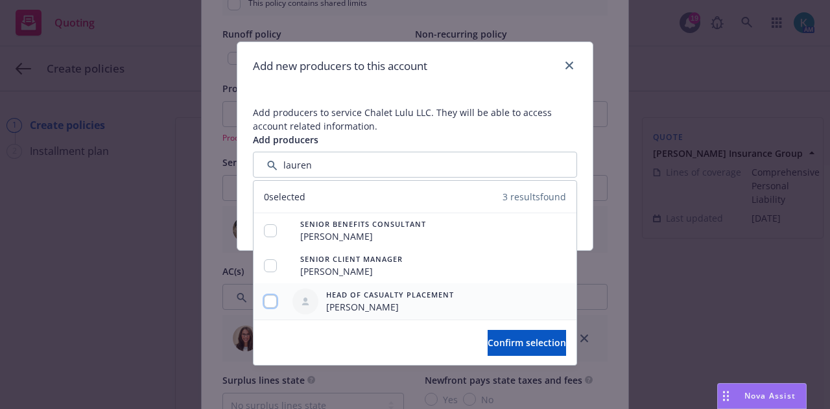
click at [273, 300] on input "checkbox" at bounding box center [270, 301] width 13 height 13
checkbox input "true"
click at [506, 339] on span "Confirm selection" at bounding box center [527, 343] width 78 height 12
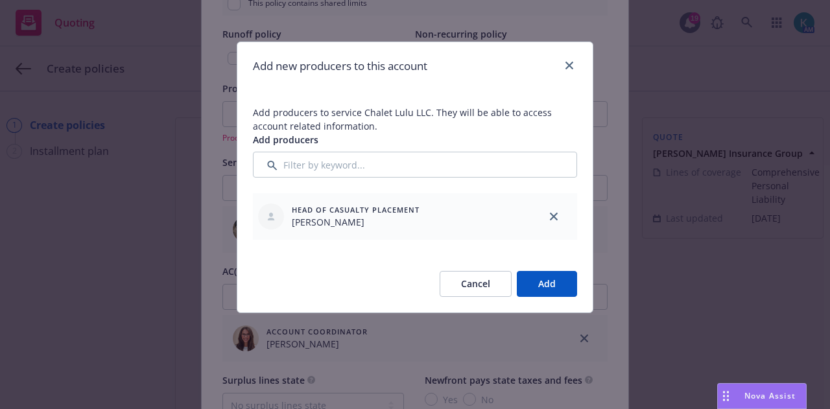
click at [539, 293] on button "Add" at bounding box center [547, 284] width 60 height 26
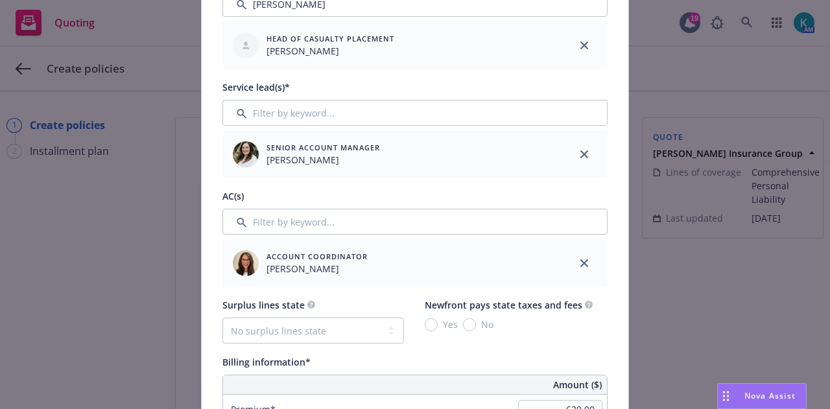
scroll to position [584, 0]
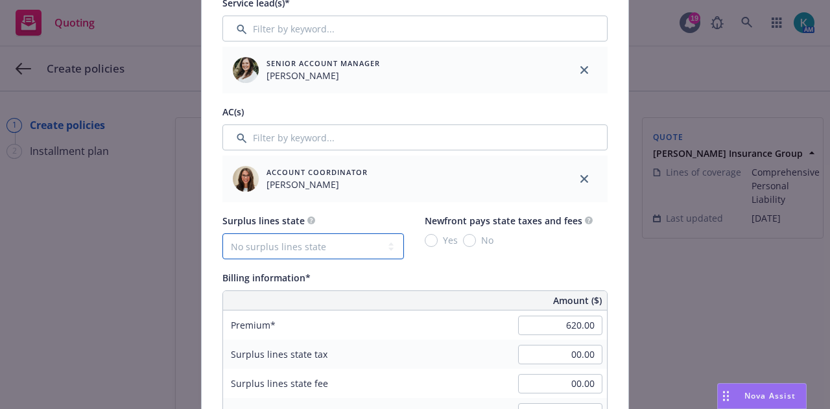
click at [335, 257] on select "No surplus lines state [US_STATE] [US_STATE] [US_STATE] [US_STATE] [US_STATE] […" at bounding box center [313, 246] width 182 height 26
select select "CA"
click at [222, 233] on select "No surplus lines state [US_STATE] [US_STATE] [US_STATE] [US_STATE] [US_STATE] […" at bounding box center [313, 246] width 182 height 26
type input "18.60"
type input "1.12"
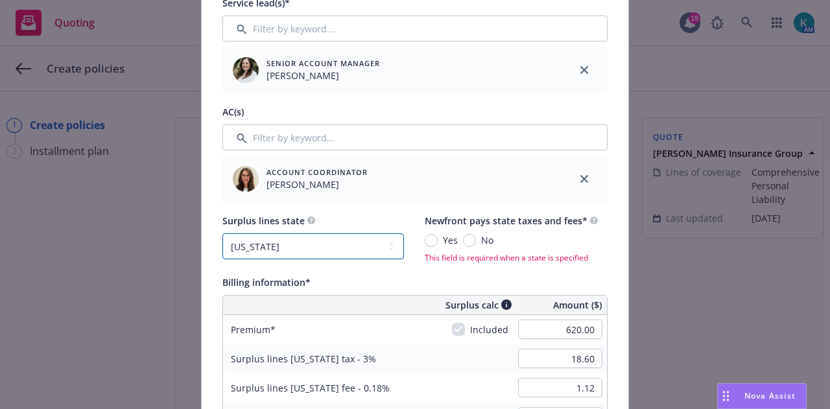
click at [329, 239] on select "No surplus lines state [US_STATE] [US_STATE] [US_STATE] [US_STATE] [US_STATE] […" at bounding box center [313, 246] width 182 height 26
select select "NY"
click at [222, 233] on select "No surplus lines state [US_STATE] [US_STATE] [US_STATE] [US_STATE] [US_STATE] […" at bounding box center [313, 246] width 182 height 26
type input "22.32"
type input "0.93"
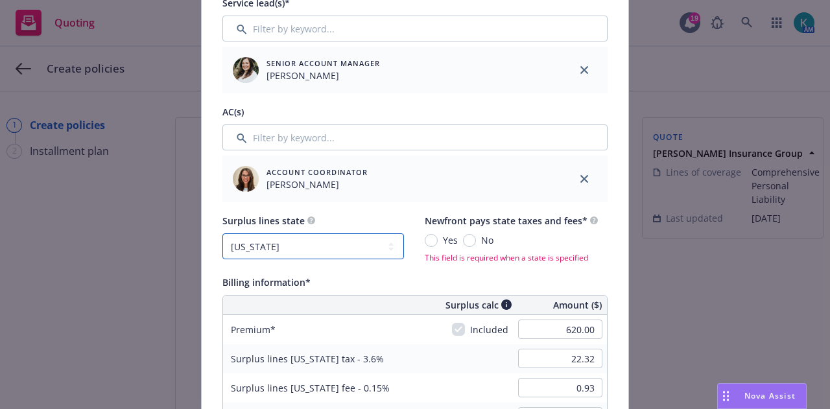
scroll to position [778, 0]
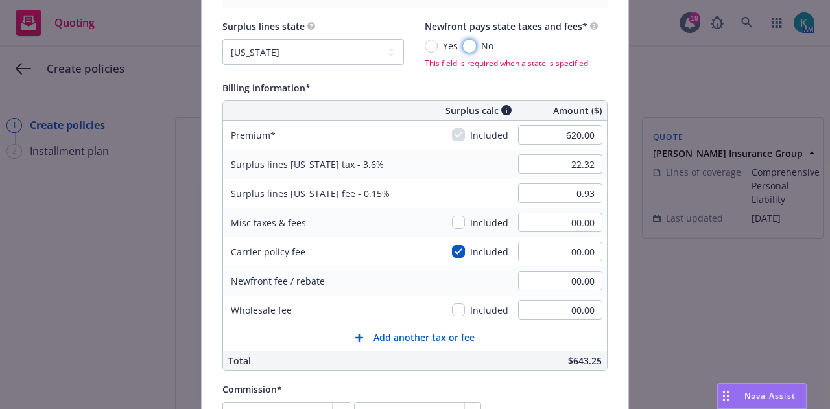
click at [464, 50] on input "No" at bounding box center [469, 46] width 13 height 13
radio input "true"
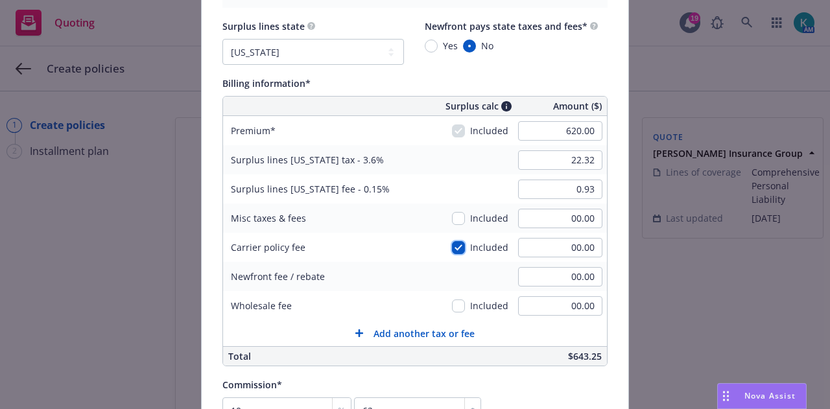
click at [457, 246] on input "checkbox" at bounding box center [458, 247] width 13 height 13
checkbox input "false"
type input "23.25"
click at [560, 161] on input "23.25" at bounding box center [560, 159] width 84 height 19
click at [551, 248] on input "00.00" at bounding box center [560, 247] width 84 height 19
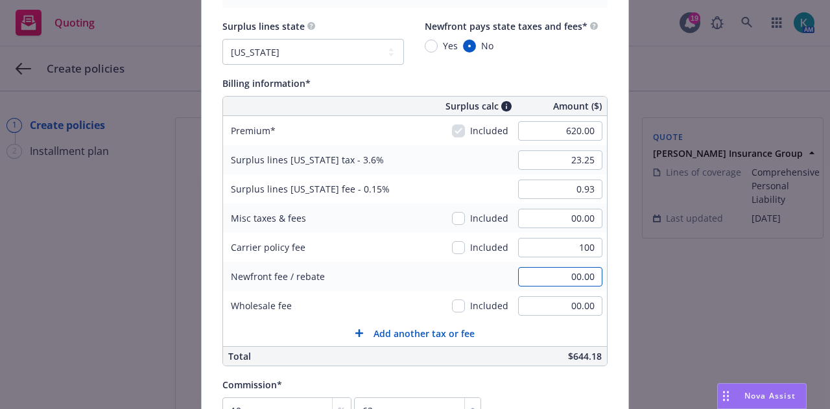
type input "100.00"
type input "00.00"
click at [490, 181] on div "Surplus lines [US_STATE] fee - 0.15% 00.00" at bounding box center [415, 188] width 384 height 29
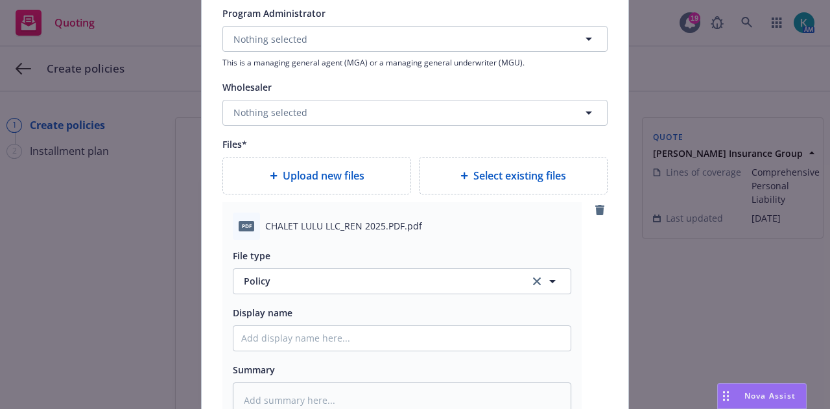
scroll to position [1491, 0]
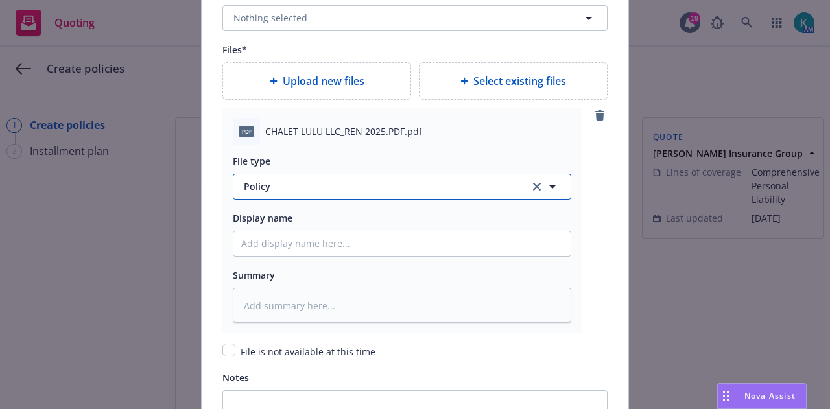
click at [292, 182] on span "Policy" at bounding box center [379, 187] width 271 height 14
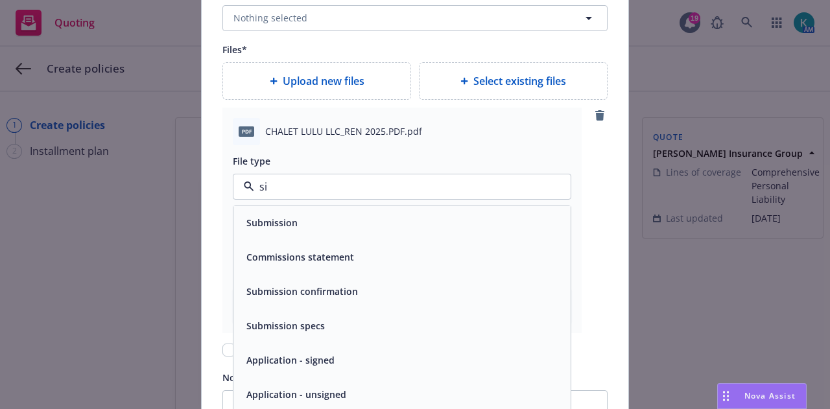
type input "sig"
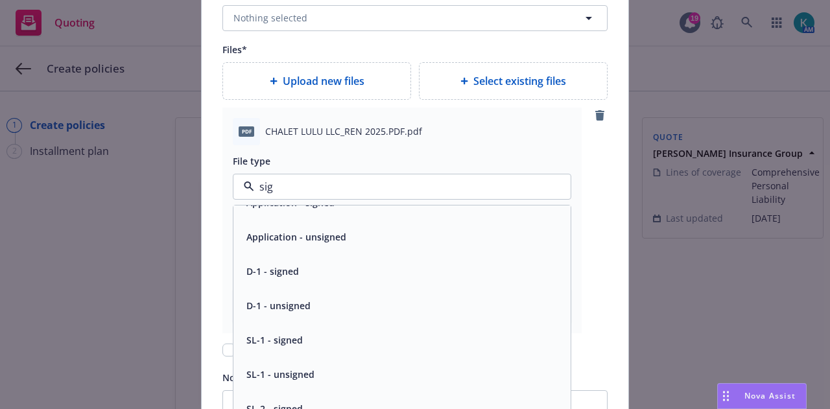
scroll to position [0, 0]
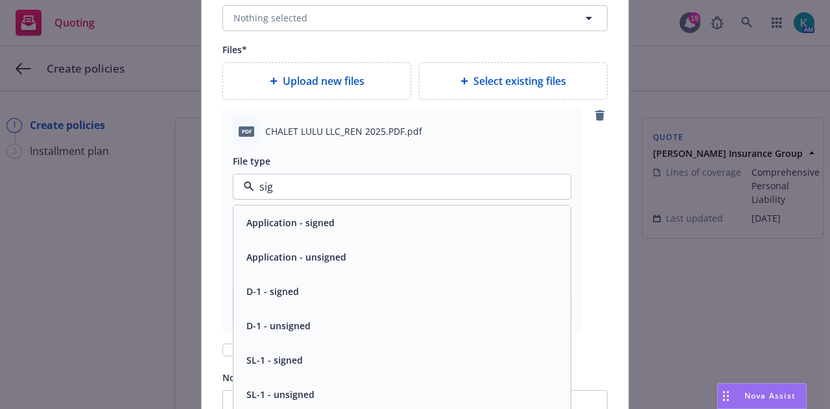
click at [392, 231] on div "Application - signed" at bounding box center [401, 223] width 337 height 34
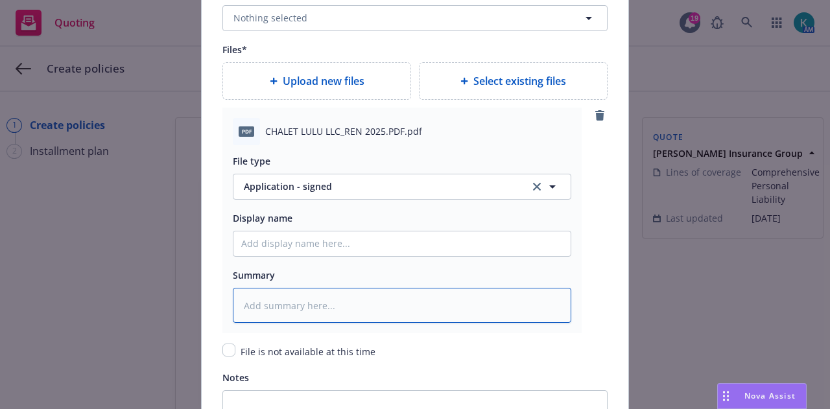
click at [381, 307] on textarea at bounding box center [402, 305] width 338 height 35
type textarea "x"
type textarea "Si"
type textarea "x"
type textarea "Sign"
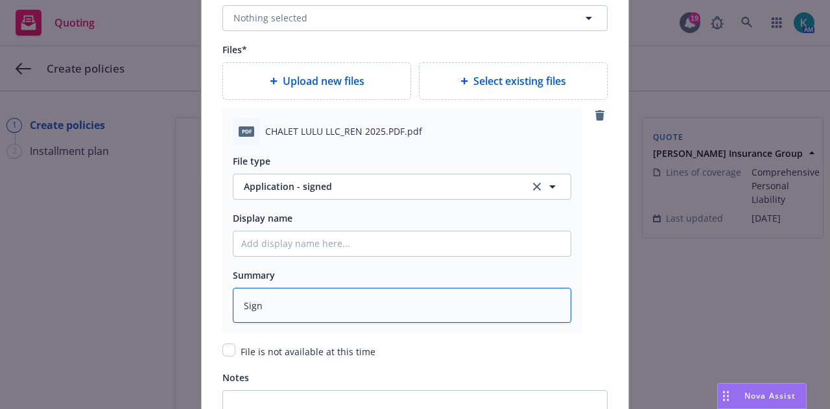
type textarea "x"
type textarea "Signe"
type textarea "x"
type textarea "Signed"
type textarea "x"
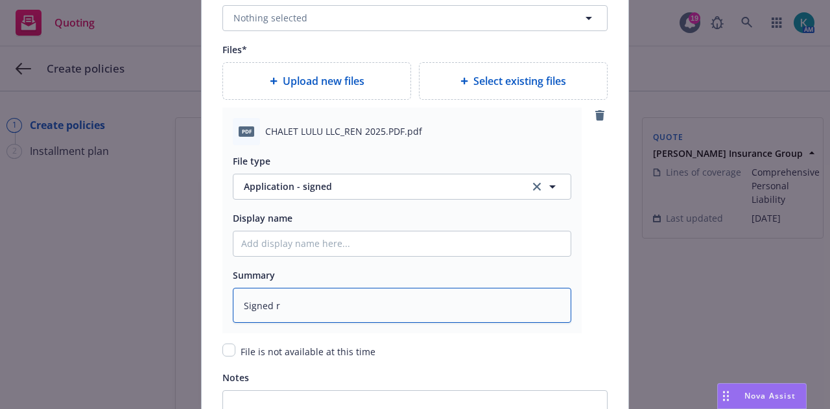
type textarea "Signed re"
type textarea "x"
type textarea "Signed [PERSON_NAME]"
type textarea "x"
type textarea "Signed renew"
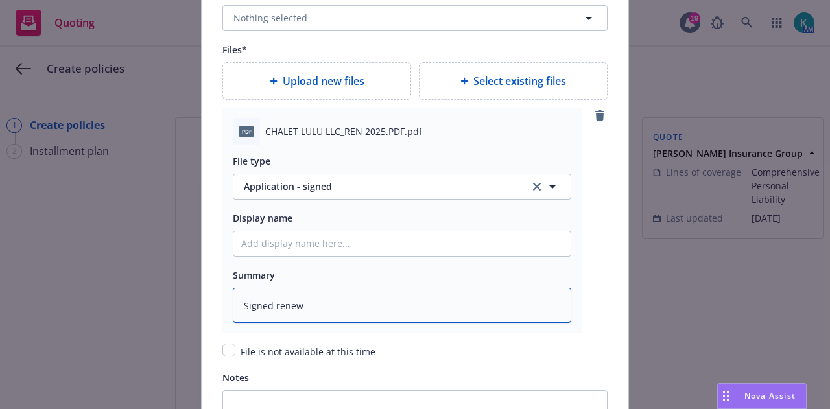
type textarea "x"
type textarea "Signed renewa"
type textarea "x"
type textarea "Signed renewal"
type textarea "x"
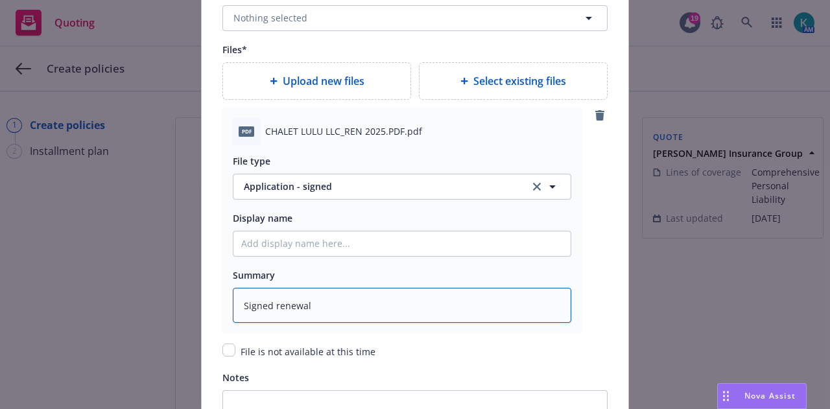
type textarea "Signed renewal"
type textarea "x"
type textarea "Signed renewal of"
type textarea "x"
type textarea "Signed renewal off"
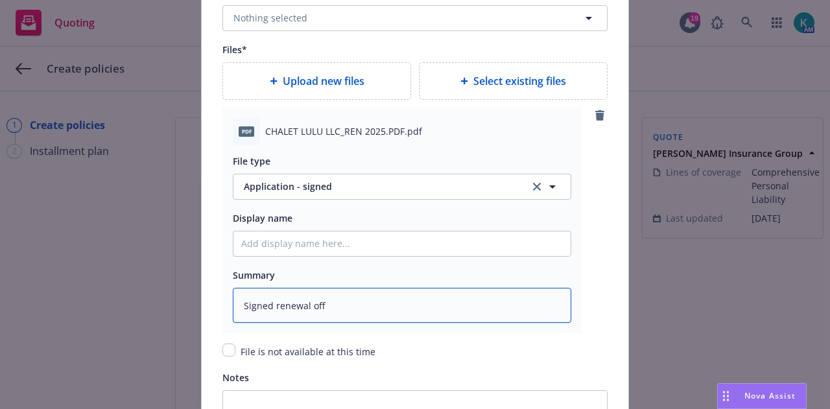
type textarea "x"
type textarea "Signed renewal offer"
type textarea "x"
type textarea "Signed renewal offer"
type textarea "x"
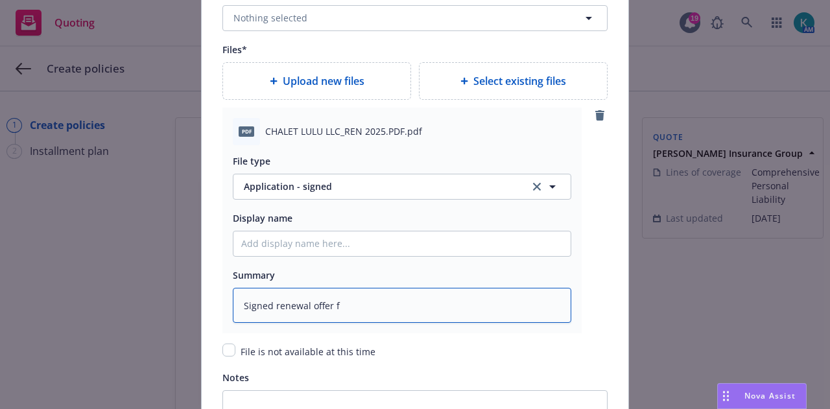
type textarea "Signed renewal offer fr"
type textarea "x"
type textarea "Signed renewal offer fro"
type textarea "x"
type textarea "Signed renewal offer from"
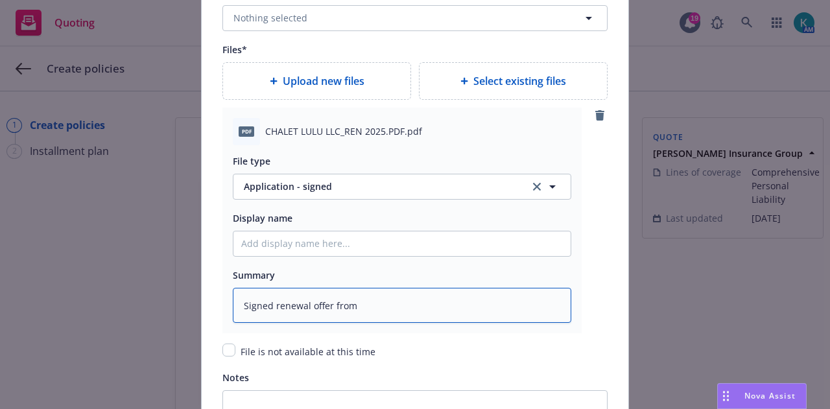
type textarea "x"
type textarea "Signed renewal offer from"
type textarea "x"
type textarea "Signed renewal offer from i"
type textarea "x"
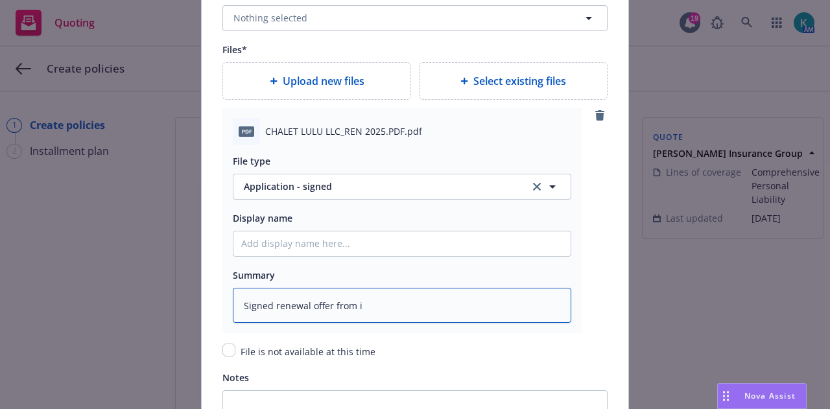
type textarea "Signed renewal offer from in"
type textarea "x"
type textarea "Signed renewal offer from insd"
type textarea "x"
type textarea "Signed renewal offer from insd w"
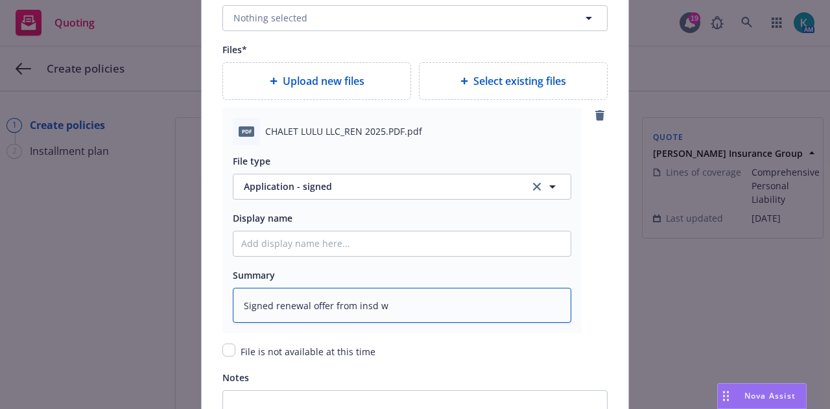
type textarea "x"
type textarea "Signed renewal offer from insd w/"
type textarea "x"
type textarea "Signed renewal offer from insd w/p"
type textarea "x"
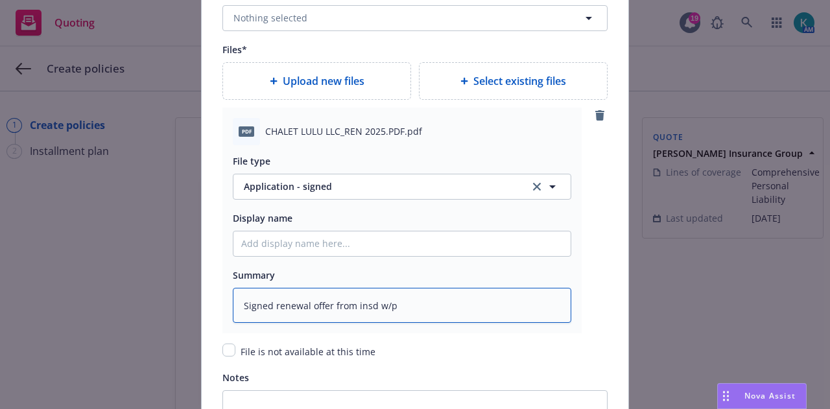
type textarea "Signed renewal offer from insd w/pm"
type textarea "x"
type textarea "Signed renewal offer from insd w/pmt"
type textarea "x"
type textarea "Signed renewal offer from insd w/pmtn"
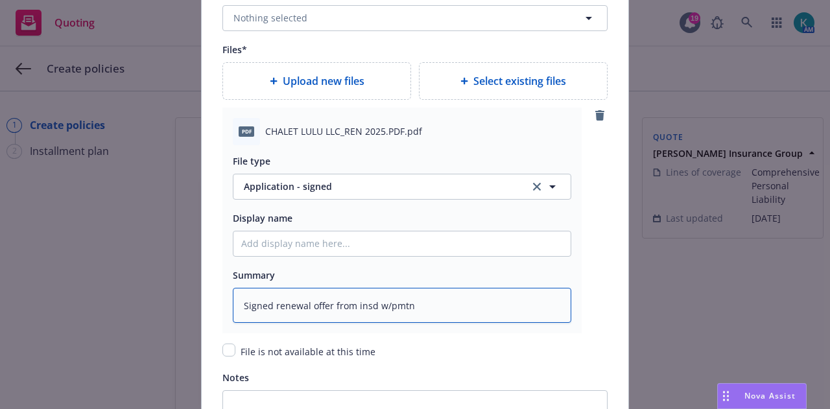
type textarea "x"
type textarea "Signed renewal offer from insd w/pmt"
type textarea "x"
type textarea "Signed renewal offer from insd w/pm"
type textarea "x"
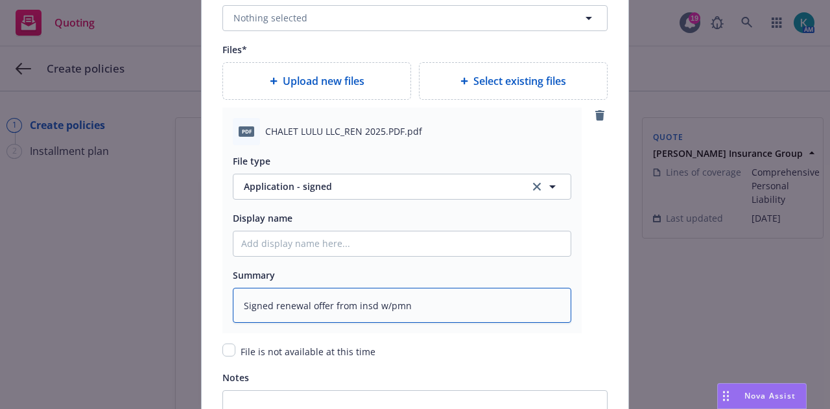
type textarea "Signed renewal offer from insd w/pmnt"
type textarea "x"
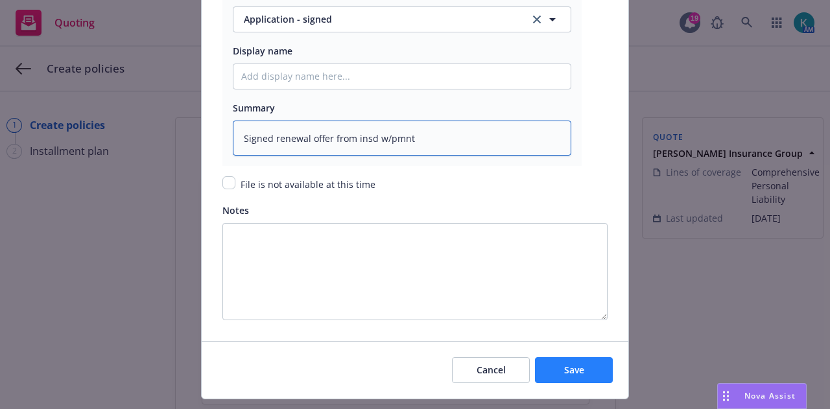
scroll to position [1688, 0]
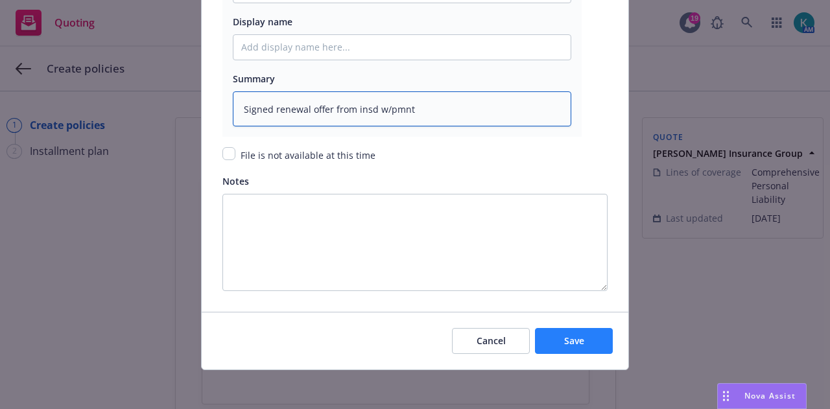
type textarea "Signed renewal offer from insd w/pmnt"
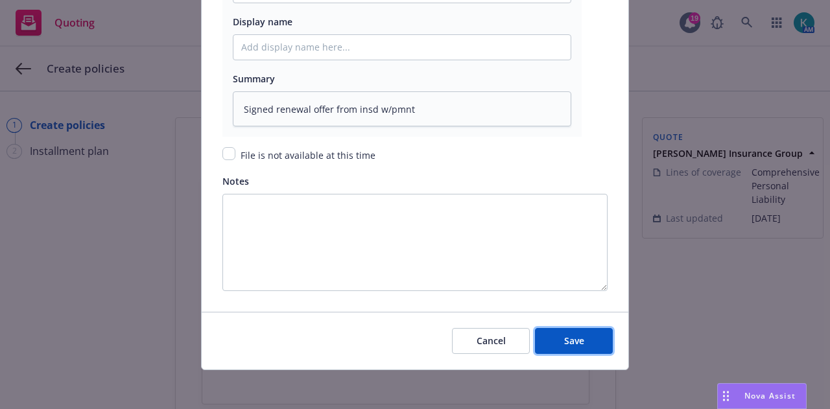
click at [573, 339] on span "Save" at bounding box center [574, 341] width 20 height 12
type textarea "x"
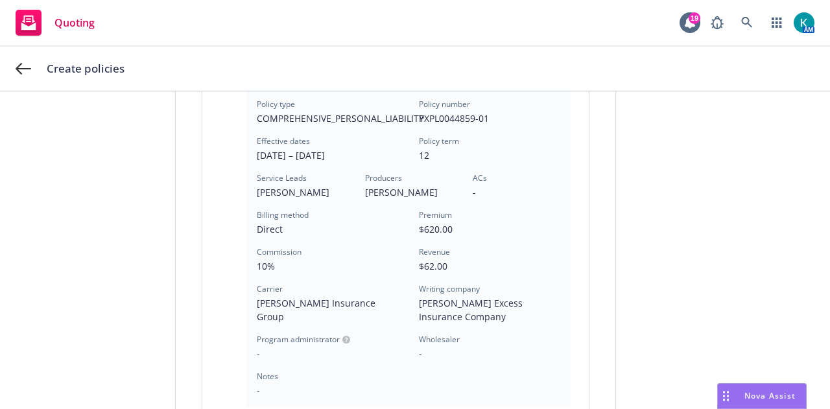
scroll to position [499, 0]
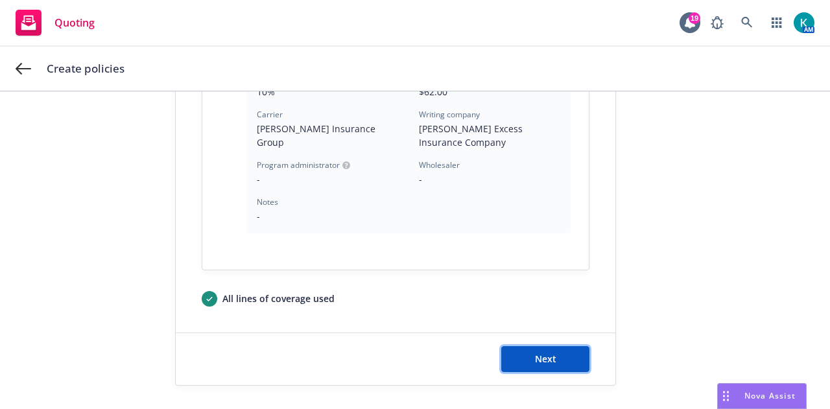
click at [546, 360] on span "Next" at bounding box center [545, 359] width 21 height 12
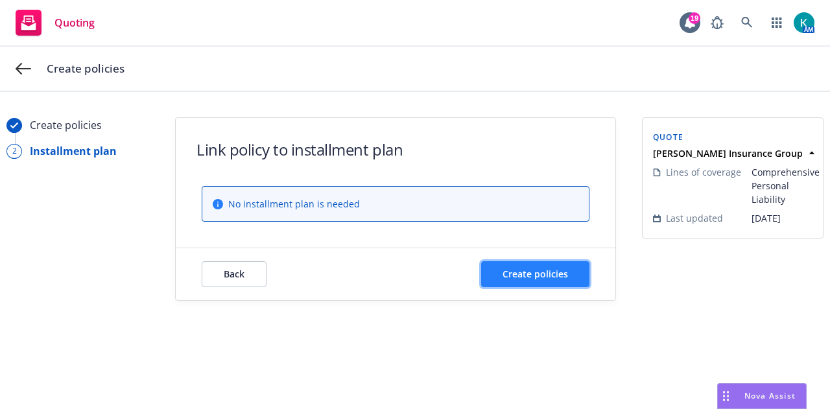
click at [555, 268] on span "Create policies" at bounding box center [535, 274] width 65 height 12
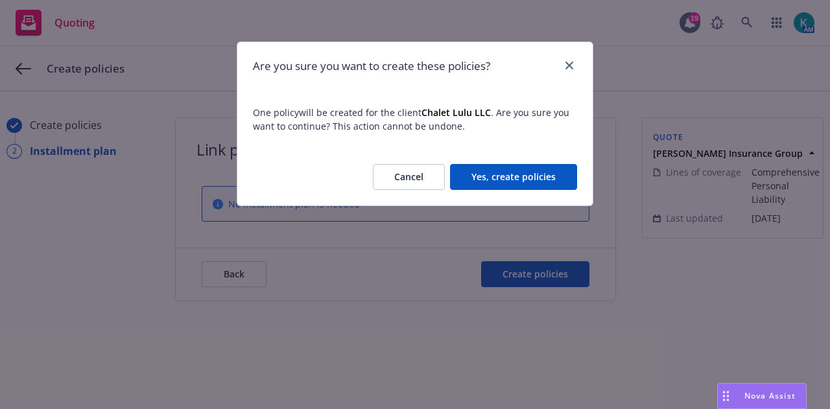
click at [520, 184] on button "Yes, create policies" at bounding box center [513, 177] width 127 height 26
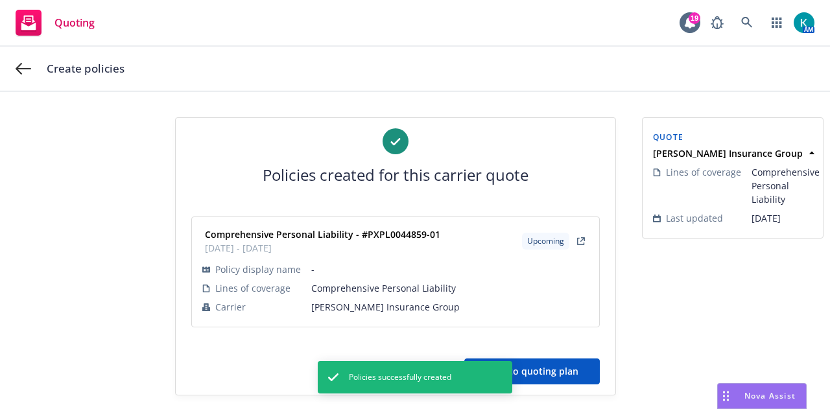
click at [565, 374] on button "Back to quoting plan" at bounding box center [532, 372] width 136 height 26
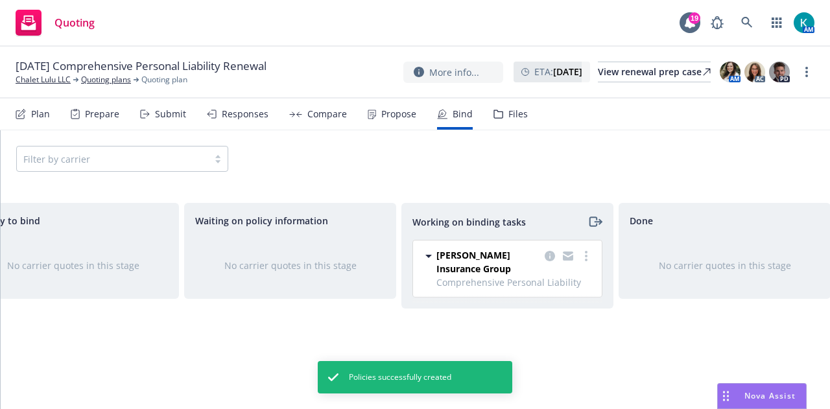
scroll to position [0, 262]
click at [591, 255] on circle "more" at bounding box center [590, 256] width 3 height 3
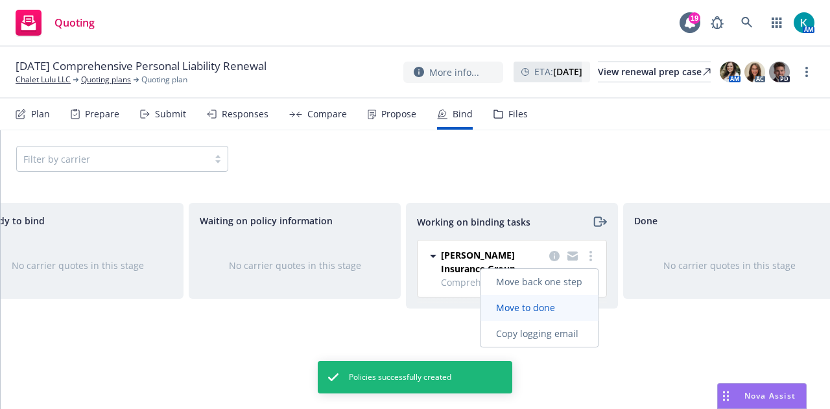
click at [569, 304] on span "Move to done" at bounding box center [526, 308] width 90 height 12
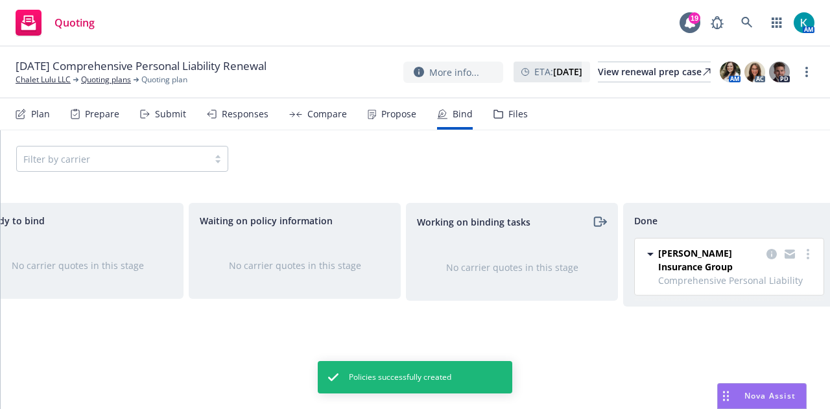
scroll to position [0, 283]
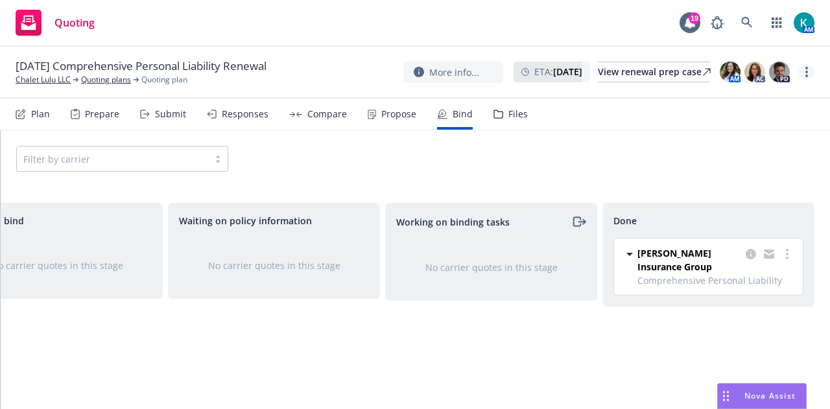
click at [811, 74] on link "more" at bounding box center [807, 72] width 16 height 16
click at [766, 182] on link "Archive quoting plan" at bounding box center [741, 176] width 145 height 26
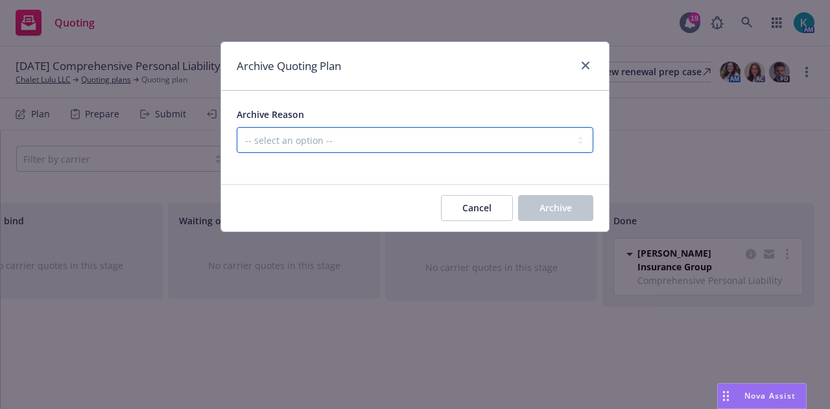
click at [497, 132] on select "-- select an option -- All policies in this renewal plan are auto-renewed Creat…" at bounding box center [415, 140] width 357 height 26
select select "ARCHIVED_RENEWAL_COMPLETED"
click at [237, 127] on select "-- select an option -- All policies in this renewal plan are auto-renewed Creat…" at bounding box center [415, 140] width 357 height 26
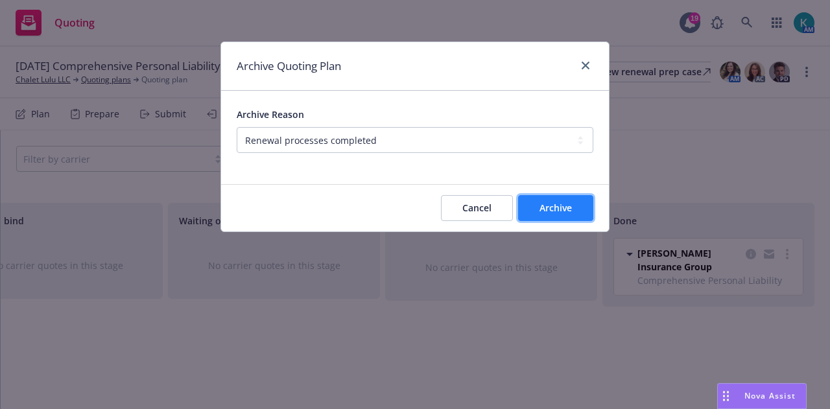
click at [554, 208] on span "Archive" at bounding box center [556, 208] width 32 height 12
